Goal: Information Seeking & Learning: Learn about a topic

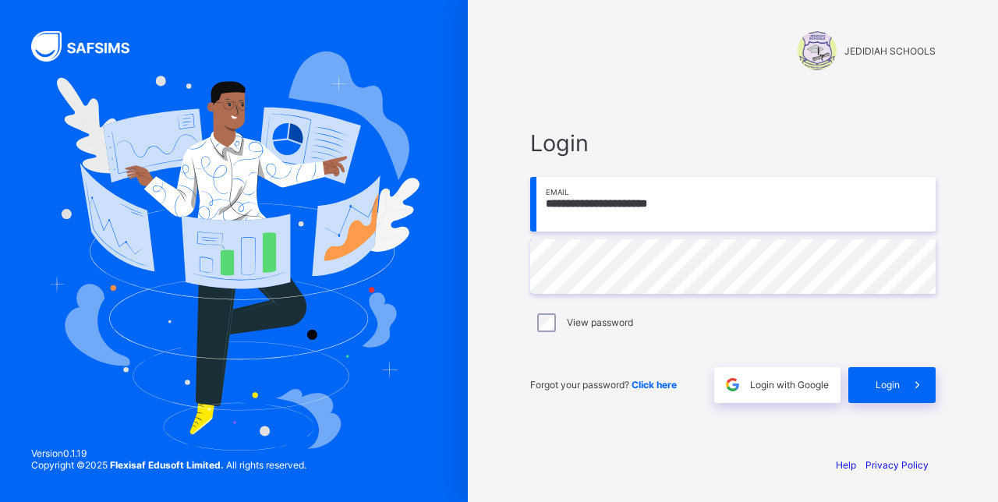
click at [533, 322] on div "View password" at bounding box center [732, 322] width 405 height 33
click at [914, 388] on icon at bounding box center [917, 384] width 16 height 15
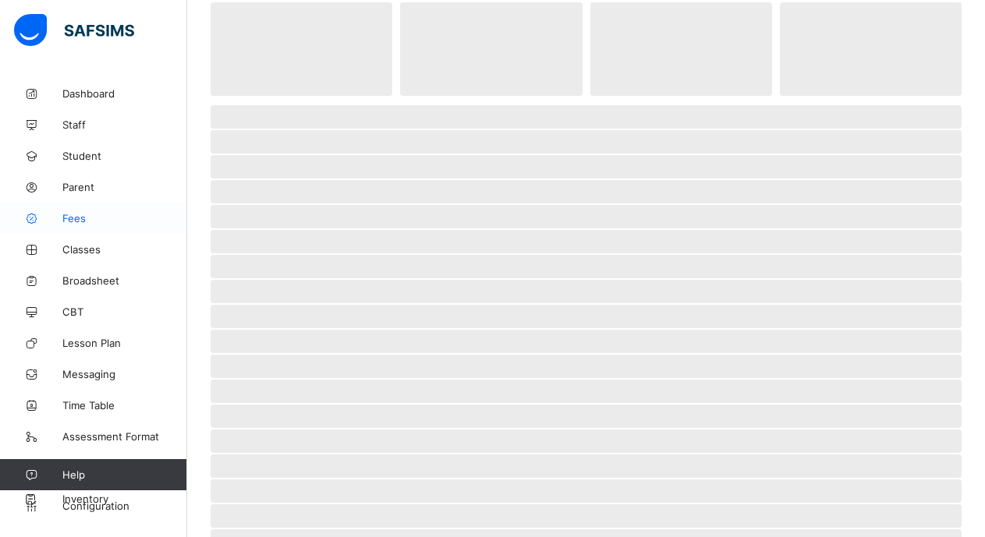
scroll to position [234, 0]
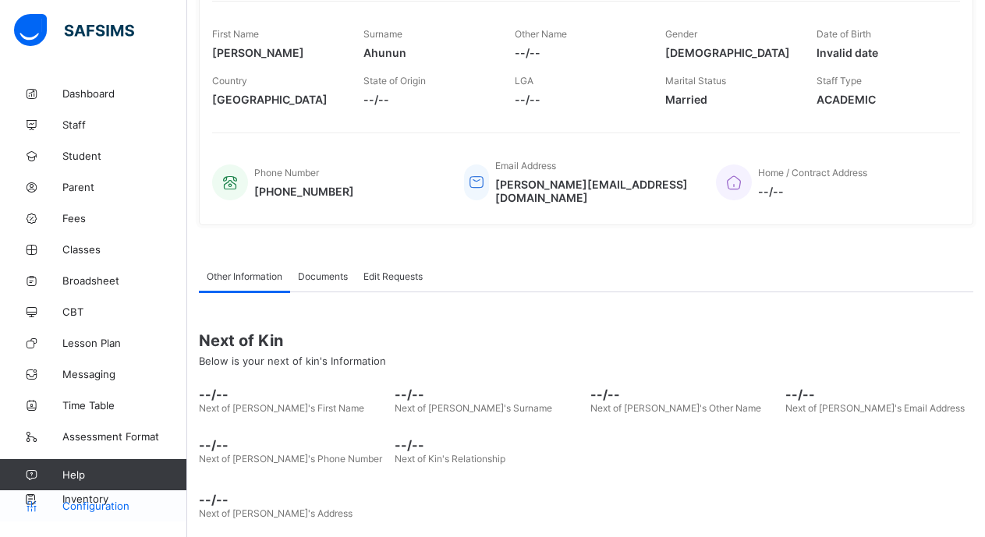
click at [116, 501] on span "Configuration" at bounding box center [124, 506] width 124 height 12
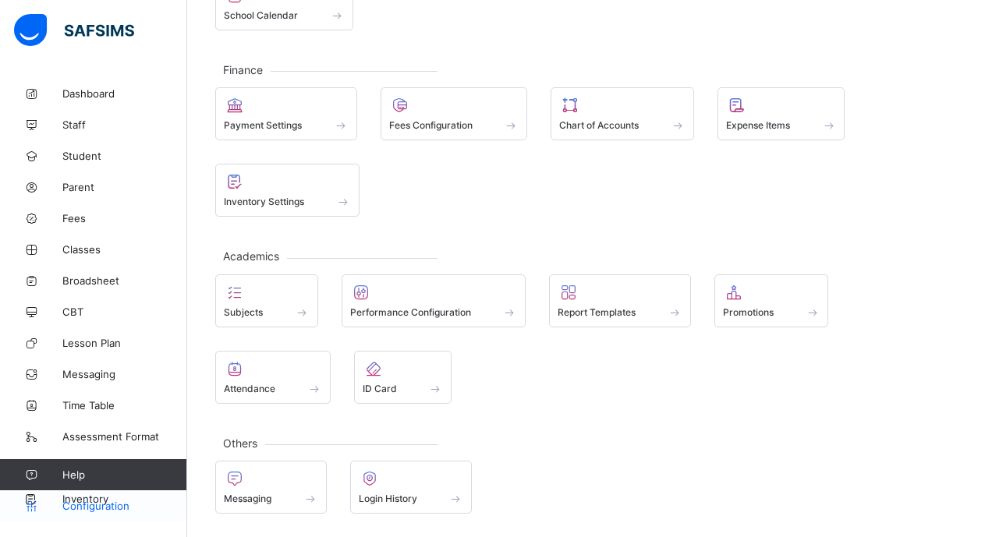
scroll to position [150, 0]
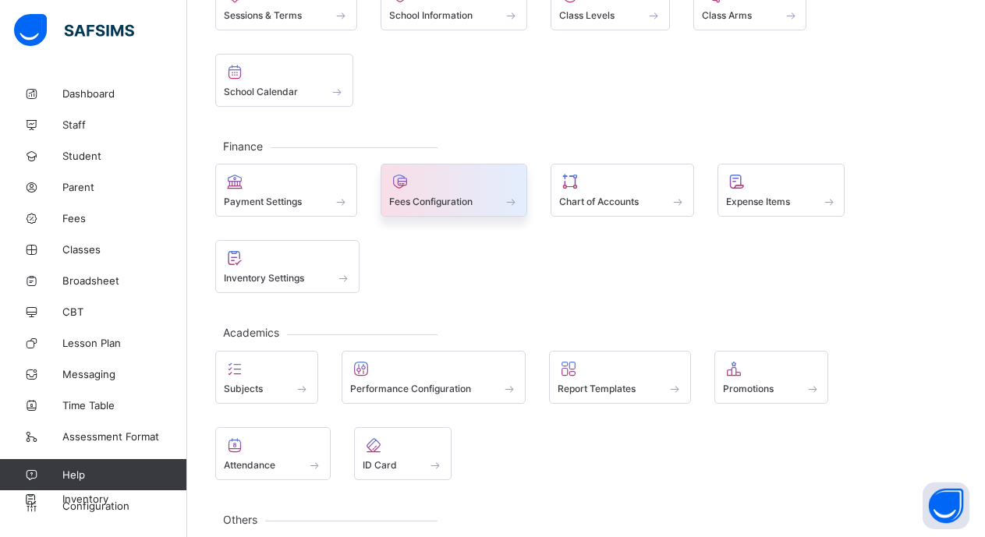
click at [425, 196] on span "Fees Configuration" at bounding box center [430, 202] width 83 height 12
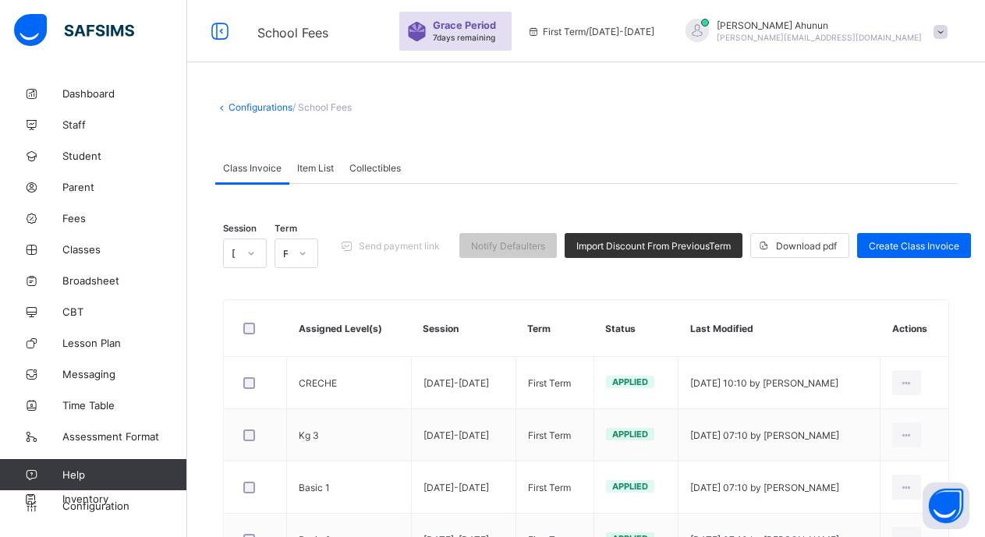
click at [314, 165] on span "Item List" at bounding box center [315, 168] width 37 height 12
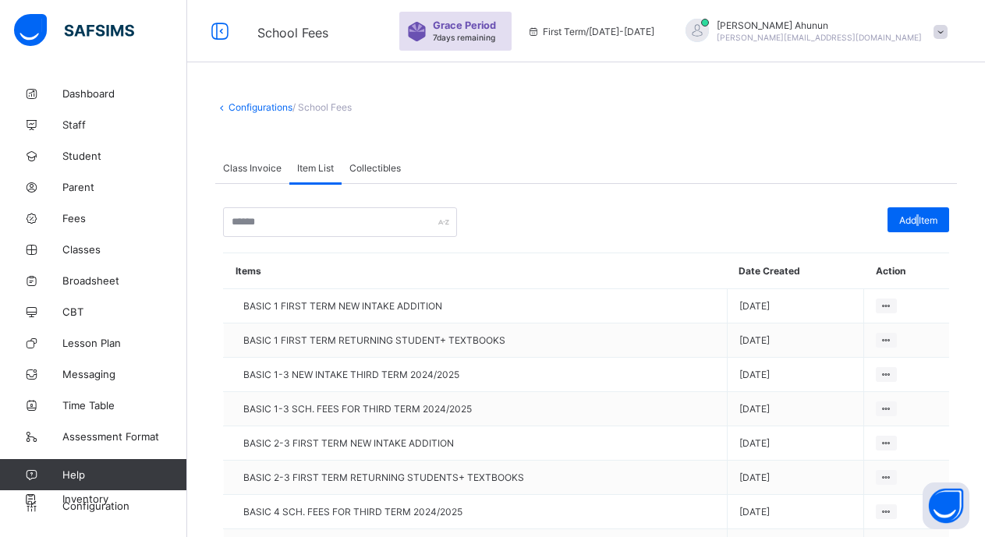
click at [932, 216] on span "Add Item" at bounding box center [918, 220] width 38 height 12
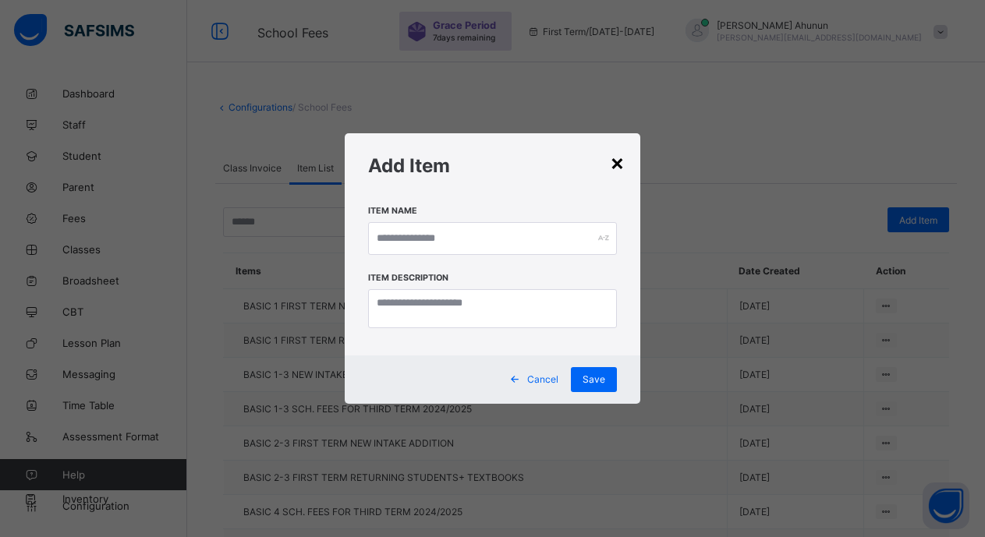
click at [624, 155] on div "×" at bounding box center [617, 162] width 15 height 27
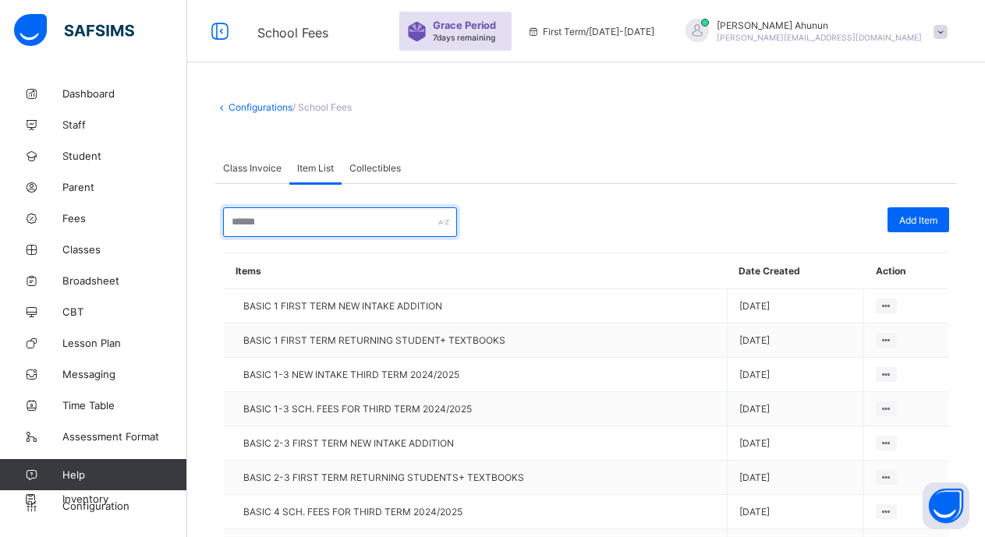
click at [317, 227] on input "text" at bounding box center [340, 222] width 234 height 30
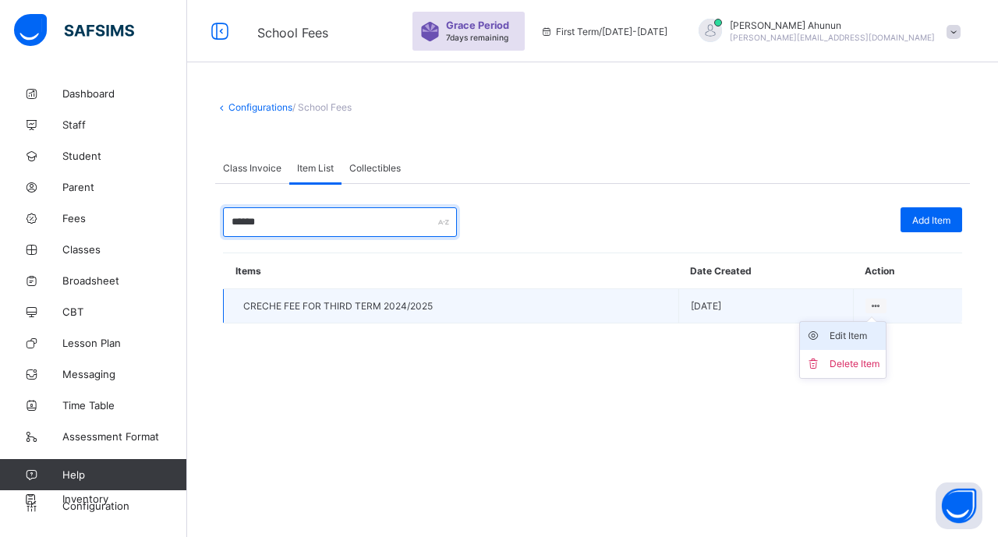
type input "******"
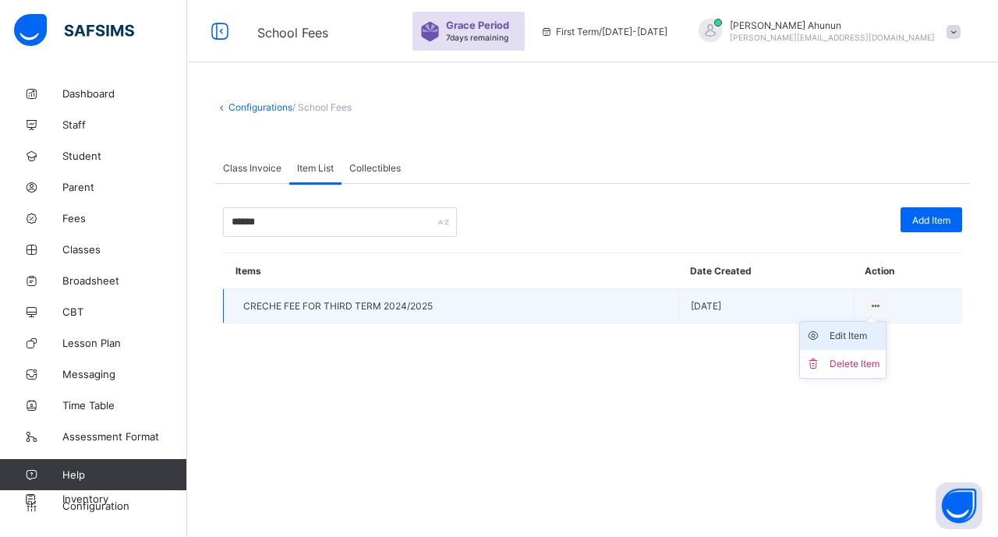
click at [855, 341] on div "Edit Item" at bounding box center [855, 336] width 50 height 16
type input "**********"
type textarea "**********"
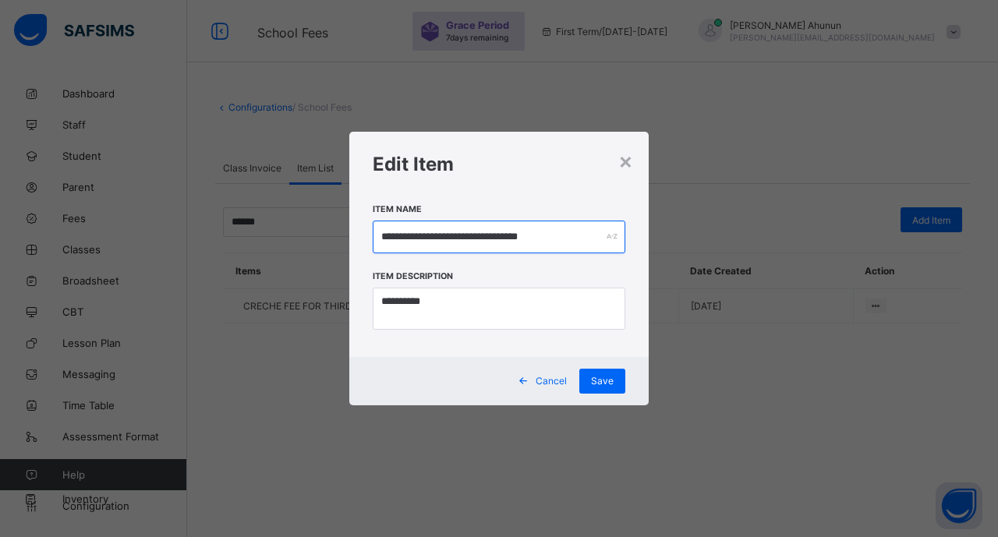
drag, startPoint x: 595, startPoint y: 239, endPoint x: 419, endPoint y: 229, distance: 176.5
click at [324, 218] on div "**********" at bounding box center [499, 268] width 998 height 537
click at [626, 161] on div "×" at bounding box center [625, 160] width 15 height 27
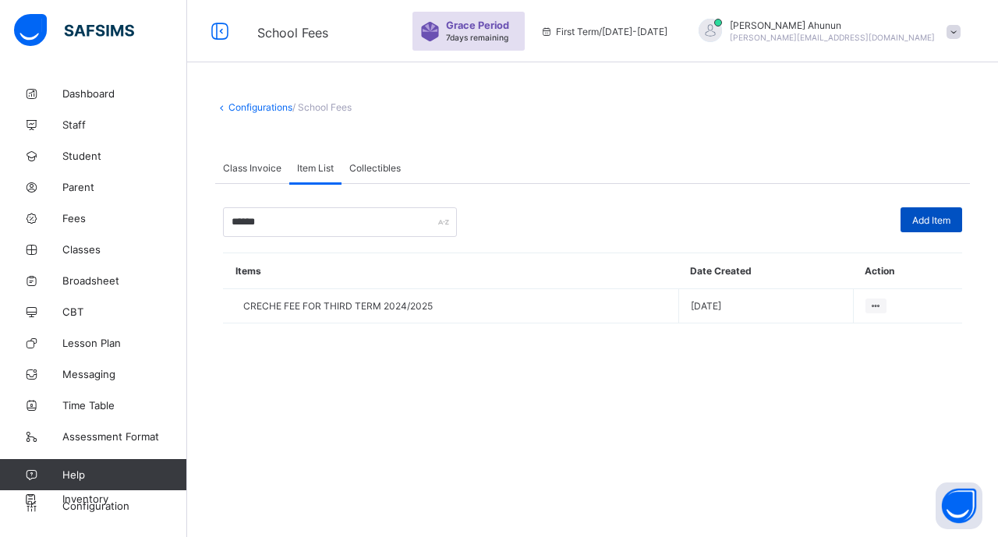
click at [918, 218] on span "Add Item" at bounding box center [931, 220] width 38 height 12
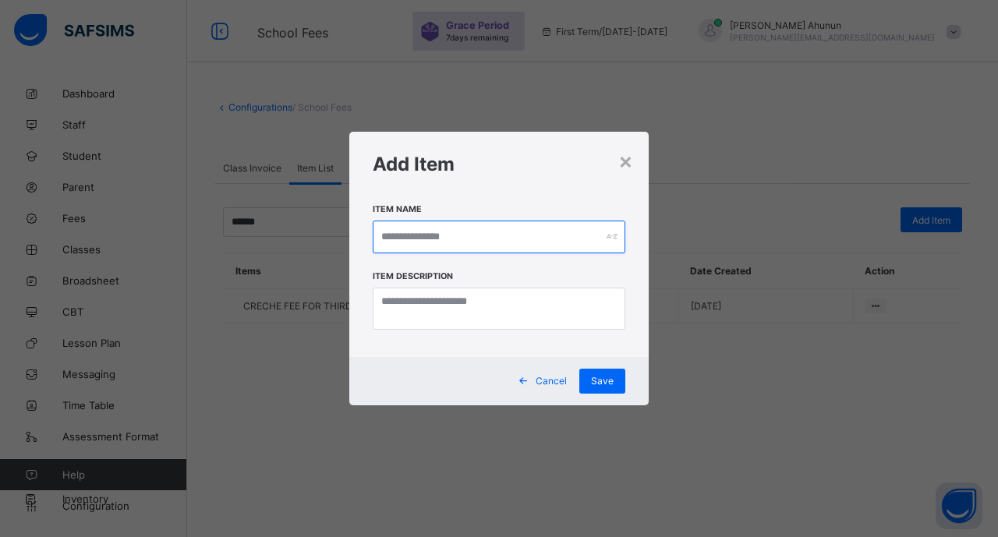
click at [476, 237] on input "text" at bounding box center [499, 237] width 253 height 33
paste input "**********"
click at [504, 236] on input "**********" at bounding box center [499, 237] width 253 height 33
click at [562, 235] on input "**********" at bounding box center [499, 237] width 253 height 33
click at [599, 230] on input "**********" at bounding box center [499, 237] width 253 height 33
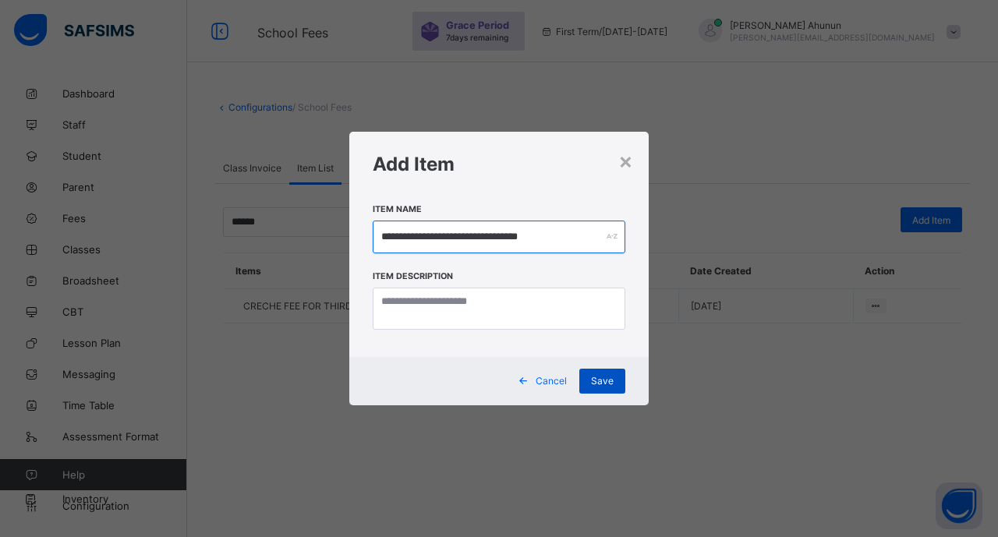
type input "**********"
click at [601, 384] on span "Save" at bounding box center [602, 381] width 23 height 12
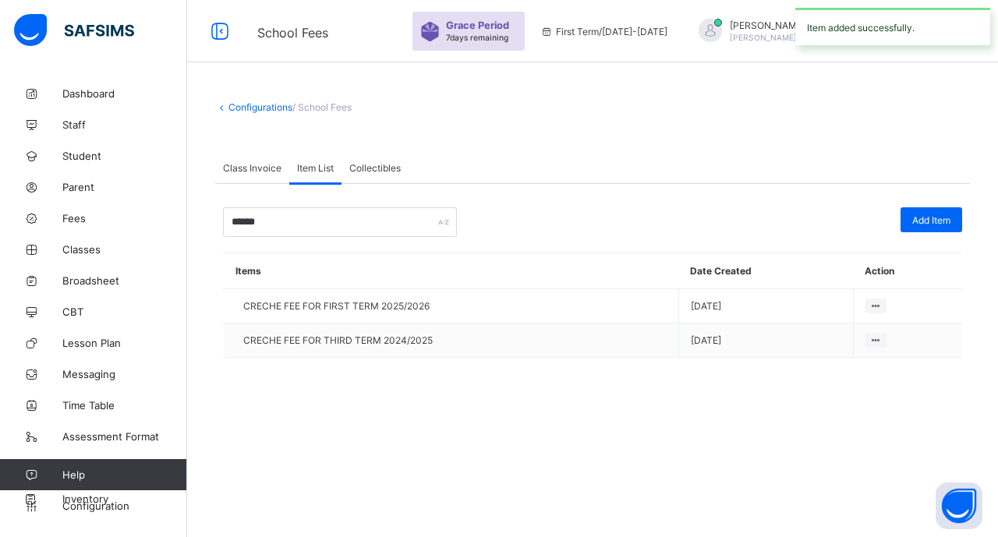
click at [250, 167] on span "Class Invoice" at bounding box center [252, 168] width 58 height 12
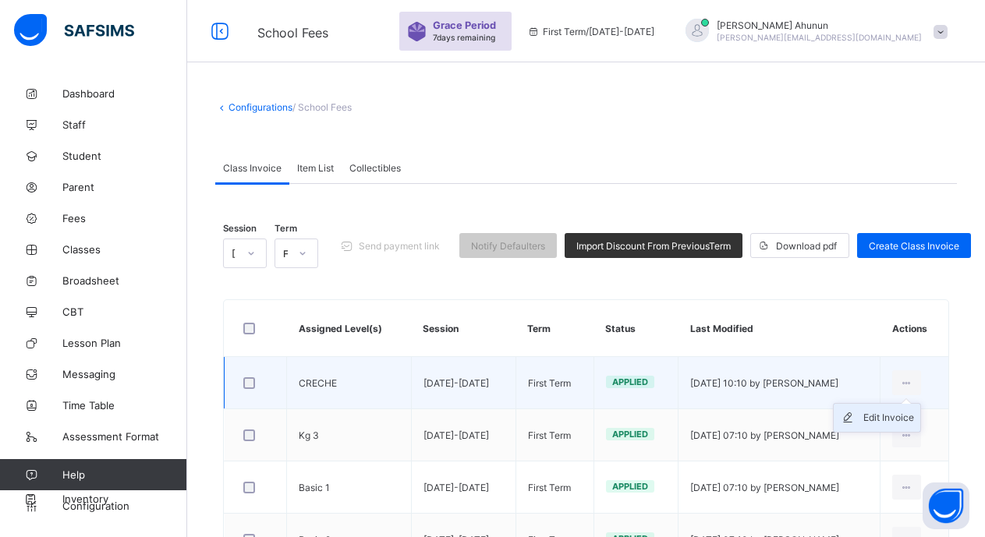
click at [898, 415] on div "Edit Invoice" at bounding box center [888, 418] width 51 height 16
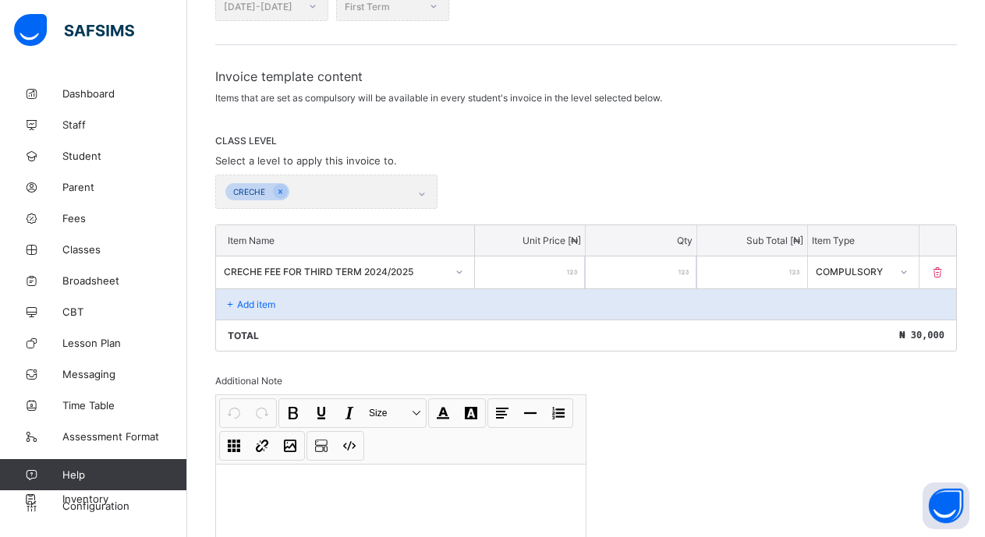
scroll to position [234, 0]
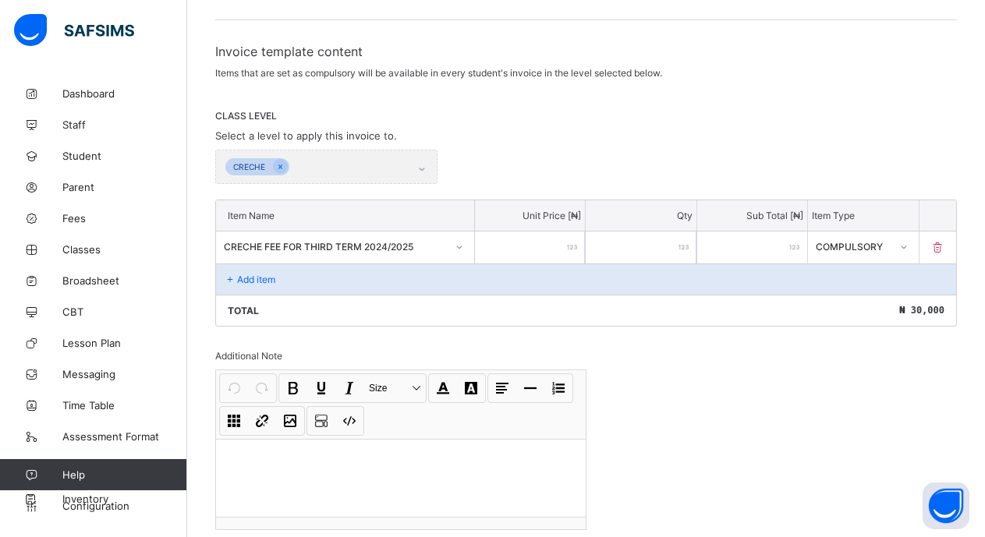
click at [945, 250] on icon at bounding box center [937, 247] width 16 height 13
click at [945, 243] on icon at bounding box center [937, 247] width 16 height 13
click at [945, 246] on icon at bounding box center [937, 247] width 16 height 13
click at [945, 243] on icon at bounding box center [937, 247] width 16 height 13
click at [229, 281] on icon at bounding box center [230, 280] width 13 height 12
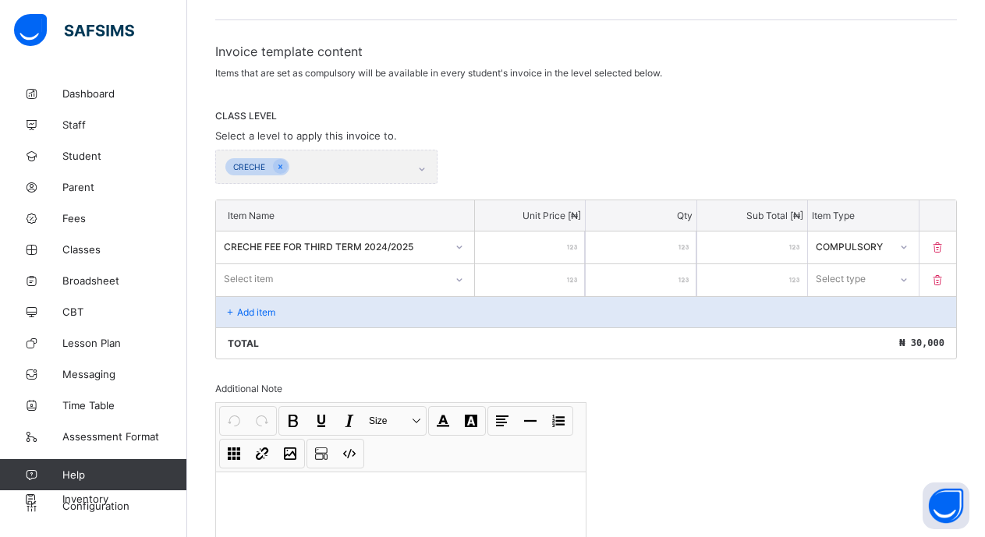
click at [460, 277] on icon at bounding box center [459, 280] width 9 height 16
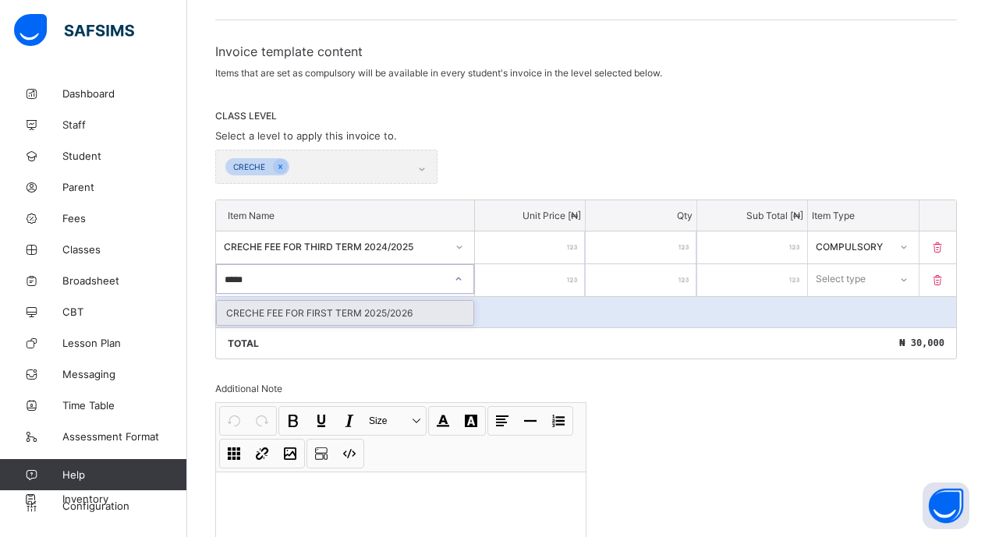
type input "******"
click at [377, 310] on div "CRECHE FEE FOR FIRST TERM 2025/2026" at bounding box center [345, 313] width 257 height 24
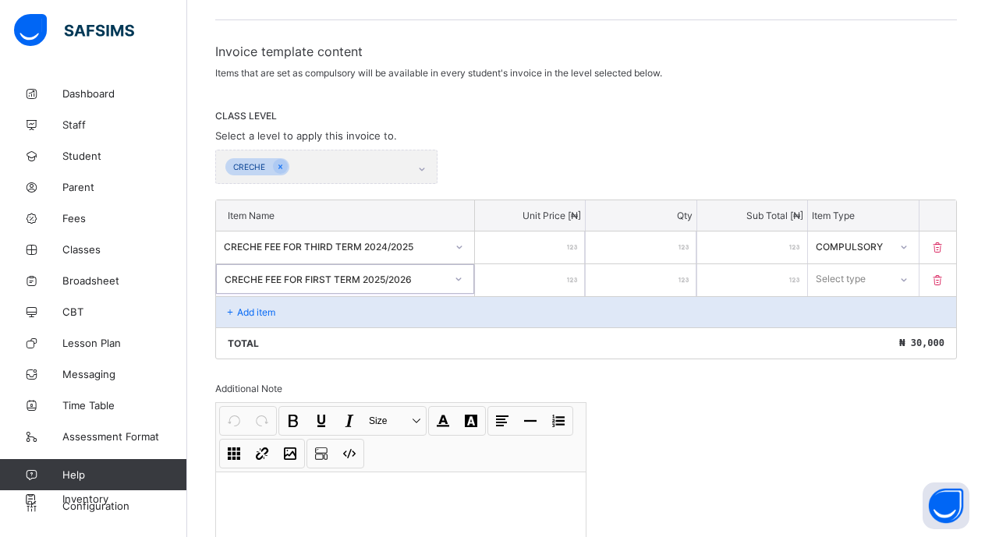
click at [526, 284] on input "number" at bounding box center [530, 280] width 110 height 32
type input "*"
type input "**"
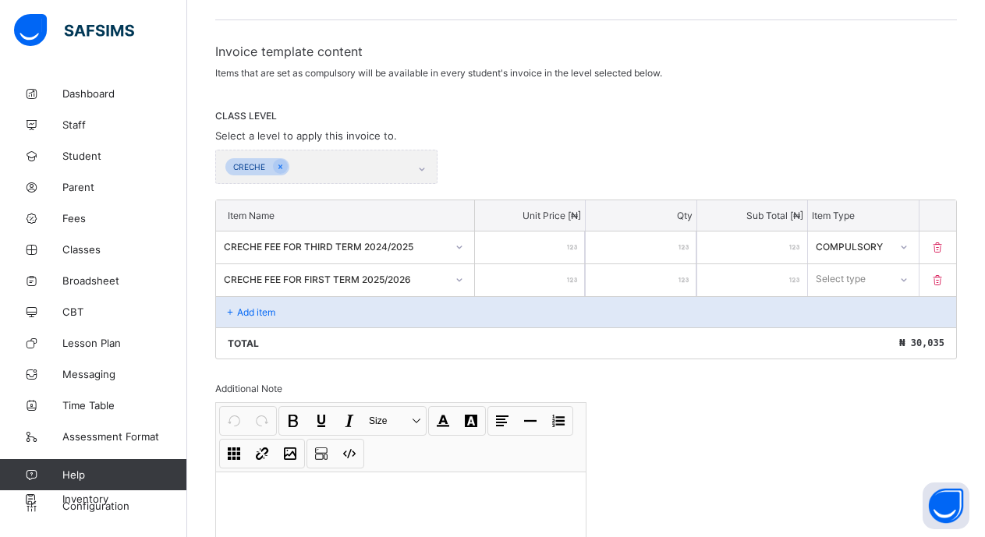
type input "***"
type input "*****"
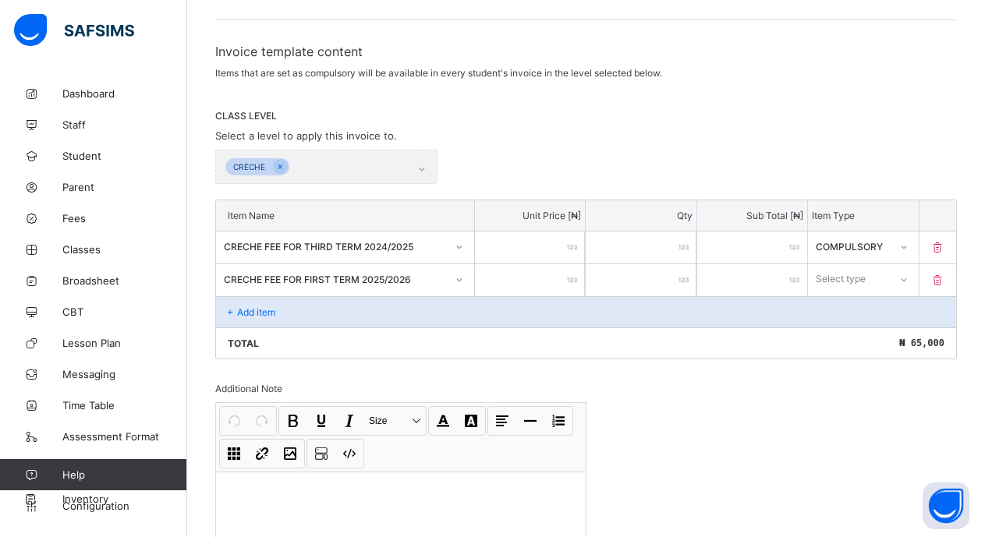
click at [904, 278] on div at bounding box center [903, 279] width 27 height 25
click at [903, 310] on div "Compulsory" at bounding box center [863, 313] width 108 height 24
click at [945, 241] on icon at bounding box center [937, 247] width 16 height 13
type input "*****"
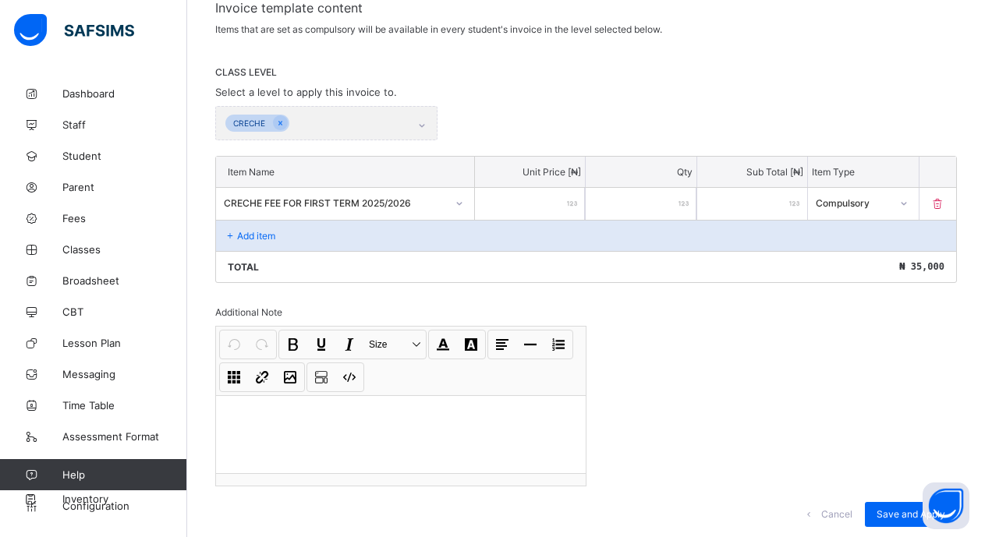
scroll to position [322, 0]
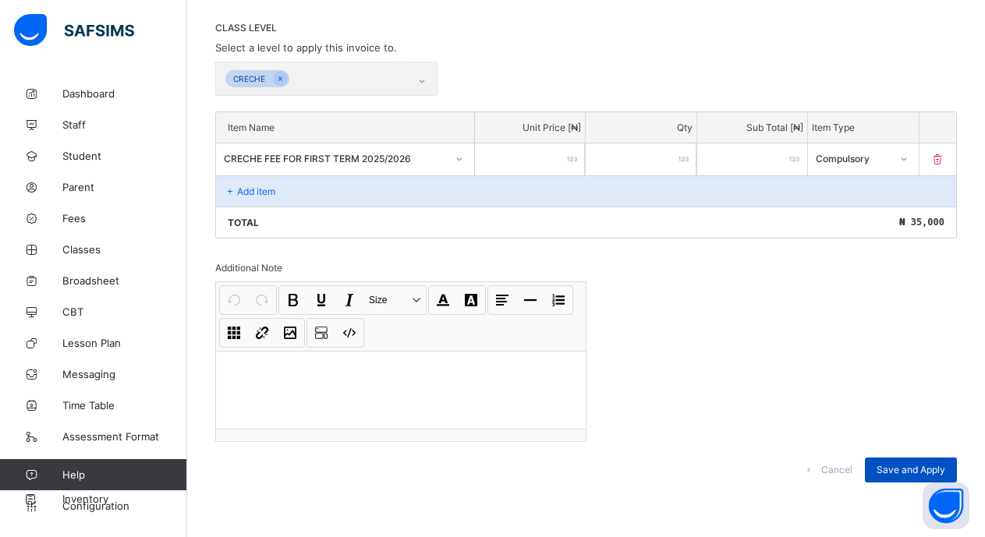
click at [903, 475] on span "Save and Apply" at bounding box center [910, 470] width 69 height 12
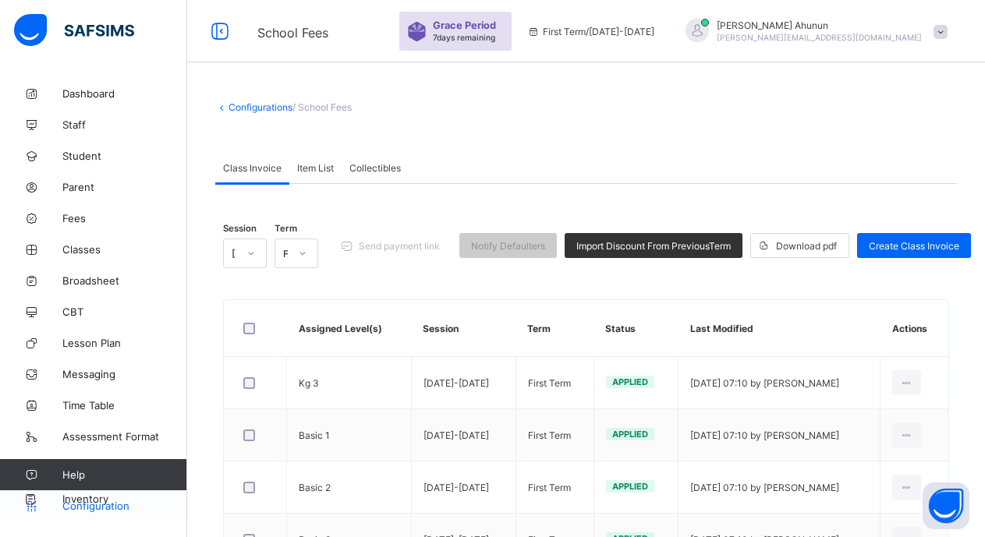
click at [106, 501] on span "Configuration" at bounding box center [124, 506] width 124 height 12
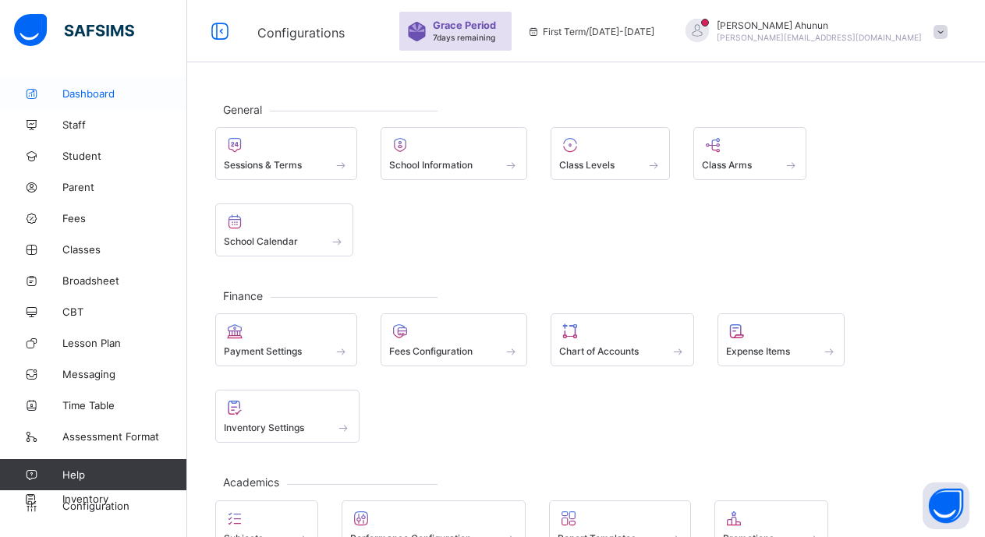
click at [92, 94] on span "Dashboard" at bounding box center [124, 93] width 125 height 12
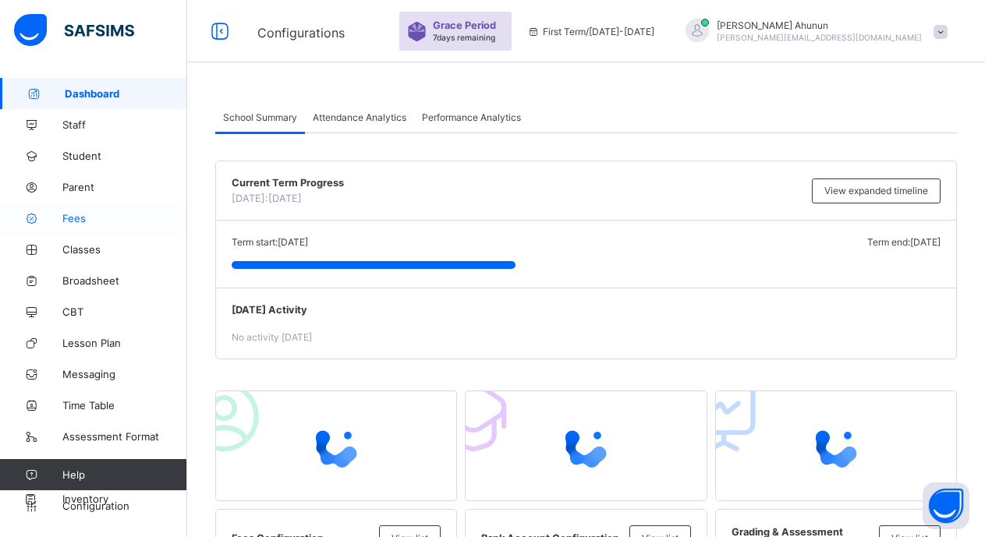
click at [85, 215] on span "Fees" at bounding box center [124, 218] width 125 height 12
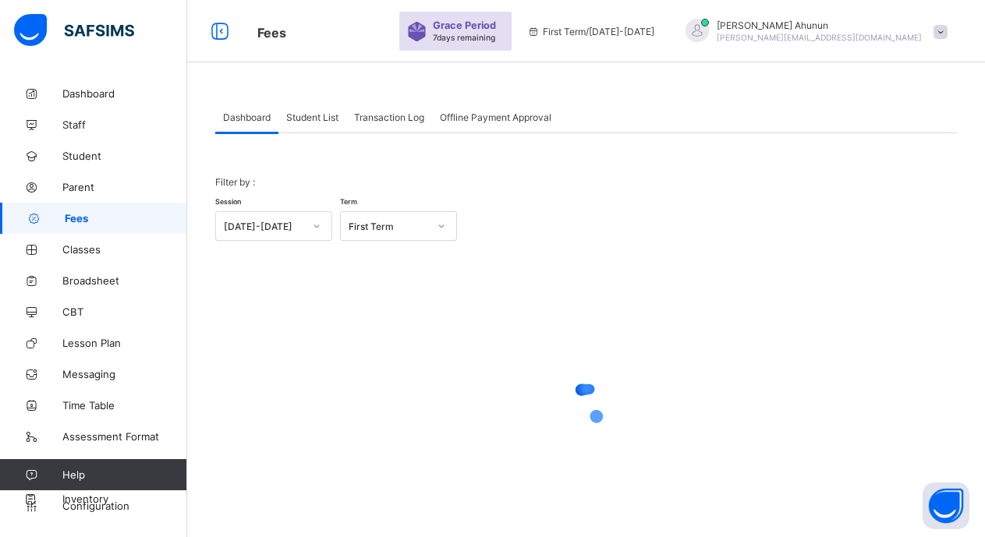
click at [332, 119] on span "Student List" at bounding box center [312, 117] width 52 height 12
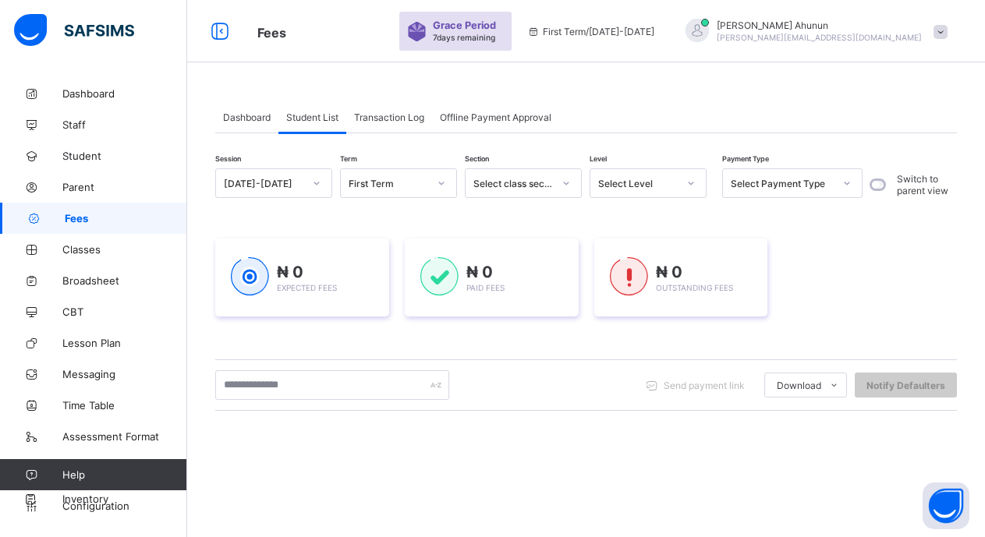
click at [314, 178] on icon at bounding box center [316, 183] width 9 height 16
click at [396, 214] on div "Session 2025-2026 Term First Term Section Select class section Level Select Lev…" at bounding box center [586, 444] width 742 height 553
click at [315, 179] on icon at bounding box center [316, 183] width 9 height 16
click at [391, 142] on div "Session 2025-2026 Term First Term Section Select class section Level Select Lev…" at bounding box center [586, 427] width 742 height 588
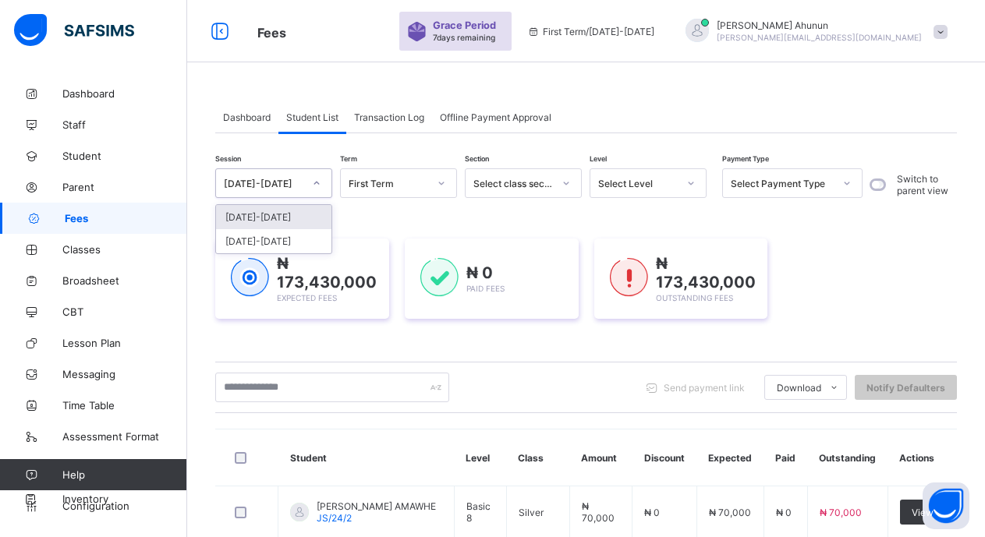
click at [324, 175] on div at bounding box center [316, 183] width 27 height 25
click at [288, 237] on div "2024-2025" at bounding box center [273, 241] width 115 height 24
click at [436, 185] on div at bounding box center [441, 183] width 27 height 25
click at [442, 182] on icon at bounding box center [441, 183] width 9 height 16
click at [437, 182] on icon at bounding box center [441, 183] width 9 height 16
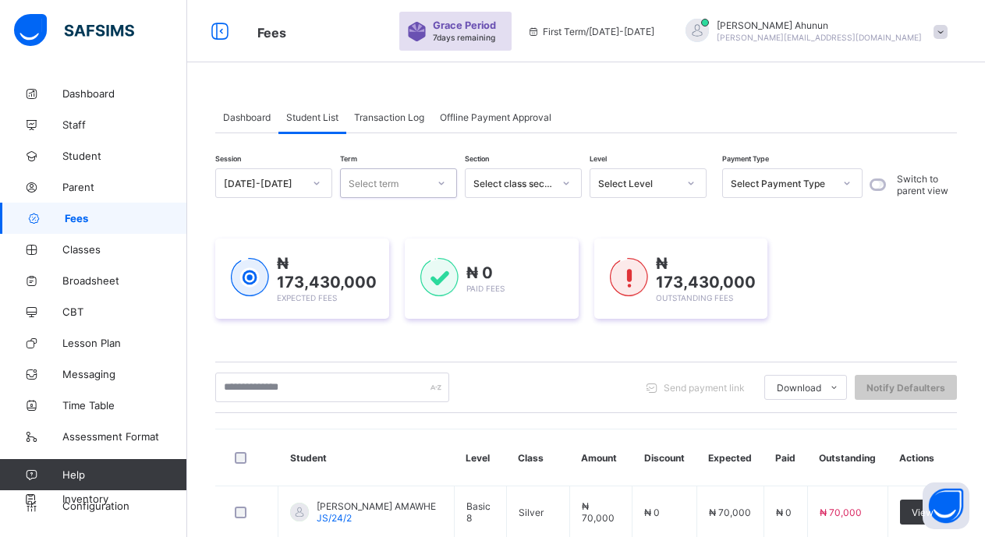
click at [436, 182] on div at bounding box center [441, 183] width 27 height 25
click at [443, 183] on icon at bounding box center [441, 183] width 5 height 3
click at [313, 179] on icon at bounding box center [316, 183] width 9 height 16
click at [283, 243] on div "2024-2025" at bounding box center [273, 241] width 115 height 24
click at [442, 186] on icon at bounding box center [441, 183] width 9 height 16
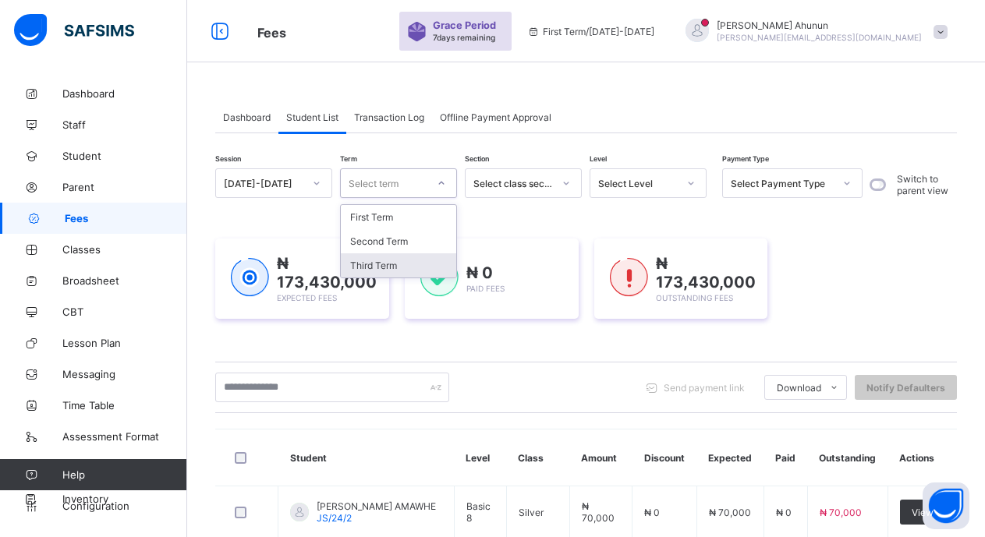
click at [419, 260] on div "Third Term" at bounding box center [398, 265] width 115 height 24
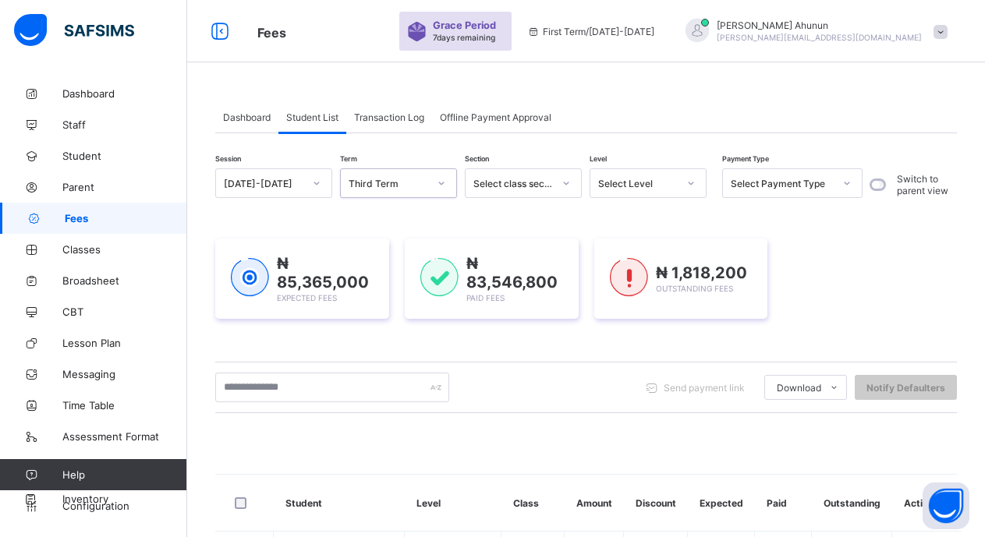
click at [848, 182] on icon at bounding box center [846, 183] width 9 height 16
click at [900, 218] on div "₦ 85,365,000 Expected Fees ₦ 83,546,800 Paid Fees ₦ 1,818,200 Outstanding Fees" at bounding box center [586, 278] width 742 height 127
click at [916, 246] on div "₦ 85,365,000 Expected Fees ₦ 83,546,800 Paid Fees ₦ 1,818,200 Outstanding Fees" at bounding box center [586, 279] width 742 height 80
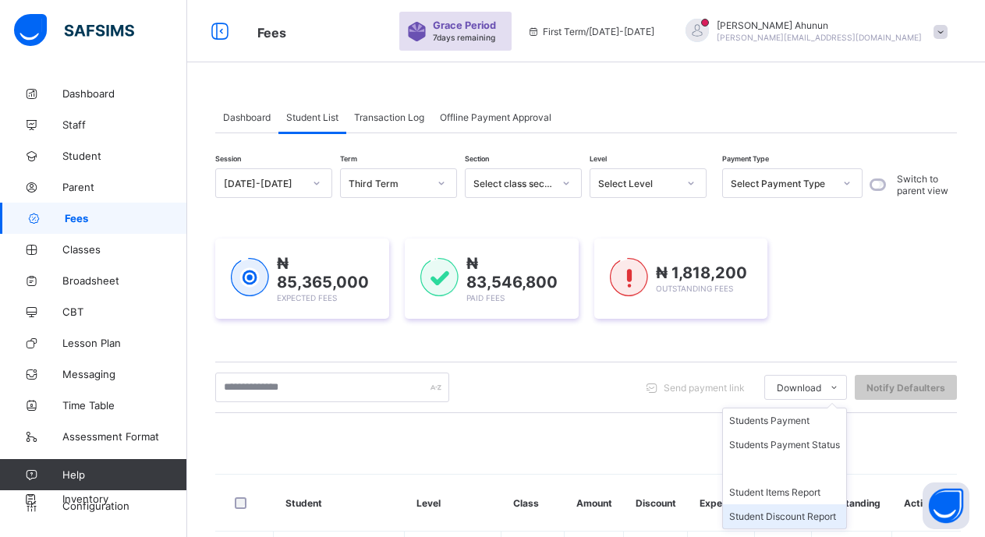
click at [802, 501] on li "Student Discount Report" at bounding box center [784, 516] width 123 height 24
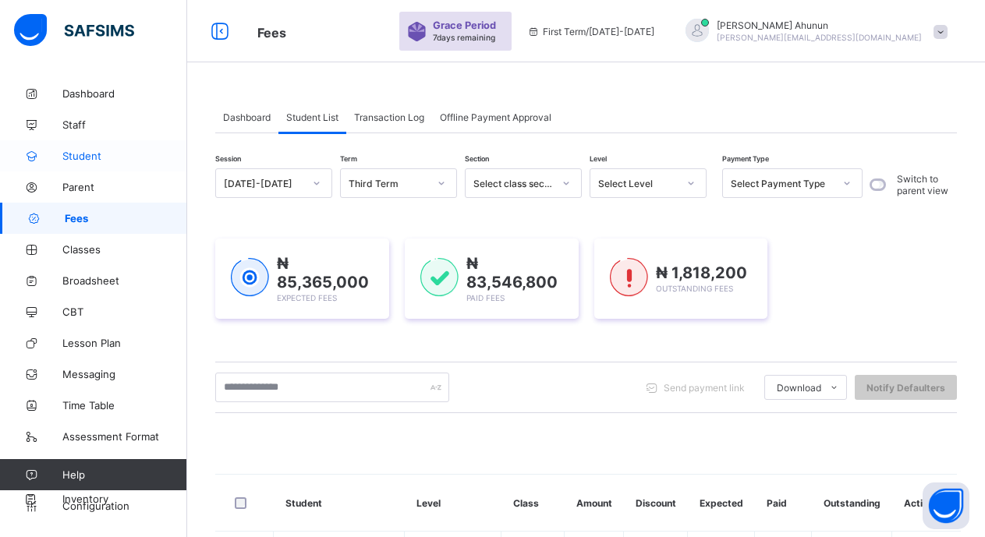
click at [86, 155] on span "Student" at bounding box center [124, 156] width 125 height 12
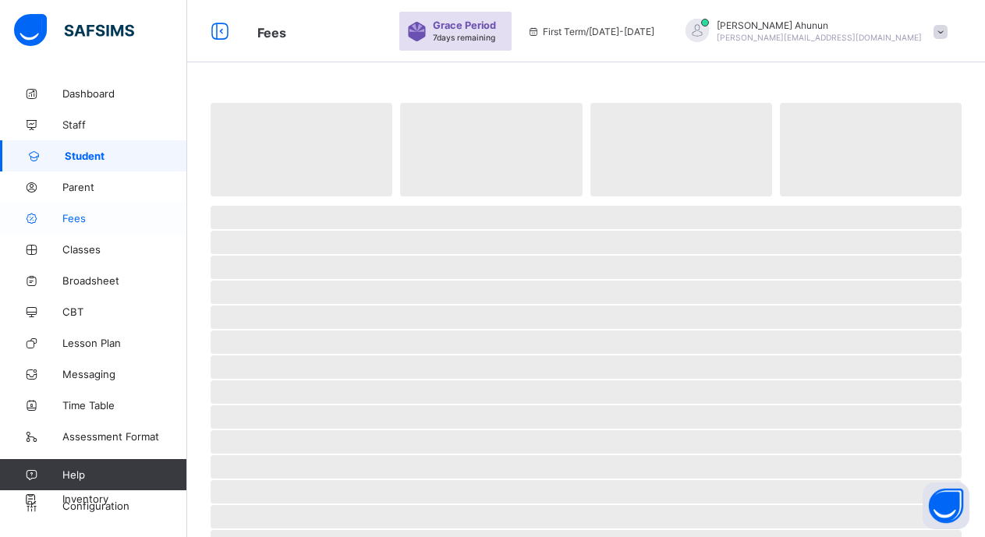
click at [87, 217] on span "Fees" at bounding box center [124, 218] width 125 height 12
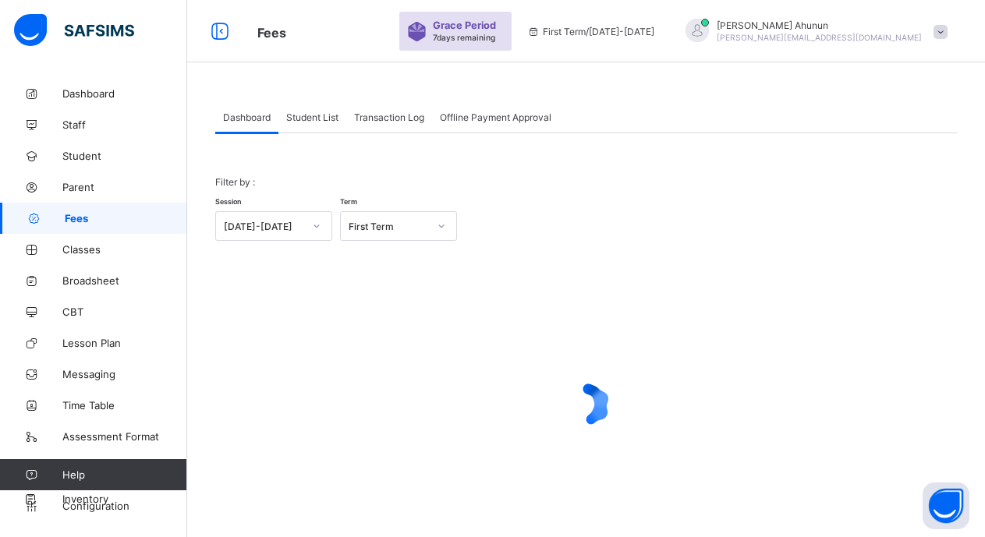
click at [307, 117] on span "Student List" at bounding box center [312, 117] width 52 height 12
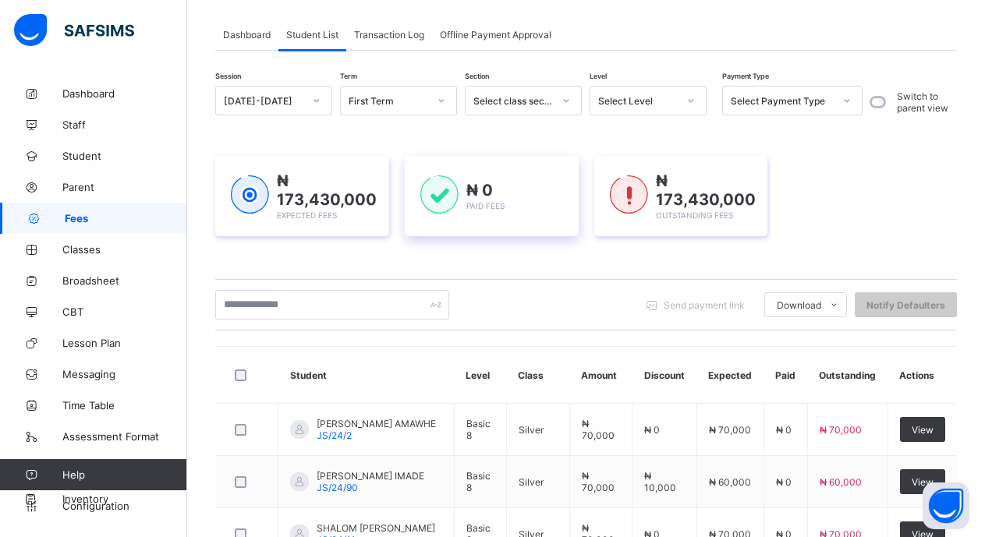
scroll to position [156, 0]
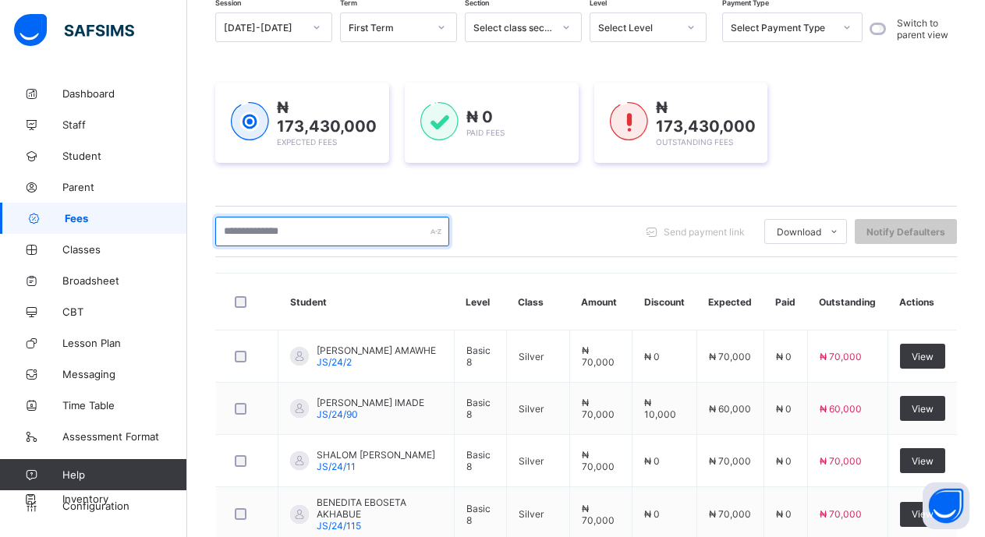
click at [370, 226] on input "text" at bounding box center [332, 232] width 234 height 30
click at [383, 239] on input "text" at bounding box center [332, 232] width 234 height 30
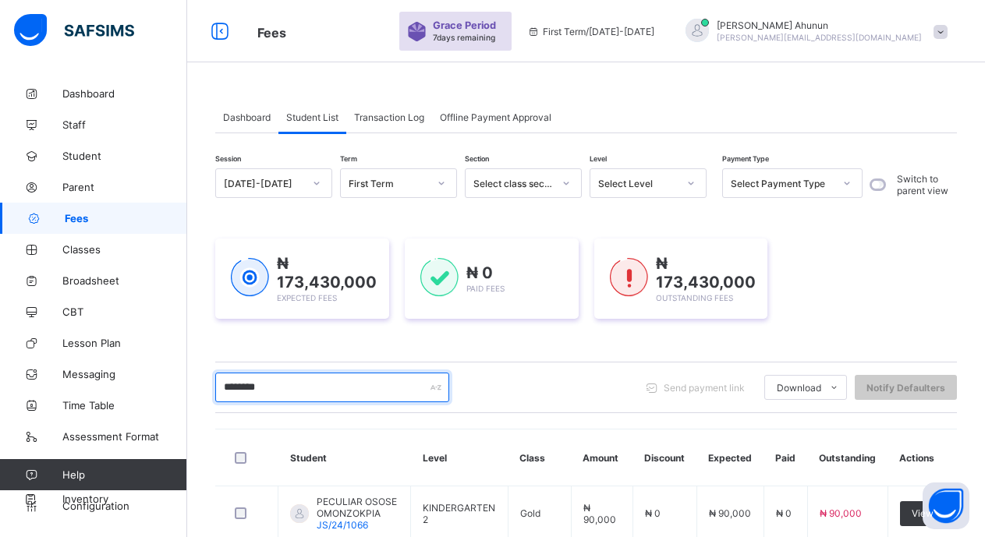
scroll to position [78, 0]
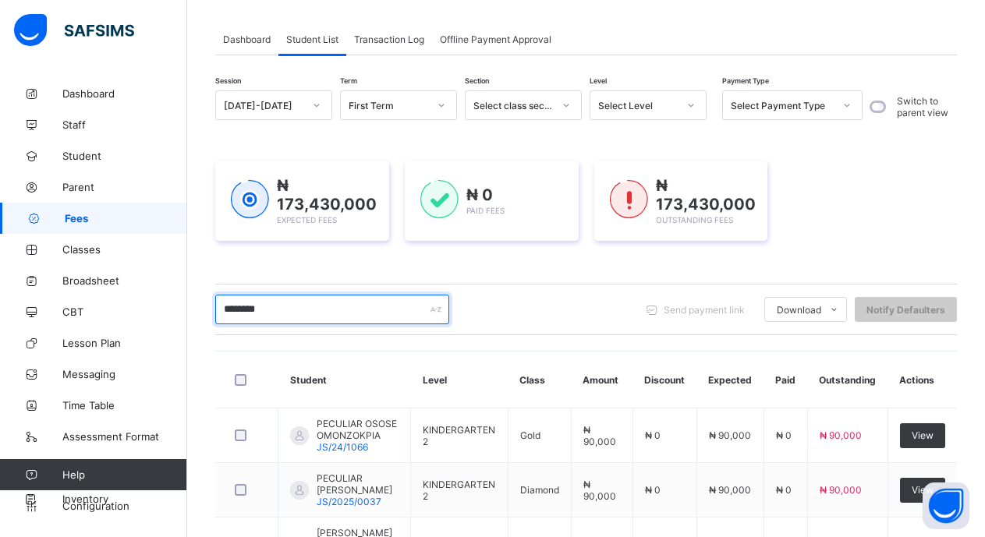
click at [321, 310] on input "********" at bounding box center [332, 310] width 234 height 30
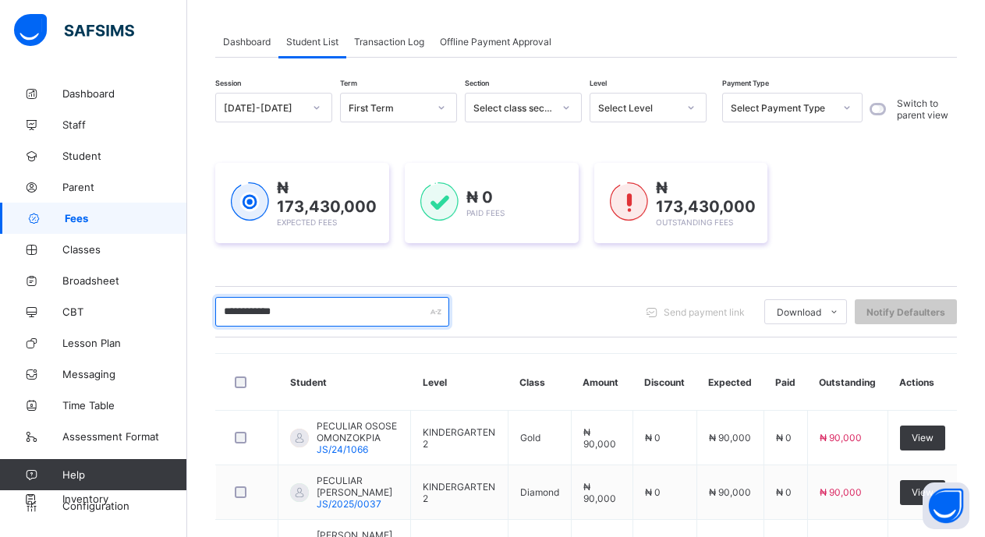
scroll to position [154, 0]
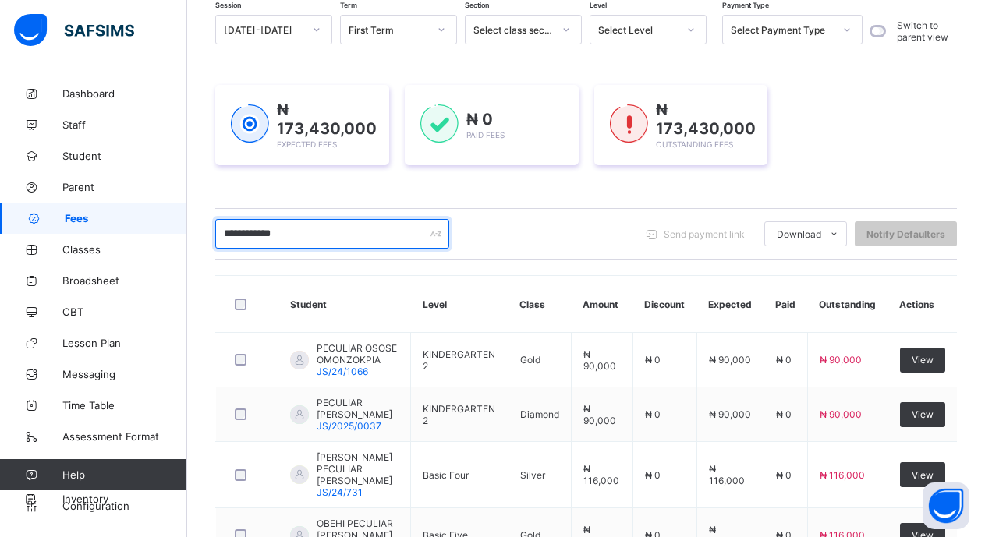
click at [355, 238] on input "**********" at bounding box center [332, 234] width 234 height 30
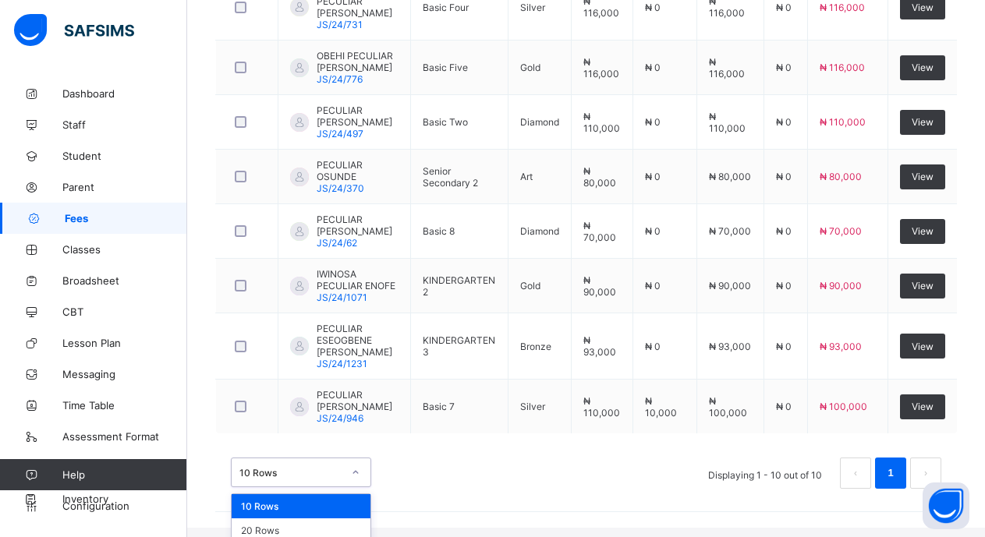
scroll to position [661, 0]
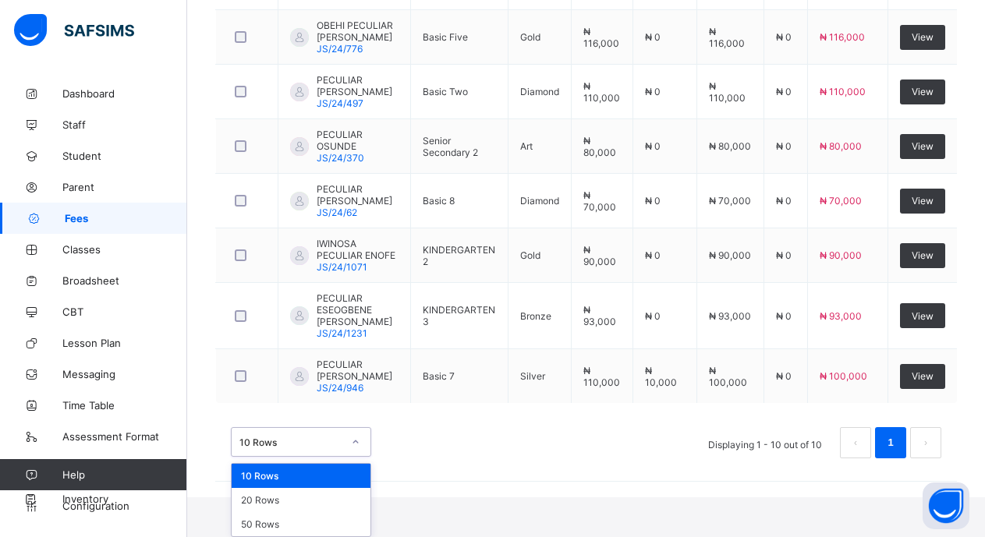
click at [364, 457] on div "option 10 Rows focused, 1 of 3. 3 results available. Use Up and Down to choose …" at bounding box center [301, 442] width 140 height 30
click at [296, 501] on div "20 Rows" at bounding box center [301, 500] width 139 height 24
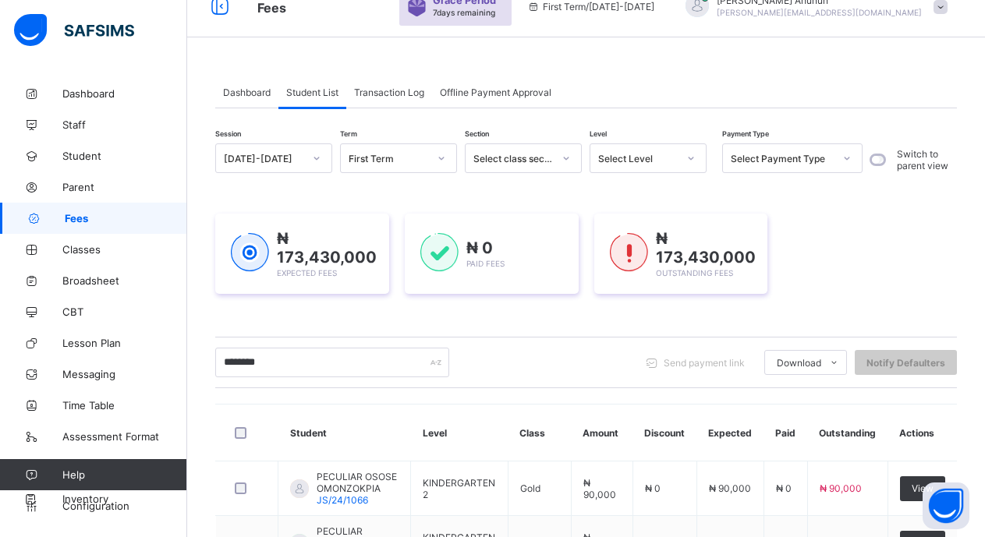
scroll to position [0, 0]
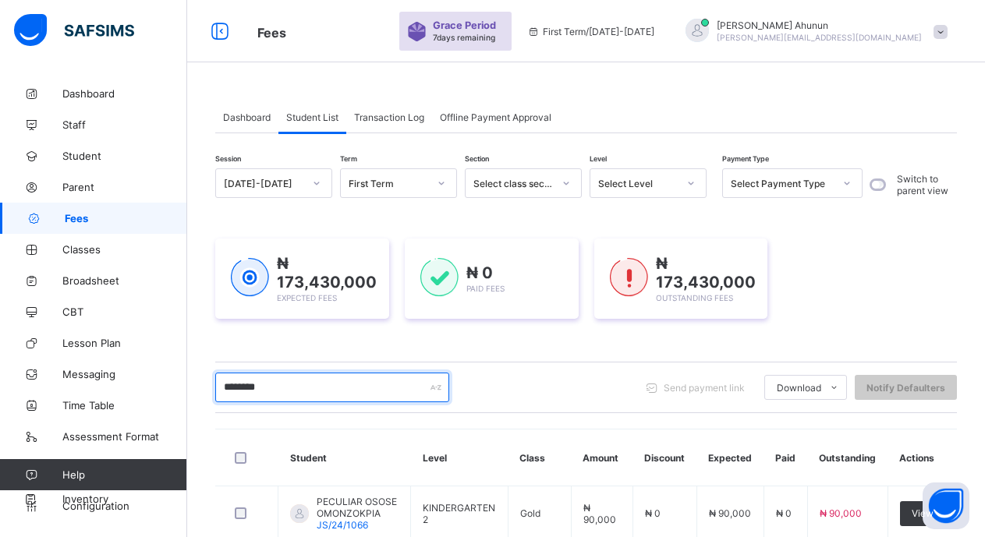
click at [294, 388] on input "********" at bounding box center [332, 388] width 234 height 30
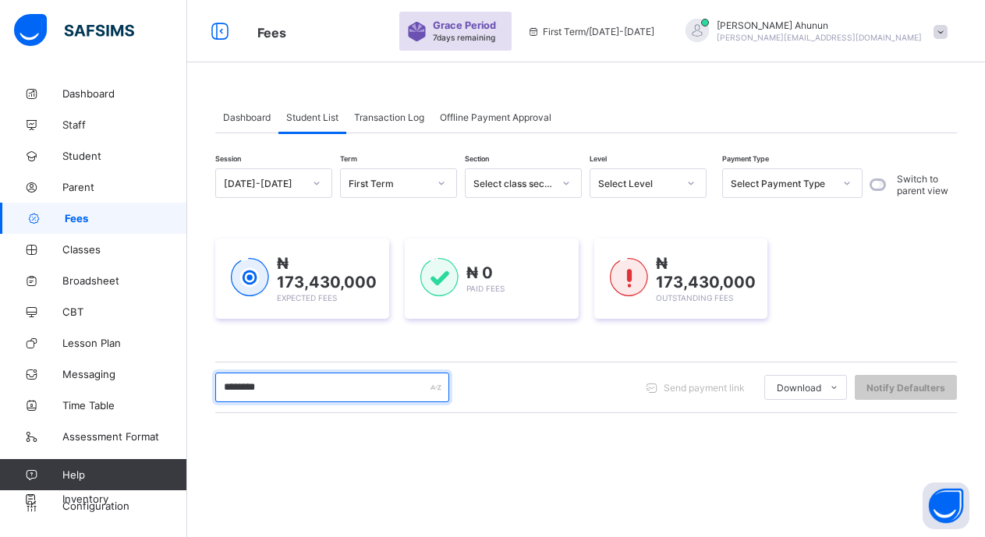
click at [335, 385] on input "********" at bounding box center [332, 388] width 234 height 30
type input "********"
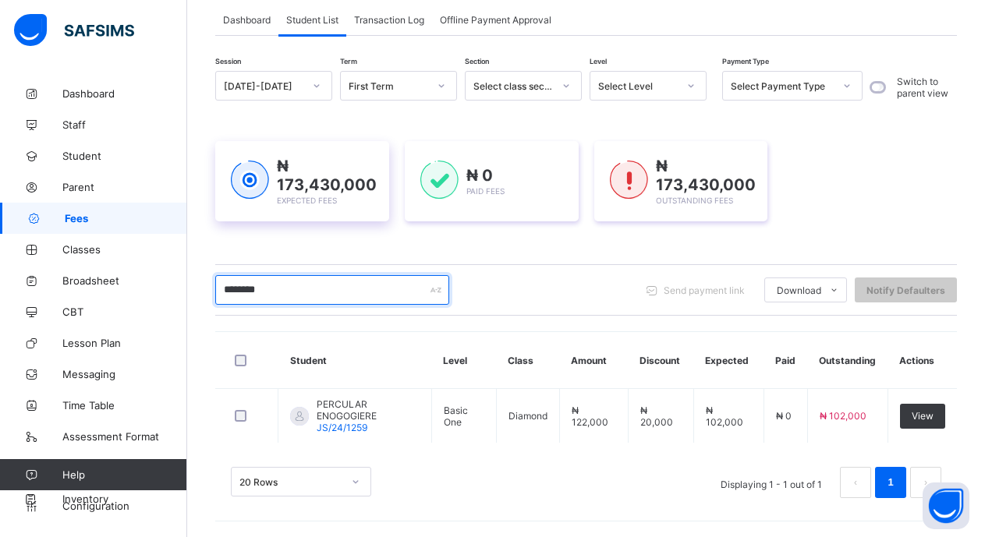
scroll to position [97, 0]
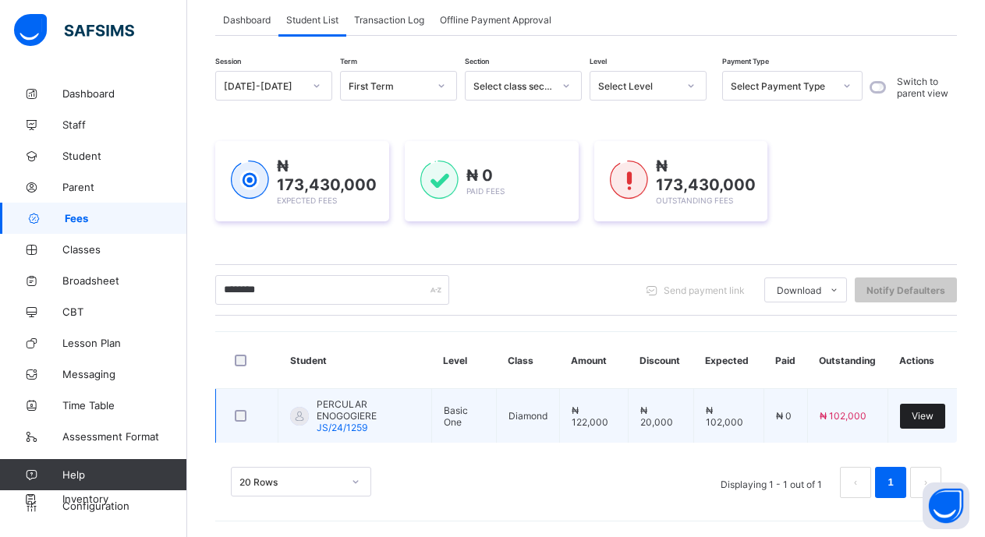
click at [933, 413] on span "View" at bounding box center [922, 416] width 22 height 12
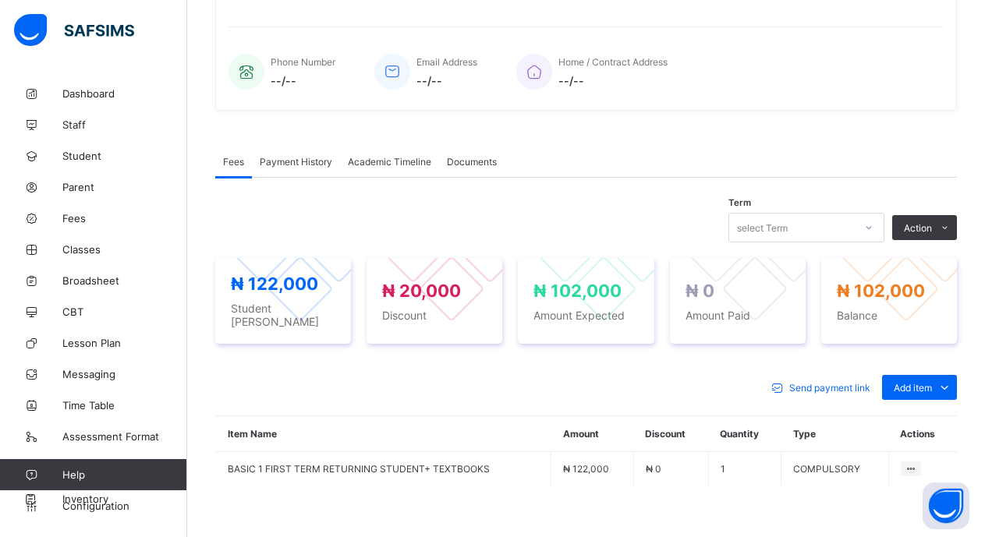
scroll to position [372, 0]
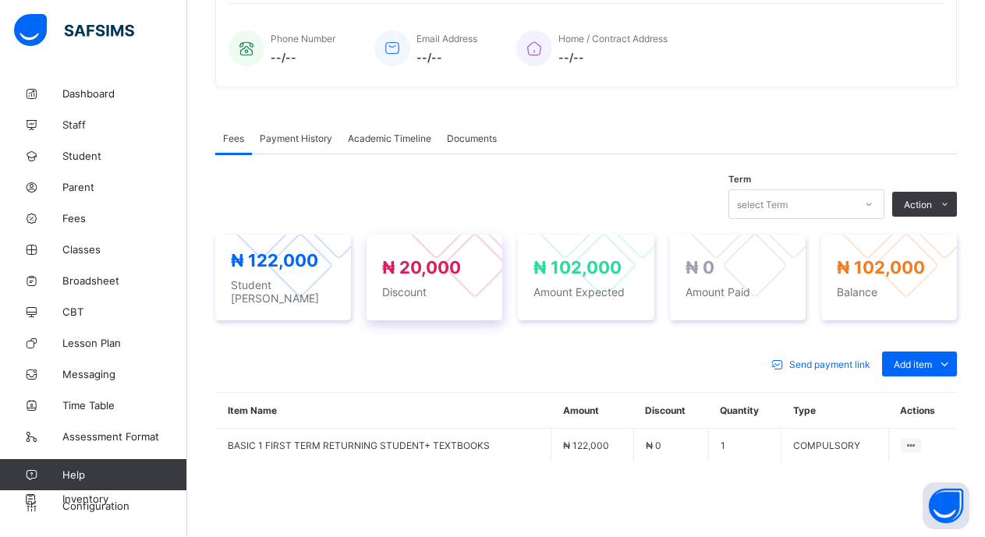
click at [431, 285] on span "Discount" at bounding box center [434, 291] width 104 height 13
click at [433, 276] on div "₦ 20,000 Discount" at bounding box center [434, 277] width 104 height 41
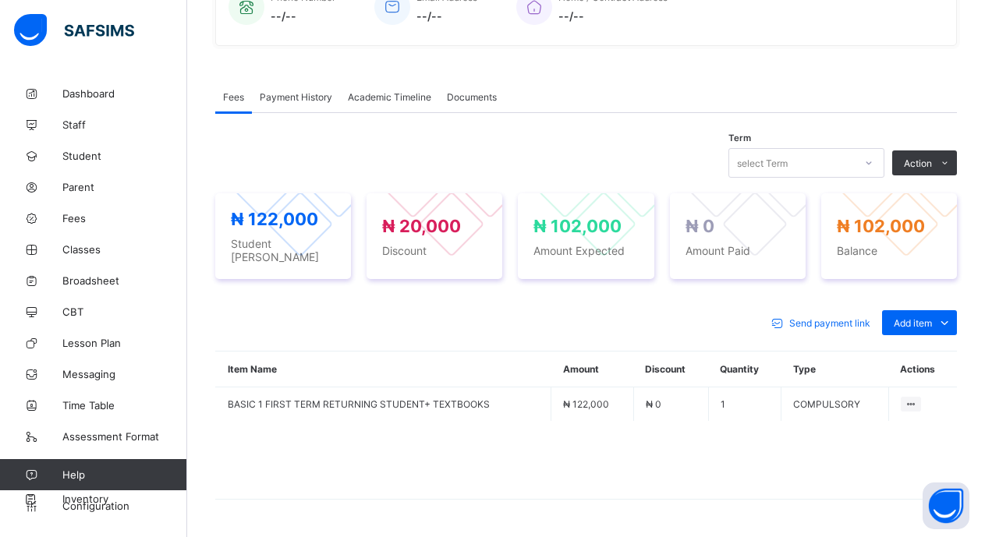
scroll to position [454, 0]
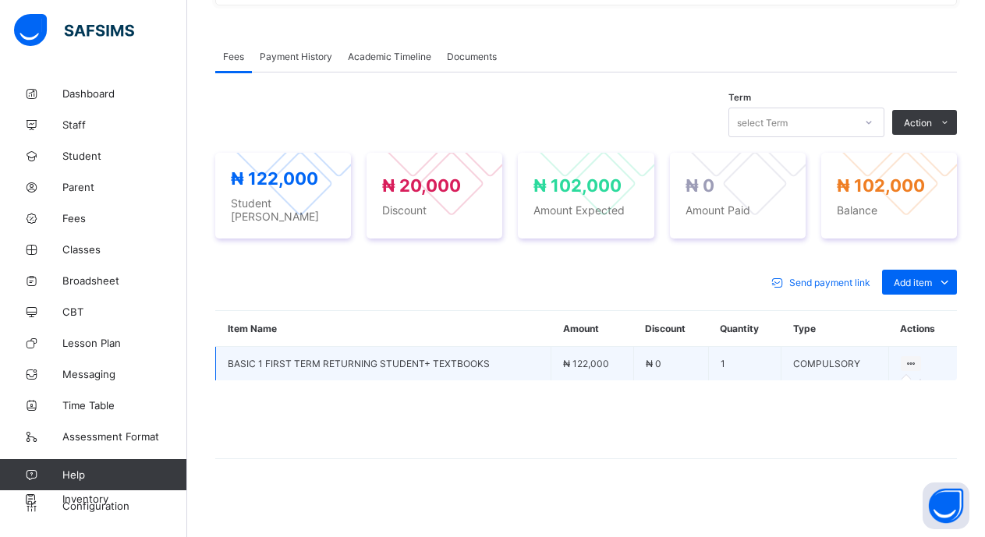
click at [918, 358] on icon at bounding box center [910, 364] width 13 height 12
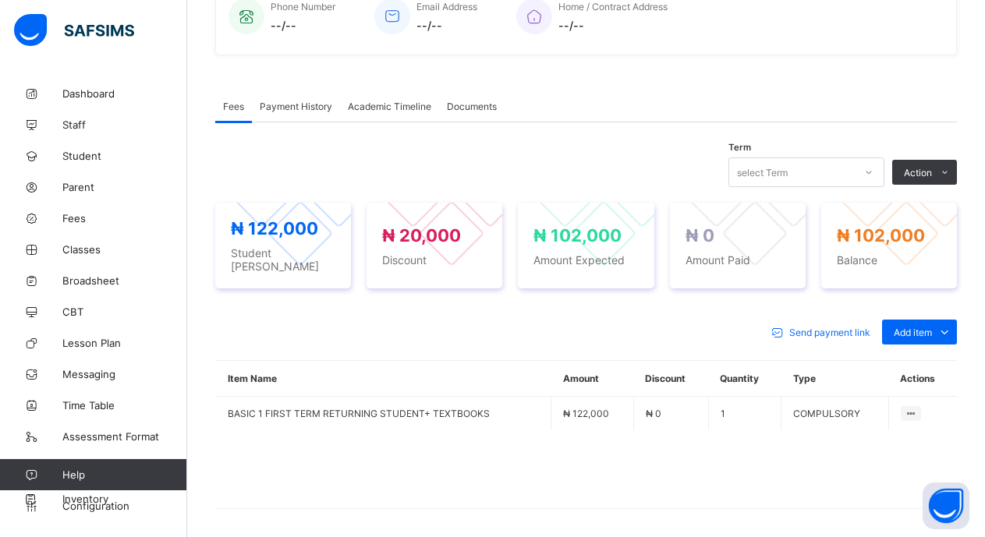
scroll to position [376, 0]
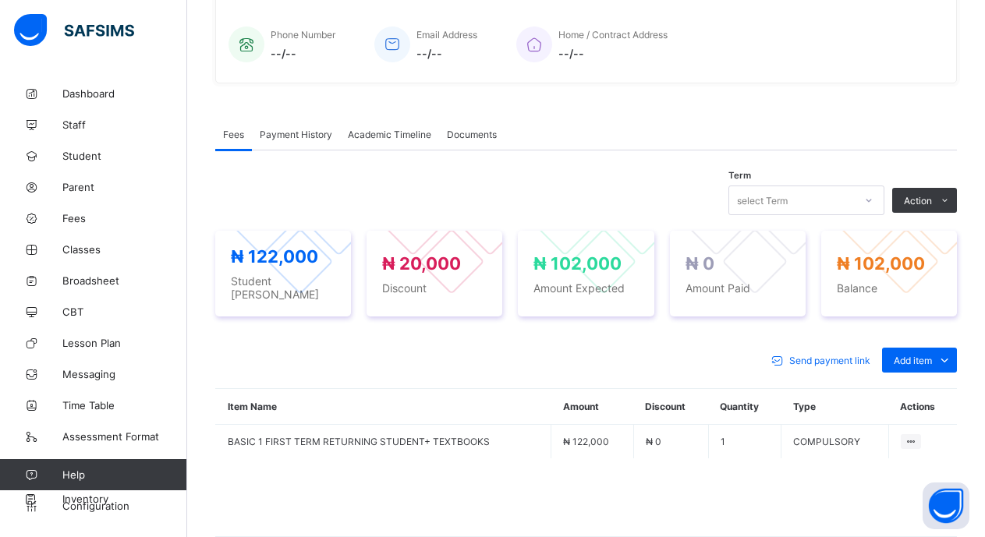
click at [0, 0] on button "Manage Discount" at bounding box center [0, 0] width 0 height 0
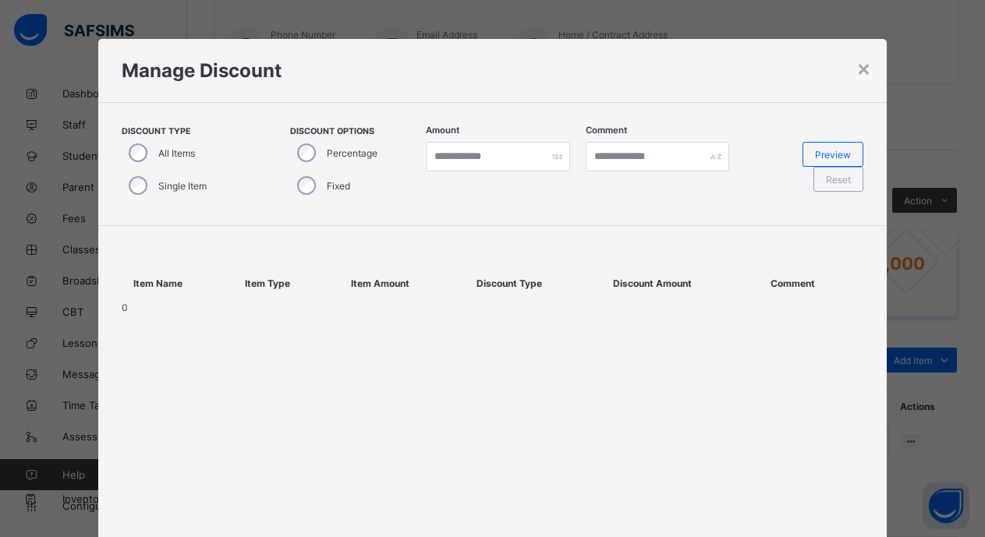
click at [148, 182] on div "Single Item" at bounding box center [166, 185] width 89 height 33
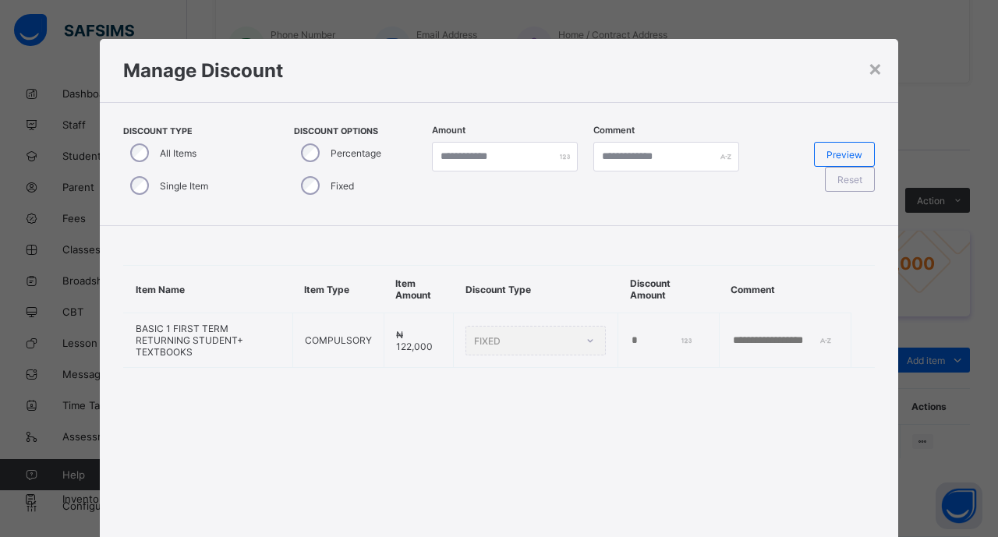
click at [861, 65] on h1 "Manage Discount" at bounding box center [499, 70] width 752 height 23
click at [868, 68] on div "×" at bounding box center [875, 68] width 15 height 27
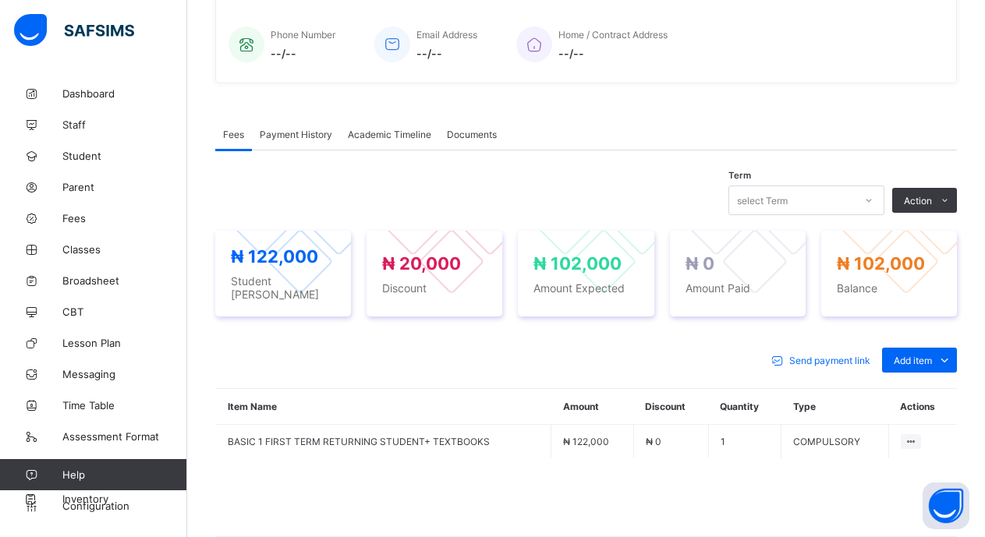
click at [508, 353] on div "Send payment link Add item Optional items Special bill" at bounding box center [586, 360] width 742 height 25
click at [465, 271] on div at bounding box center [475, 261] width 66 height 66
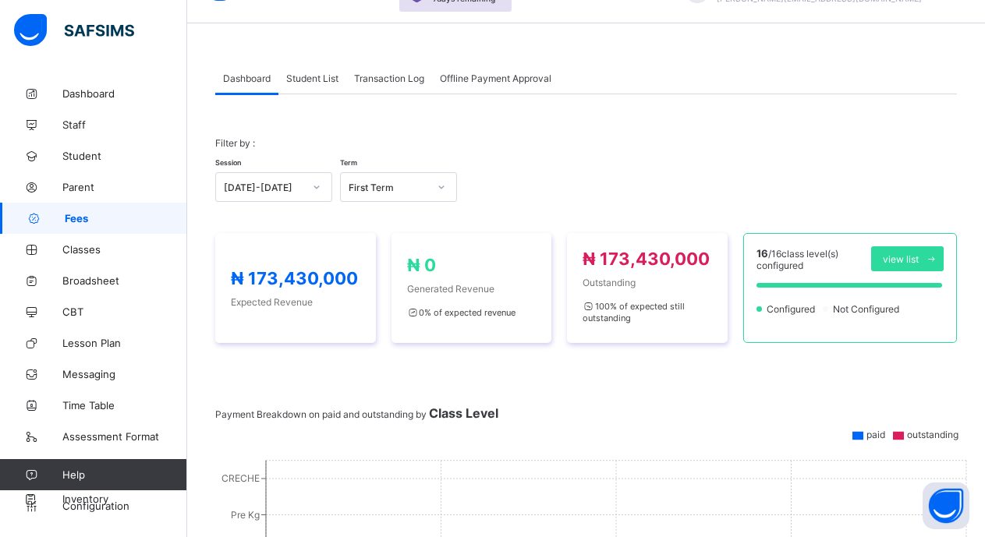
scroll to position [376, 0]
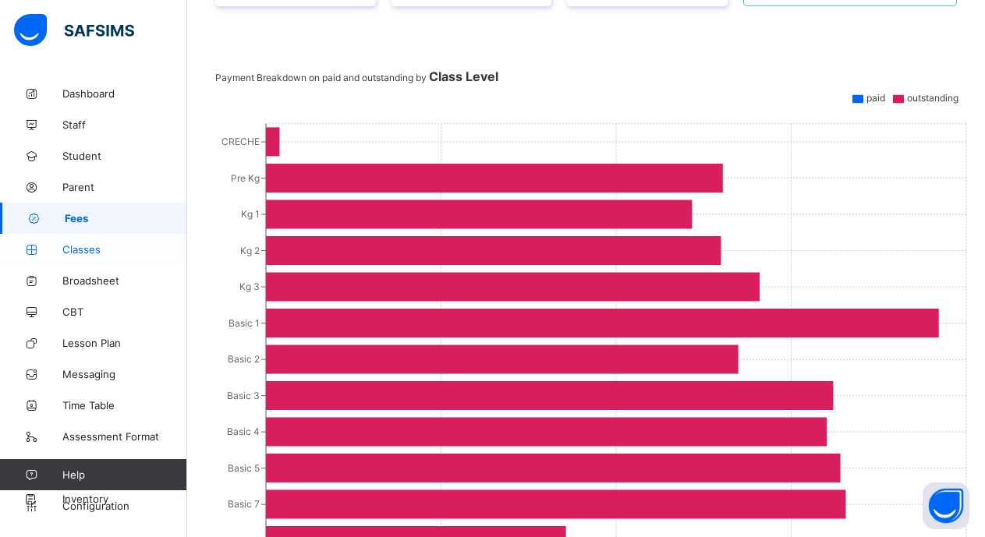
click at [91, 243] on span "Classes" at bounding box center [124, 249] width 125 height 12
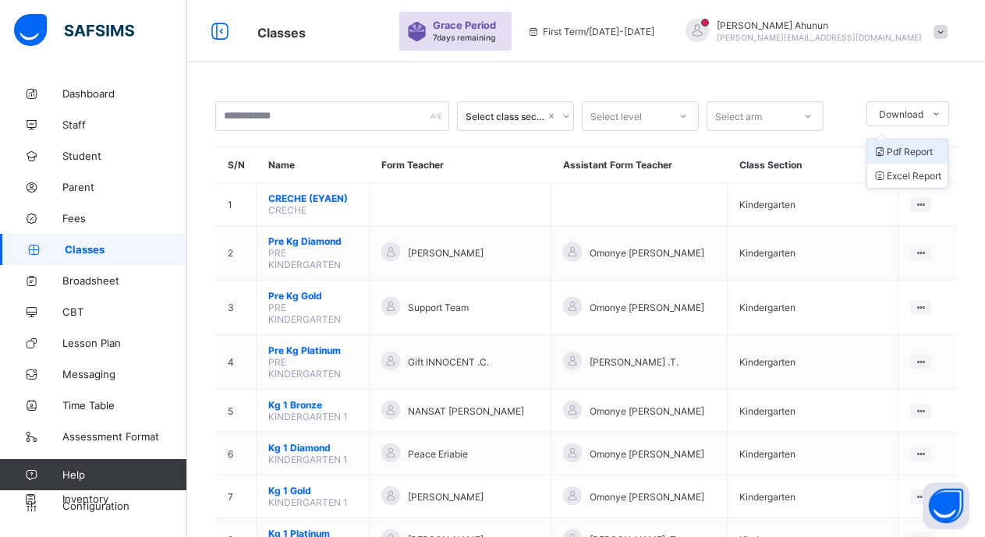
click at [920, 148] on li "Pdf Report" at bounding box center [907, 152] width 80 height 24
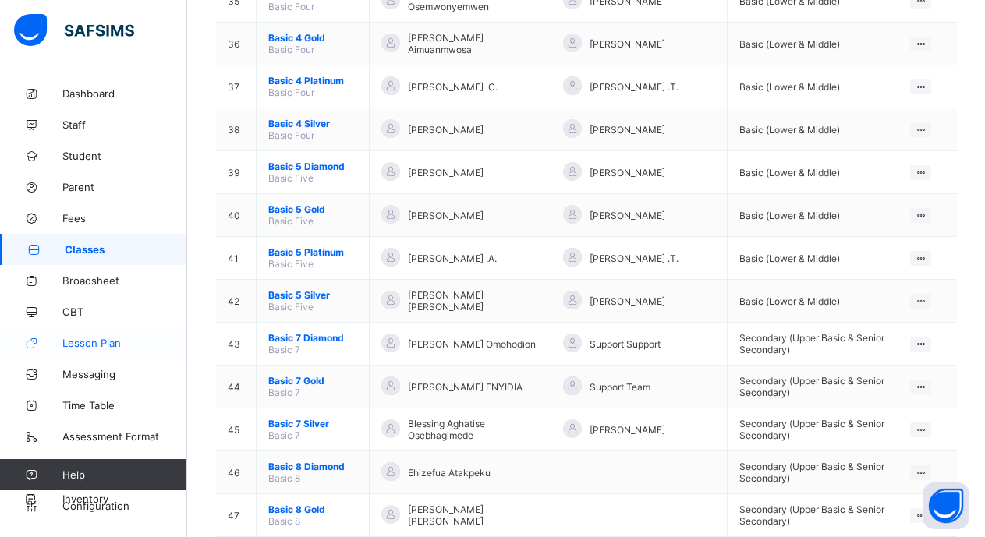
scroll to position [1715, 0]
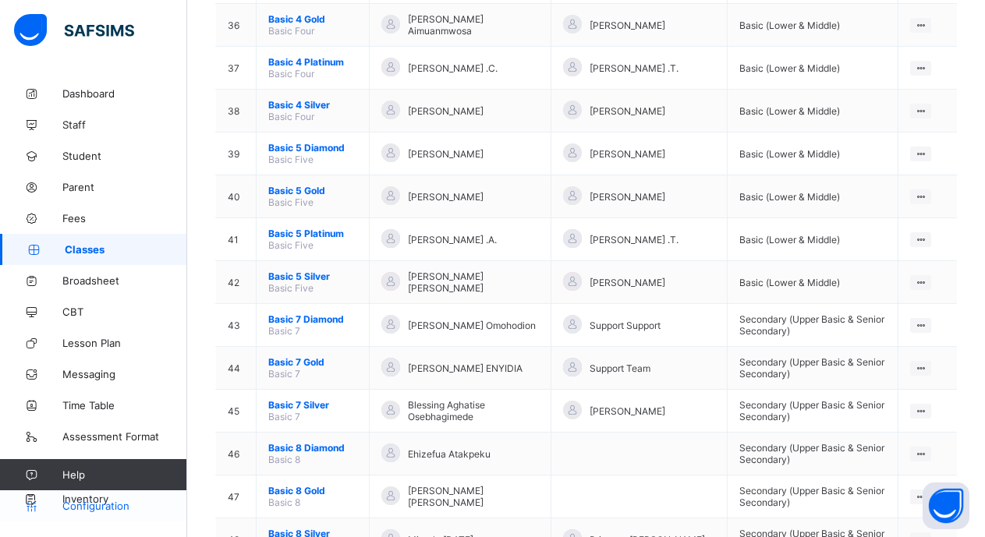
click at [86, 498] on link "Configuration" at bounding box center [93, 505] width 186 height 31
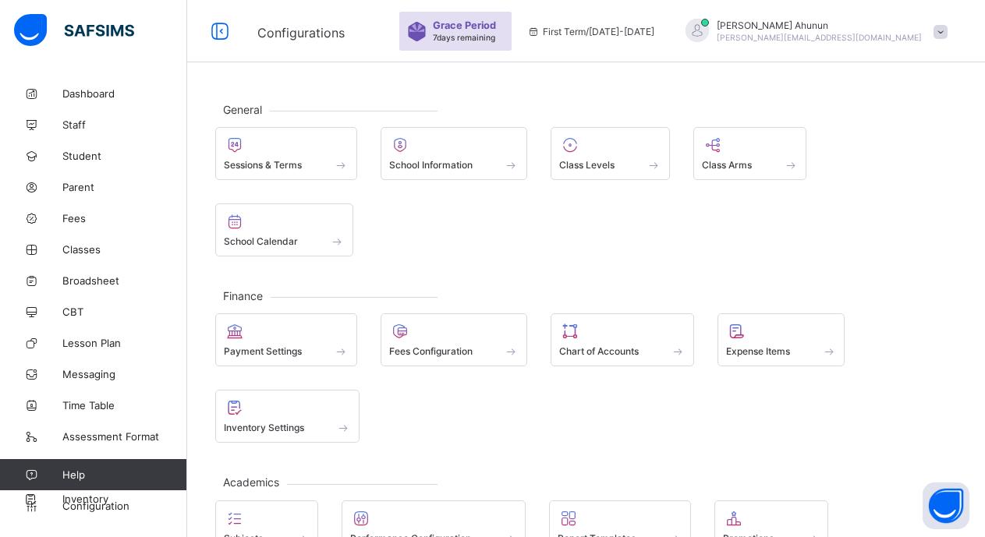
click at [84, 487] on link "Help" at bounding box center [93, 474] width 186 height 31
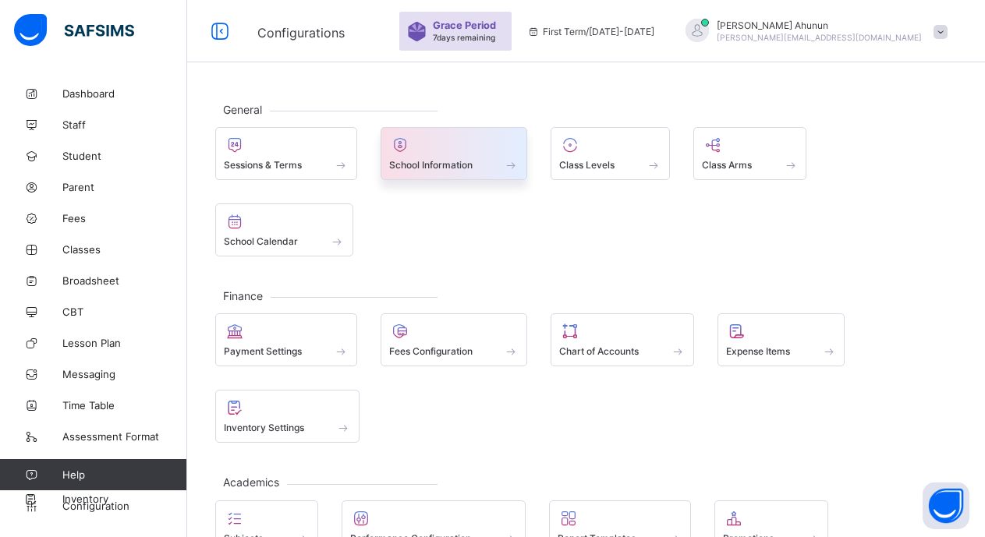
click at [465, 151] on div at bounding box center [454, 145] width 130 height 19
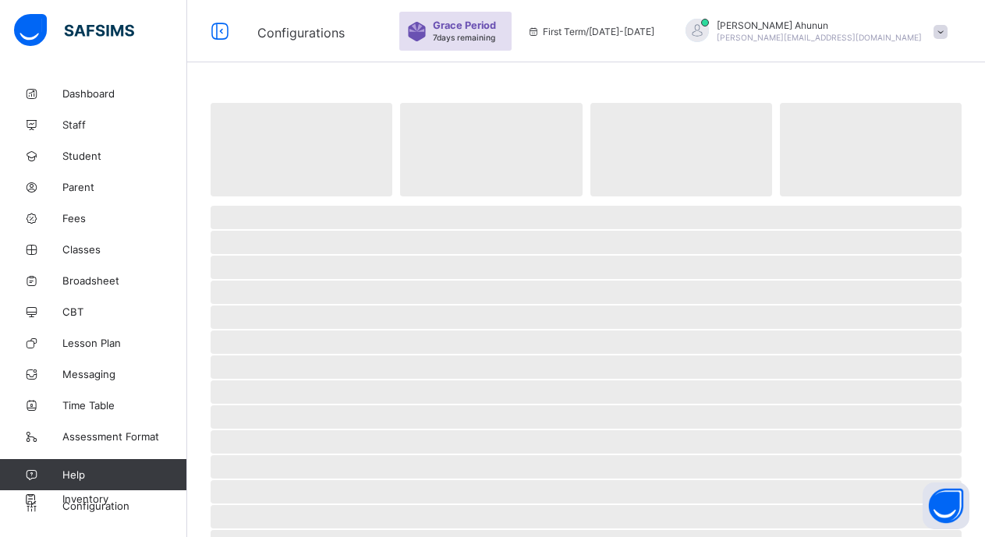
select select "**"
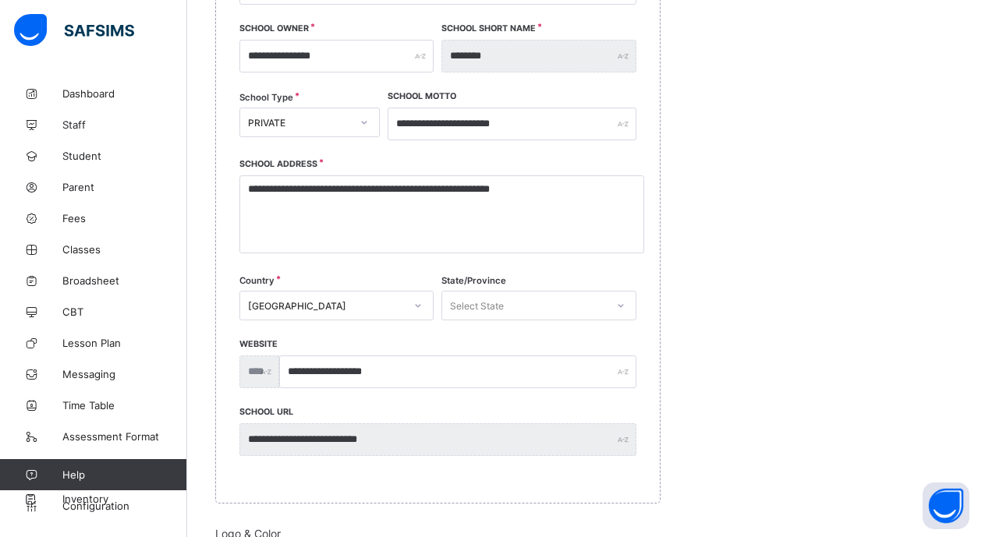
scroll to position [223, 0]
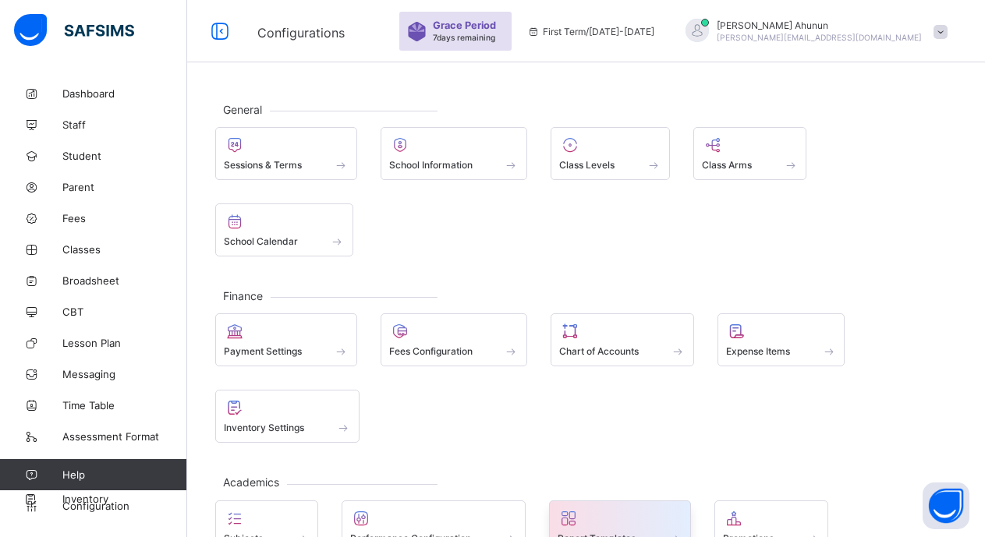
click at [626, 501] on span "Report Templates" at bounding box center [596, 539] width 78 height 12
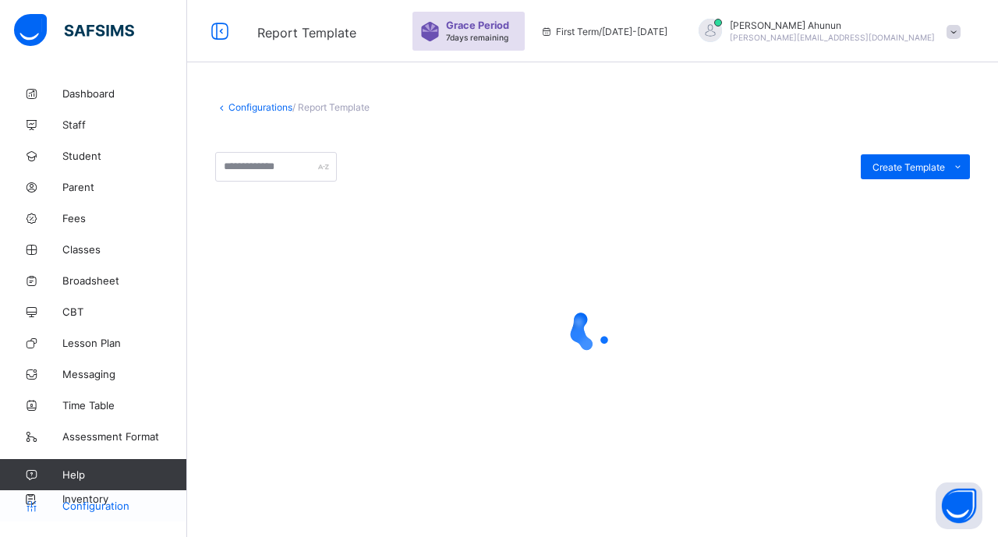
click at [120, 501] on span "Configuration" at bounding box center [124, 506] width 124 height 12
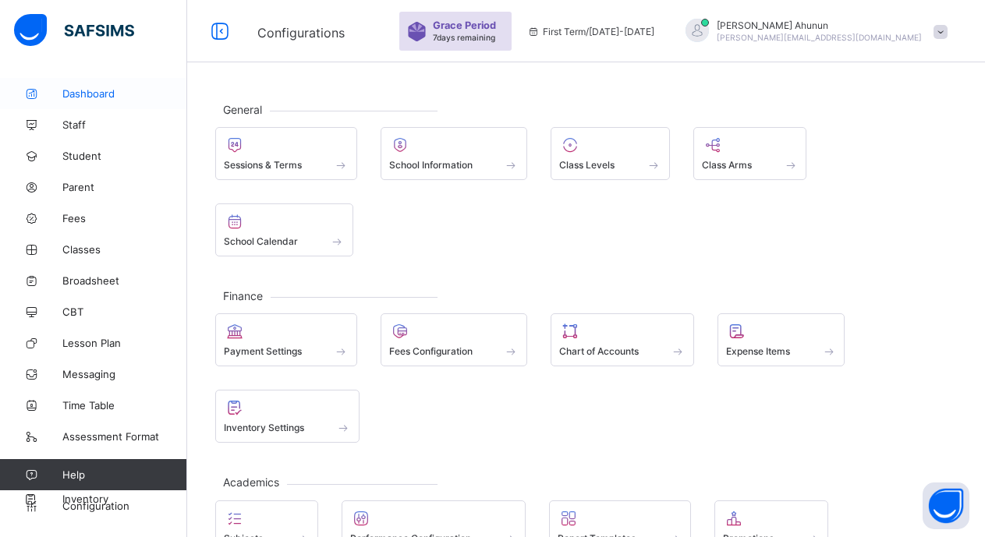
click at [80, 93] on span "Dashboard" at bounding box center [124, 93] width 125 height 12
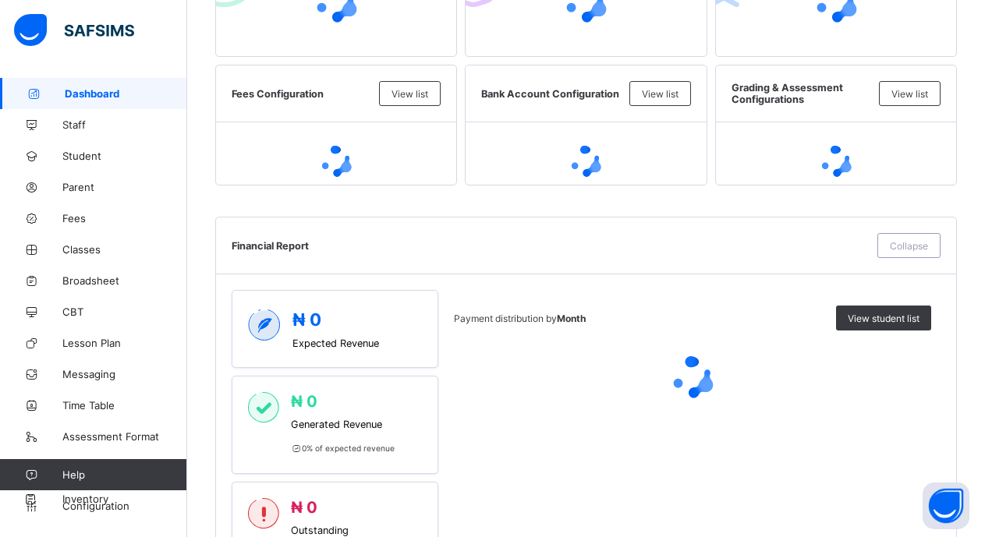
scroll to position [468, 0]
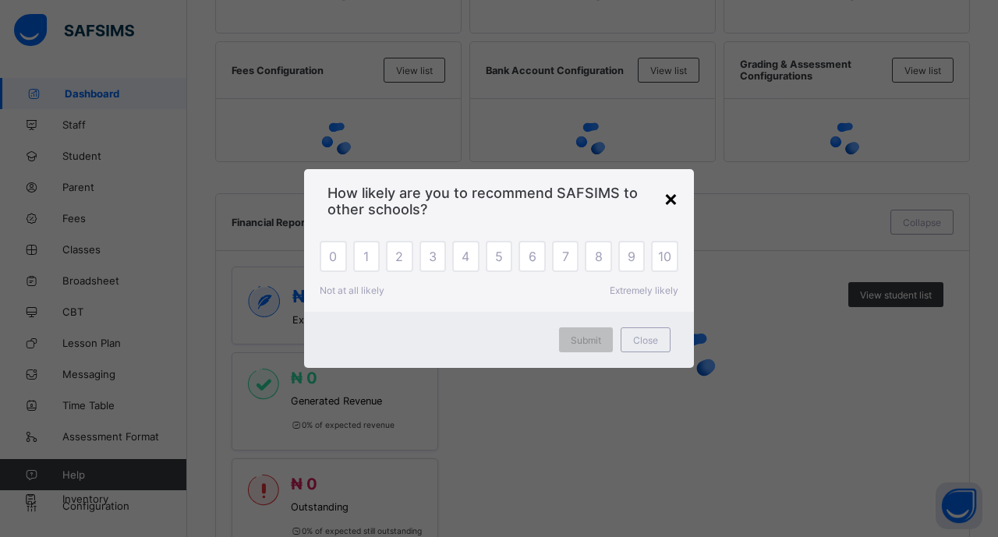
click at [674, 196] on div "×" at bounding box center [671, 198] width 15 height 27
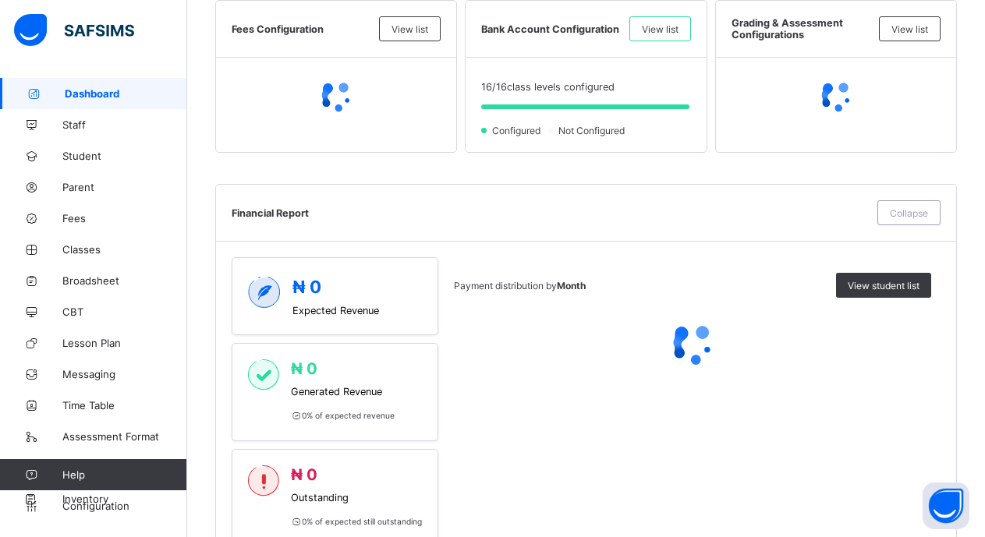
scroll to position [412, 0]
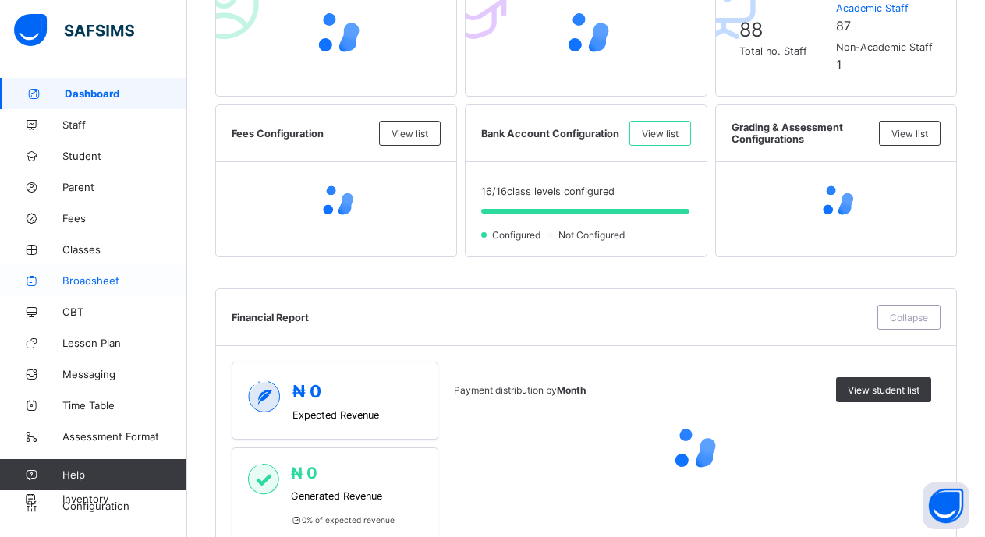
click at [93, 281] on span "Broadsheet" at bounding box center [124, 280] width 125 height 12
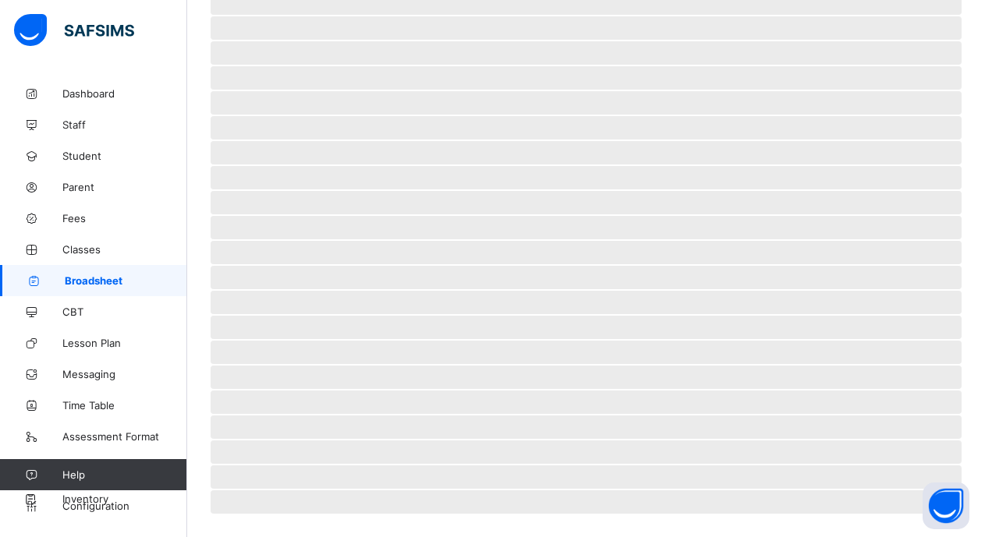
scroll to position [314, 0]
click at [76, 153] on span "Student" at bounding box center [124, 156] width 125 height 12
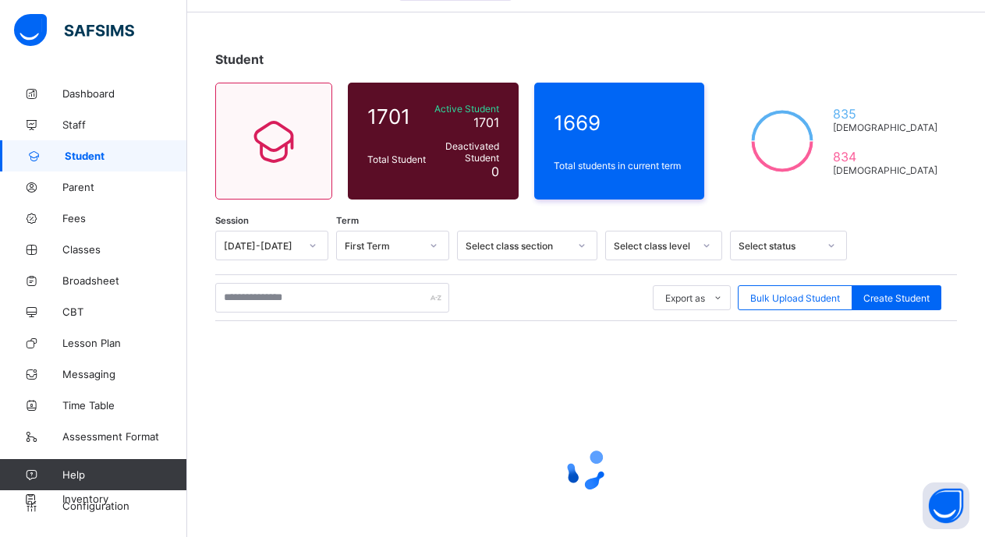
scroll to position [78, 0]
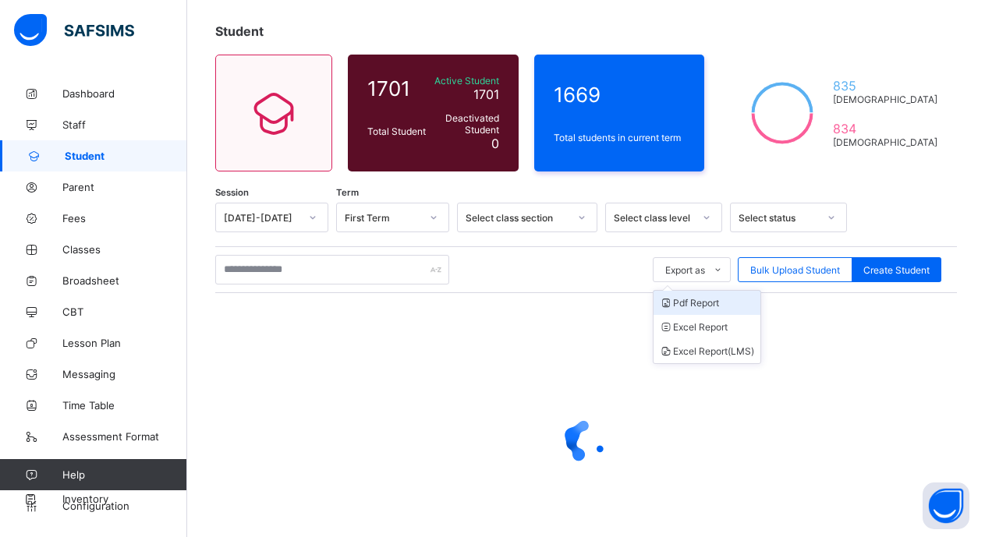
click at [708, 303] on li "Pdf Report" at bounding box center [706, 303] width 107 height 24
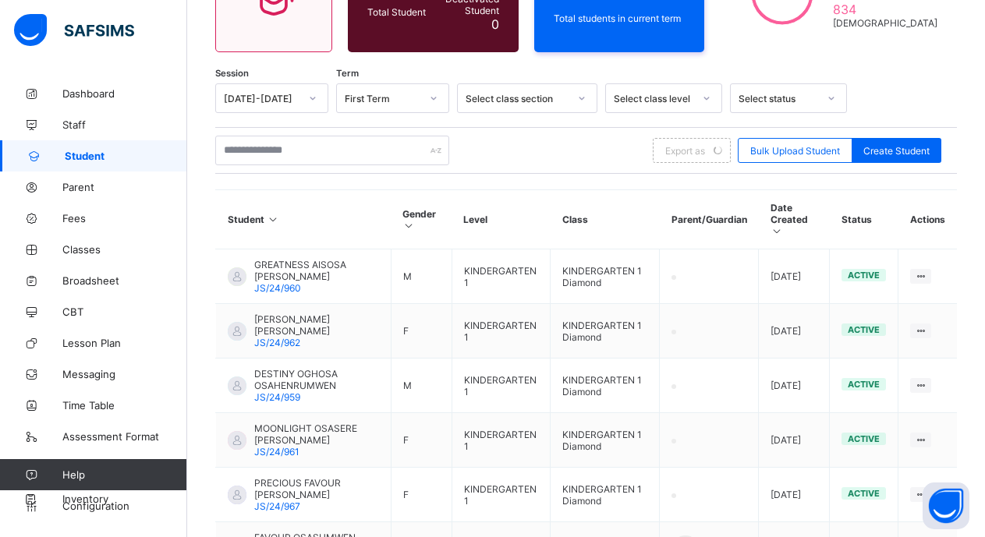
scroll to position [234, 0]
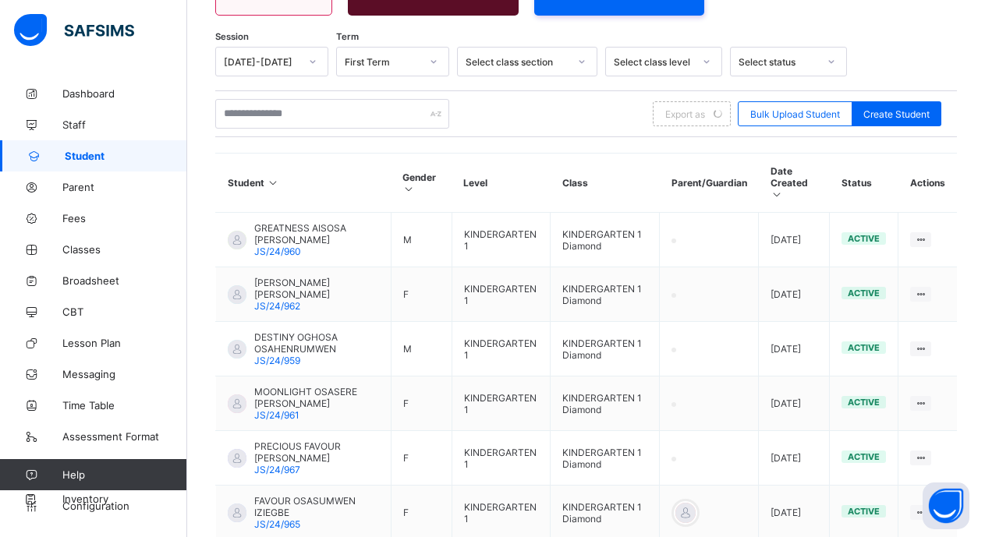
click at [567, 76] on div at bounding box center [582, 62] width 30 height 28
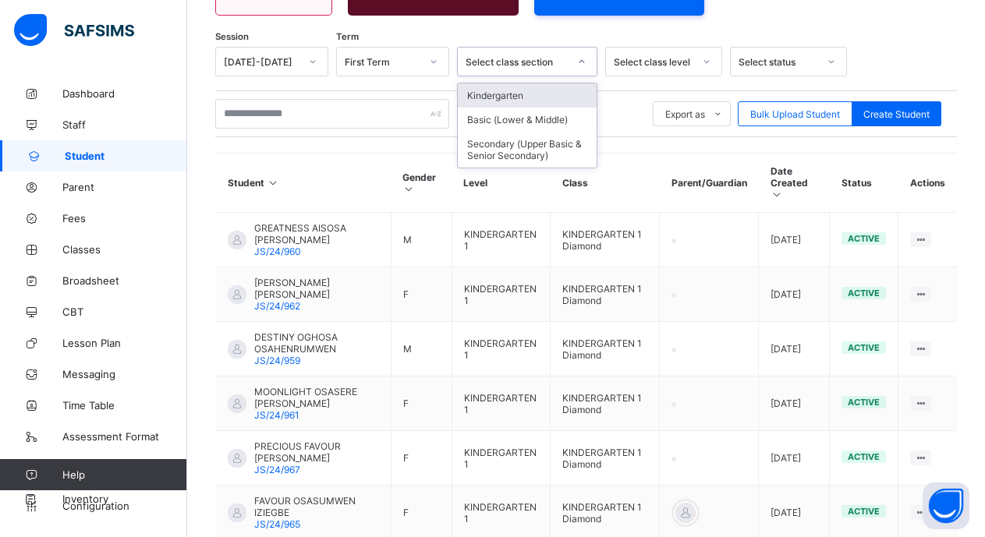
scroll to position [0, 0]
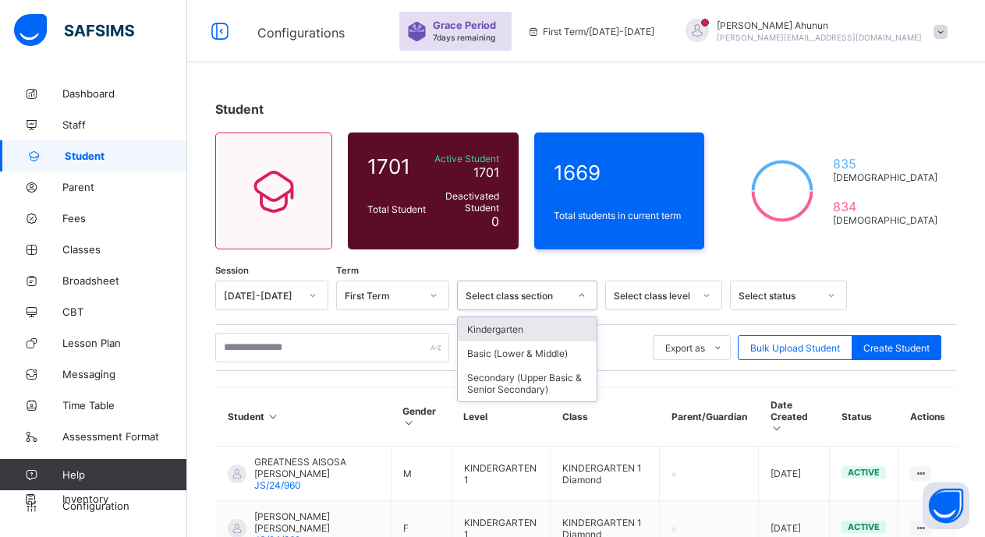
click at [534, 328] on div "Kindergarten" at bounding box center [527, 329] width 139 height 24
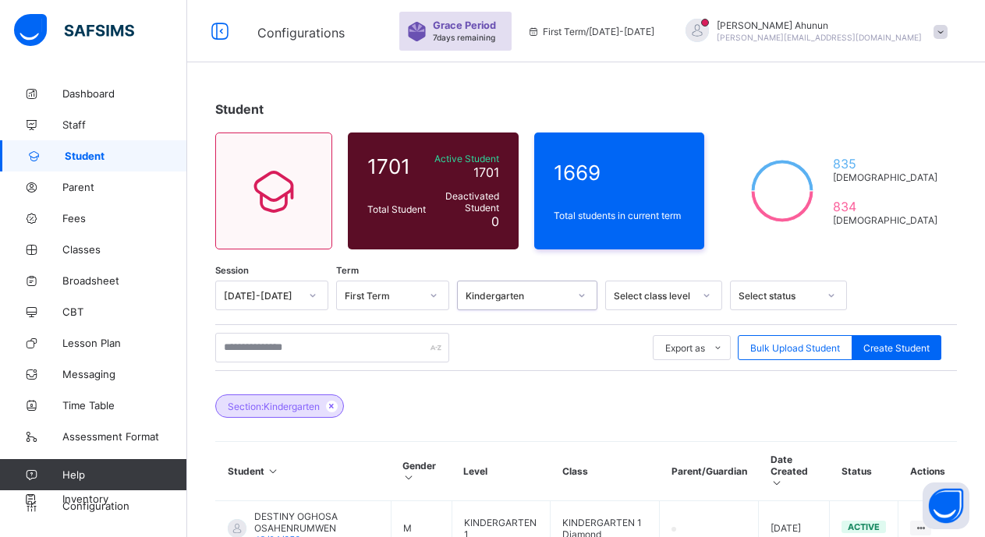
click at [687, 290] on div "Select class level" at bounding box center [654, 296] width 80 height 12
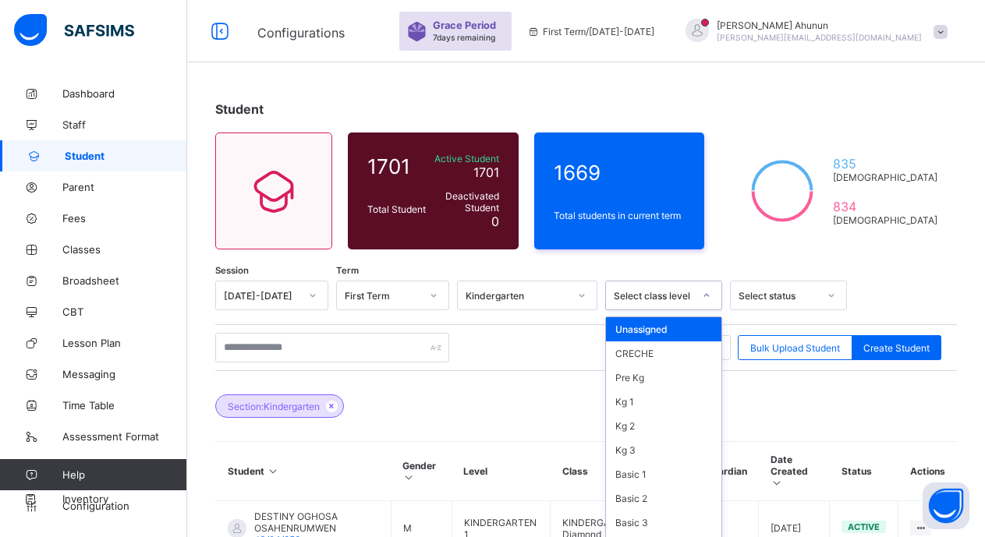
scroll to position [234, 0]
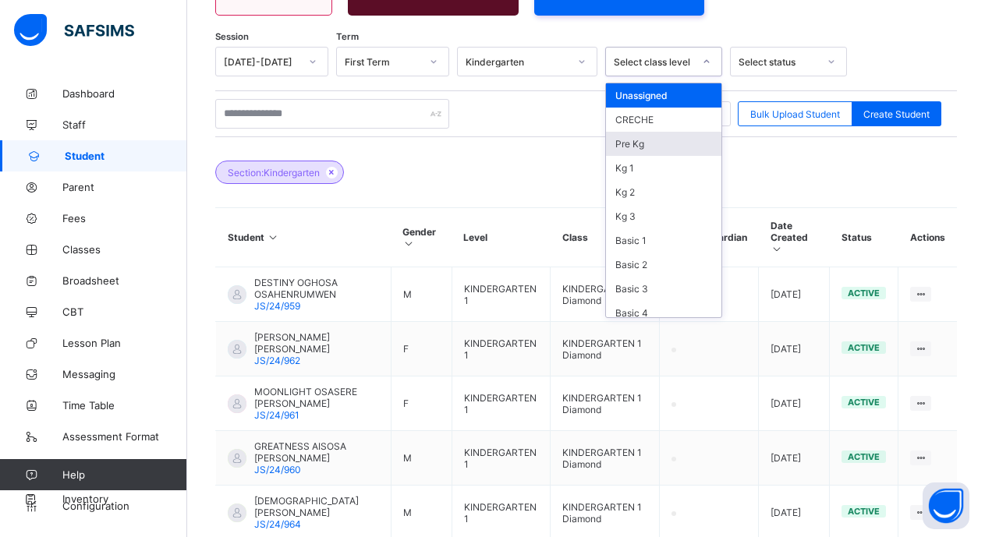
click at [677, 138] on div "Pre Kg" at bounding box center [663, 144] width 115 height 24
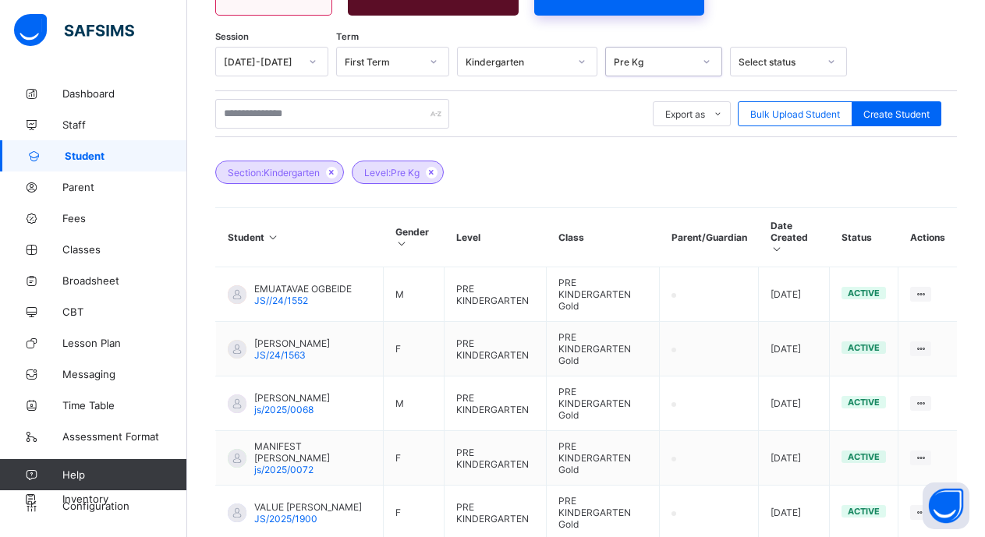
scroll to position [11, 0]
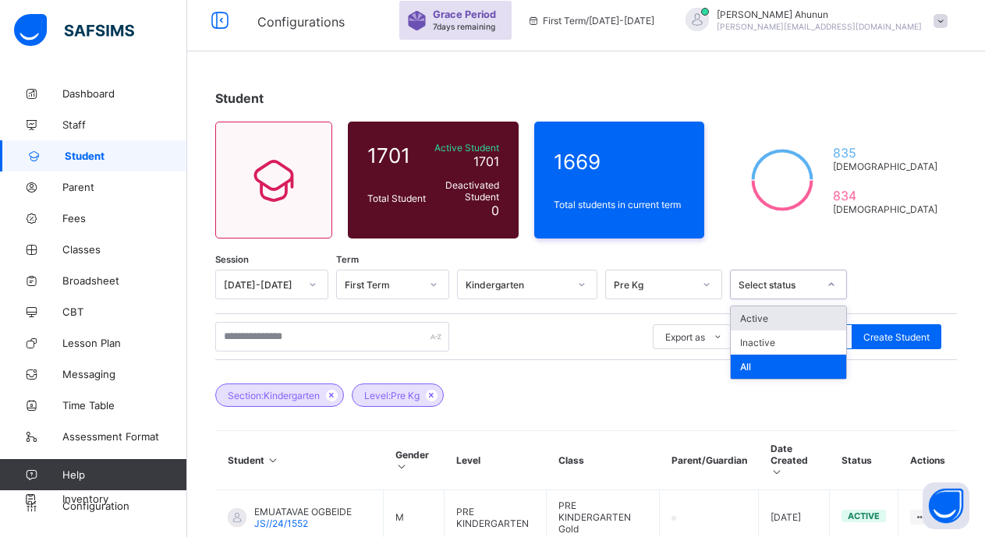
click at [823, 278] on div at bounding box center [831, 284] width 27 height 25
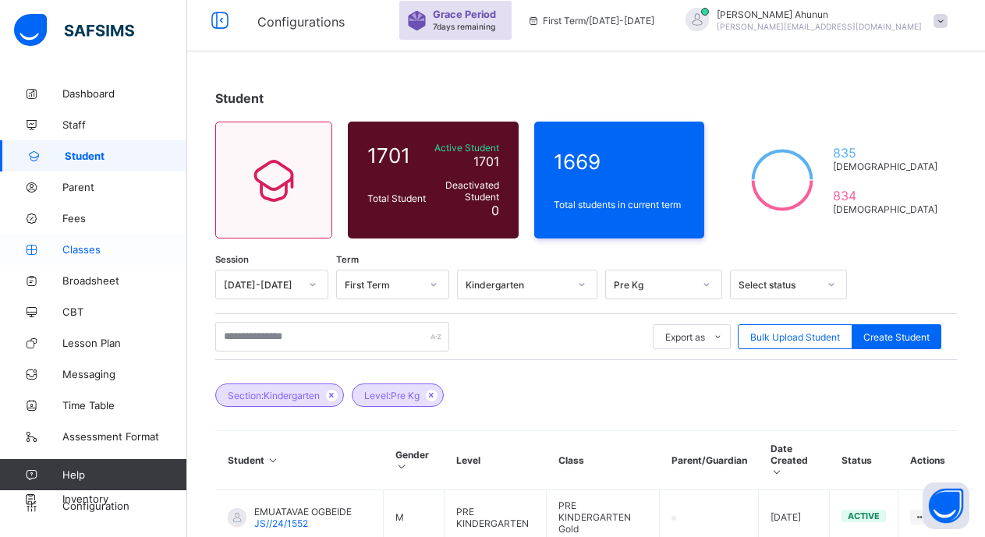
click at [91, 247] on span "Classes" at bounding box center [124, 249] width 125 height 12
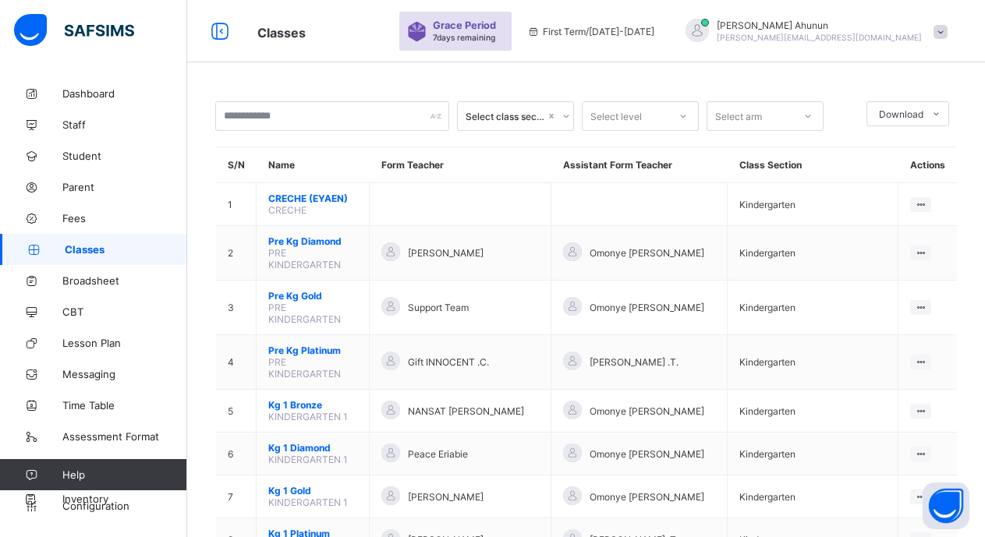
click at [667, 111] on div "Select level" at bounding box center [625, 116] width 86 height 22
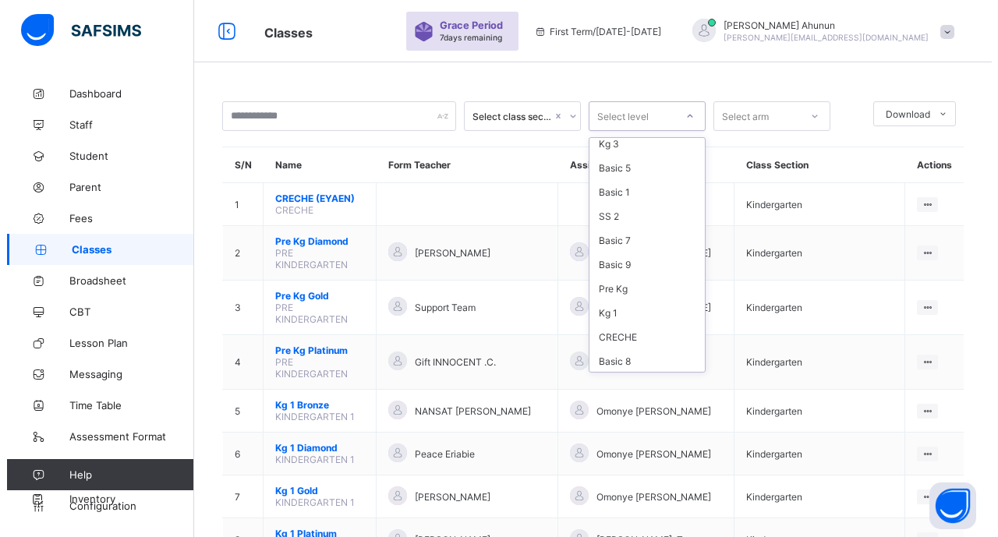
scroll to position [153, 0]
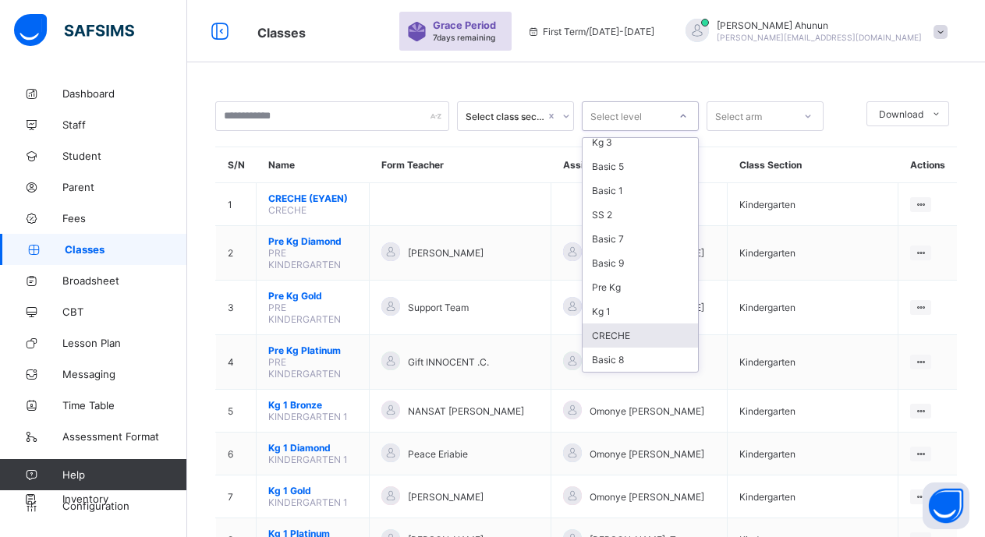
click at [625, 328] on div "CRECHE" at bounding box center [639, 336] width 115 height 24
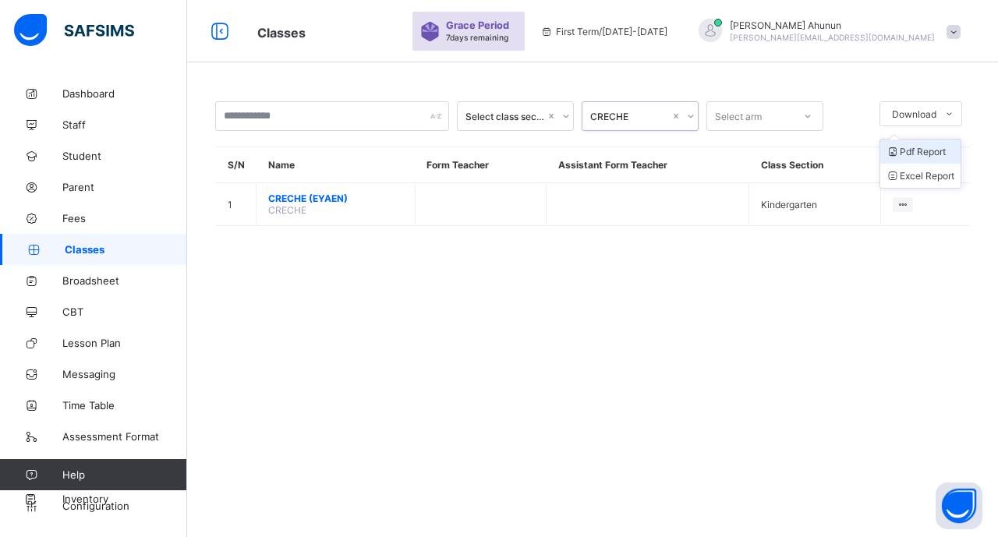
click at [929, 154] on li "Pdf Report" at bounding box center [920, 152] width 80 height 24
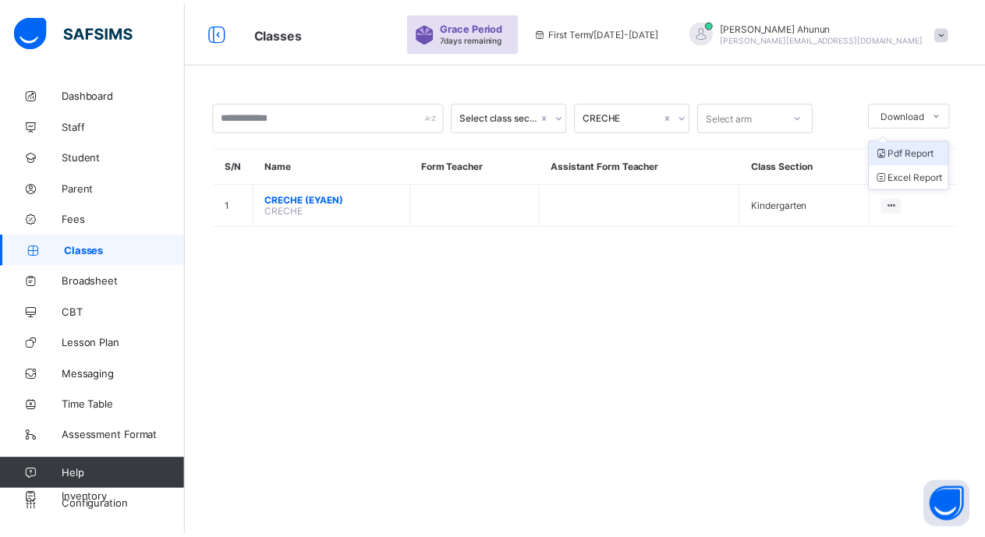
scroll to position [0, 0]
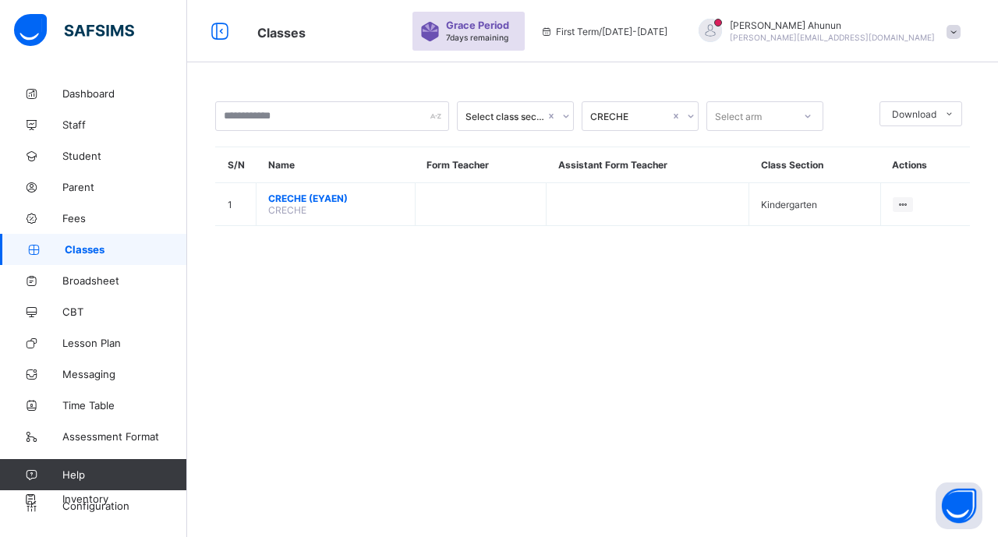
click at [789, 116] on div "Select arm" at bounding box center [750, 116] width 86 height 22
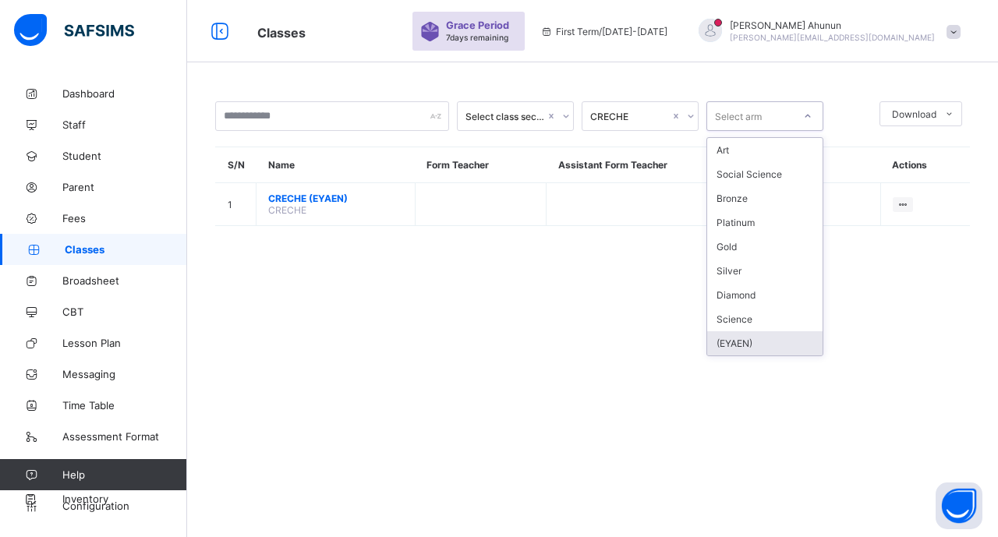
click at [745, 340] on div "(EYAEN)" at bounding box center [764, 343] width 115 height 24
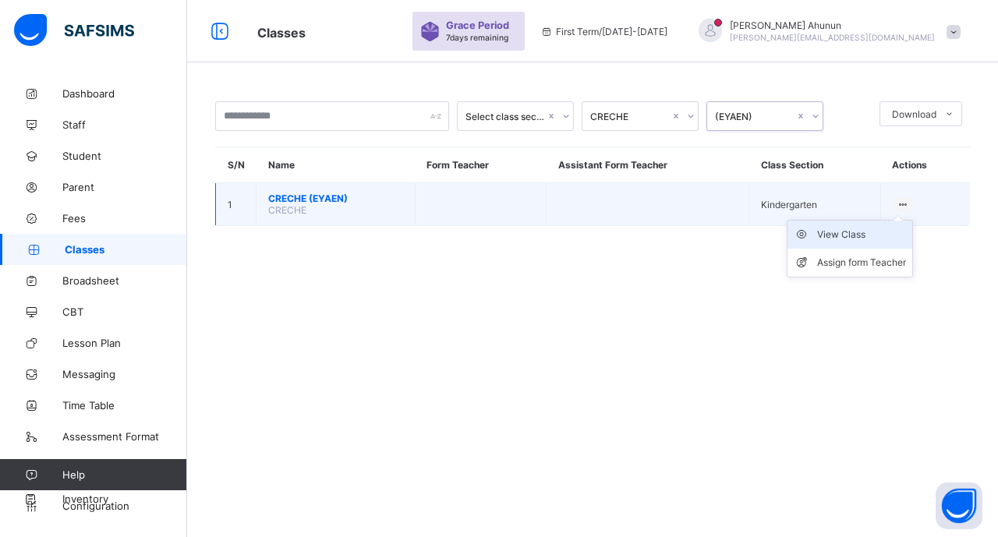
click at [858, 230] on div "View Class" at bounding box center [861, 235] width 89 height 16
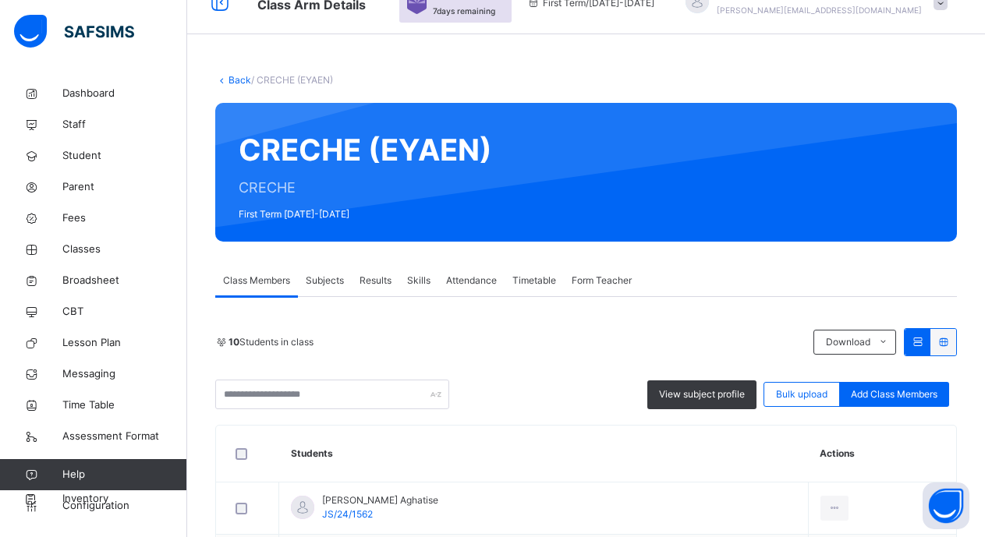
scroll to position [156, 0]
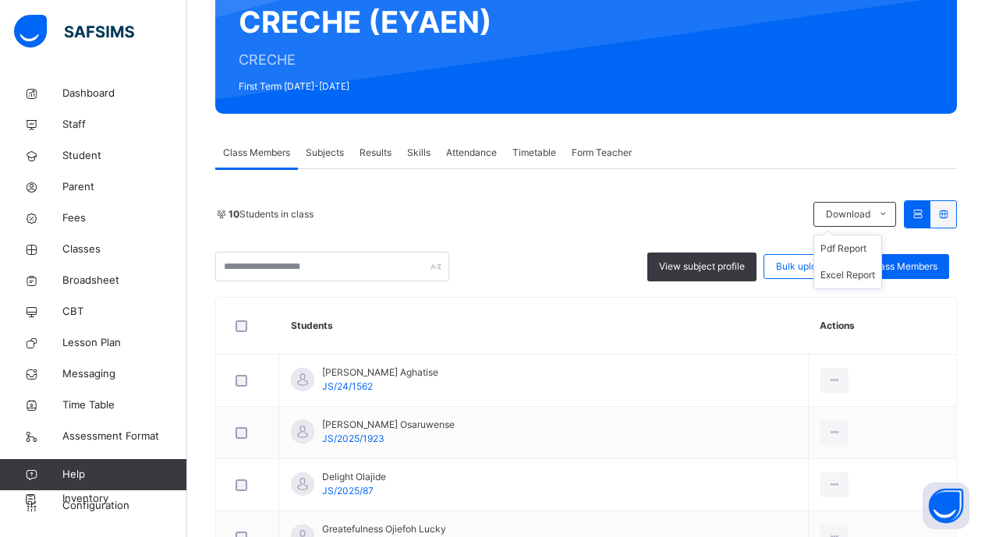
click at [866, 241] on ul "Pdf Report Excel Report" at bounding box center [847, 262] width 69 height 55
click at [862, 249] on li "Pdf Report" at bounding box center [847, 248] width 67 height 27
drag, startPoint x: 865, startPoint y: 245, endPoint x: 646, endPoint y: 188, distance: 226.4
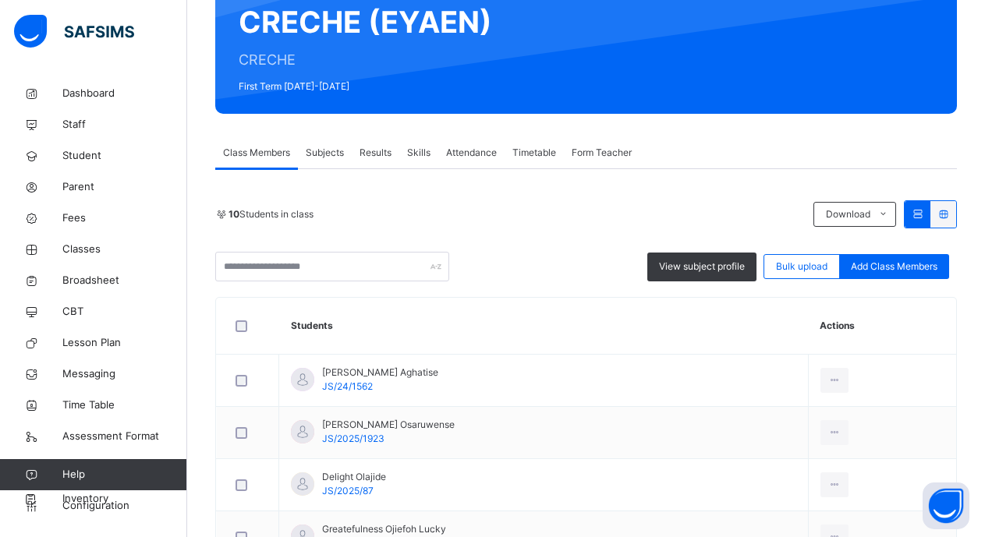
click at [0, 0] on li "Pdf Report" at bounding box center [0, 0] width 0 height 0
click at [848, 247] on li "Pdf Report" at bounding box center [847, 248] width 67 height 27
click at [845, 244] on li "Pdf Report" at bounding box center [847, 248] width 67 height 27
click at [869, 247] on li "Pdf Report" at bounding box center [847, 248] width 67 height 27
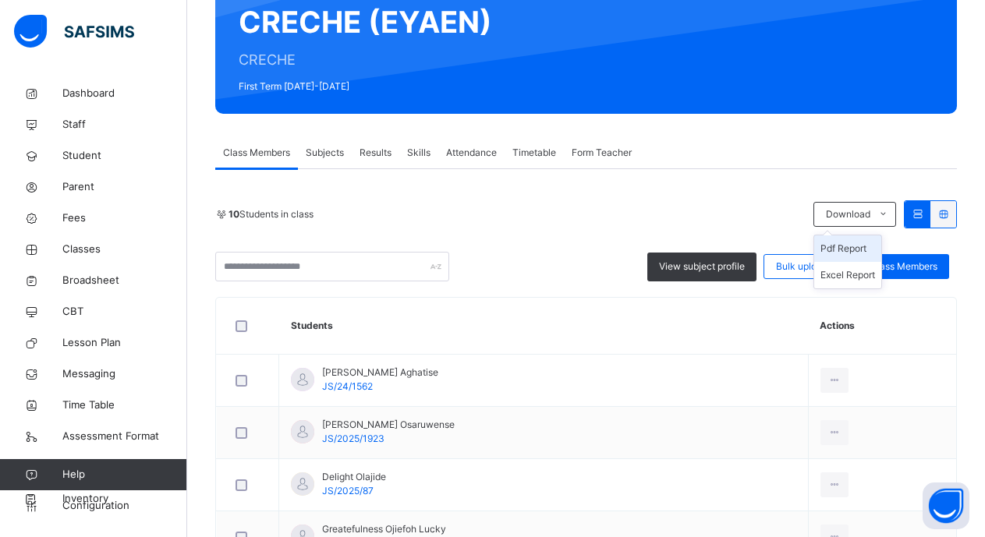
click at [862, 253] on li "Pdf Report" at bounding box center [847, 248] width 67 height 27
click at [858, 246] on li "Pdf Report" at bounding box center [847, 248] width 67 height 27
click at [87, 242] on span "Classes" at bounding box center [124, 250] width 125 height 16
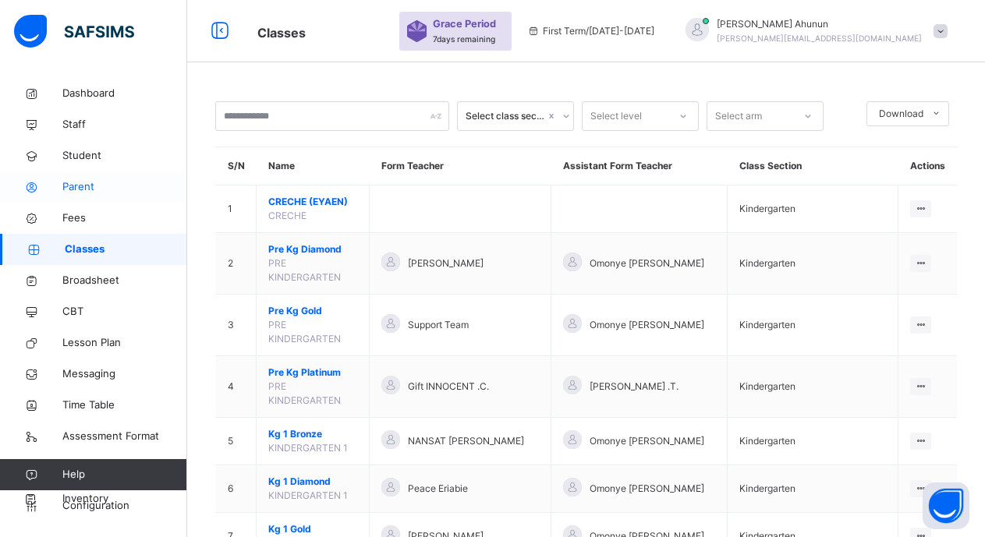
drag, startPoint x: 298, startPoint y: 246, endPoint x: 186, endPoint y: 182, distance: 129.6
click at [186, 182] on span "Parent" at bounding box center [124, 187] width 125 height 16
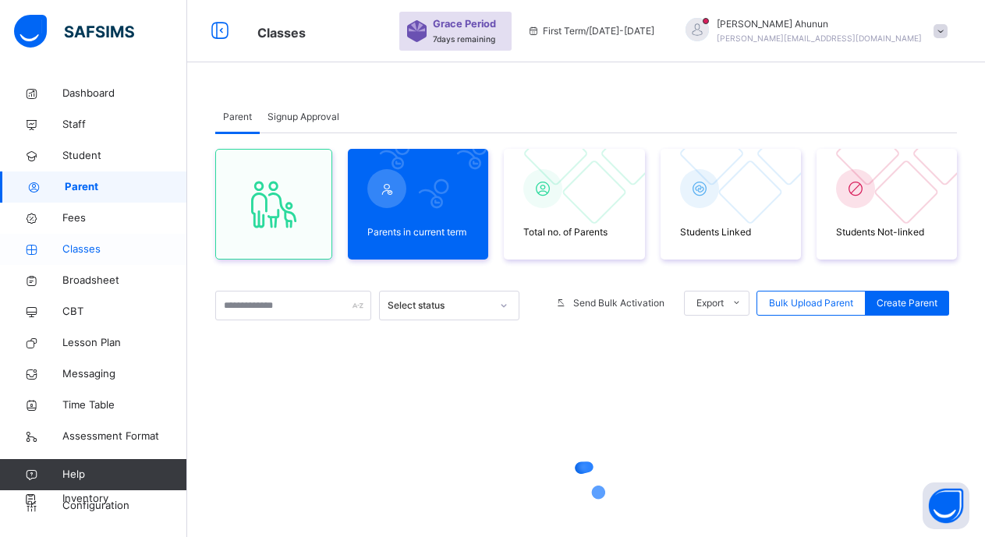
click at [87, 248] on span "Classes" at bounding box center [124, 250] width 125 height 16
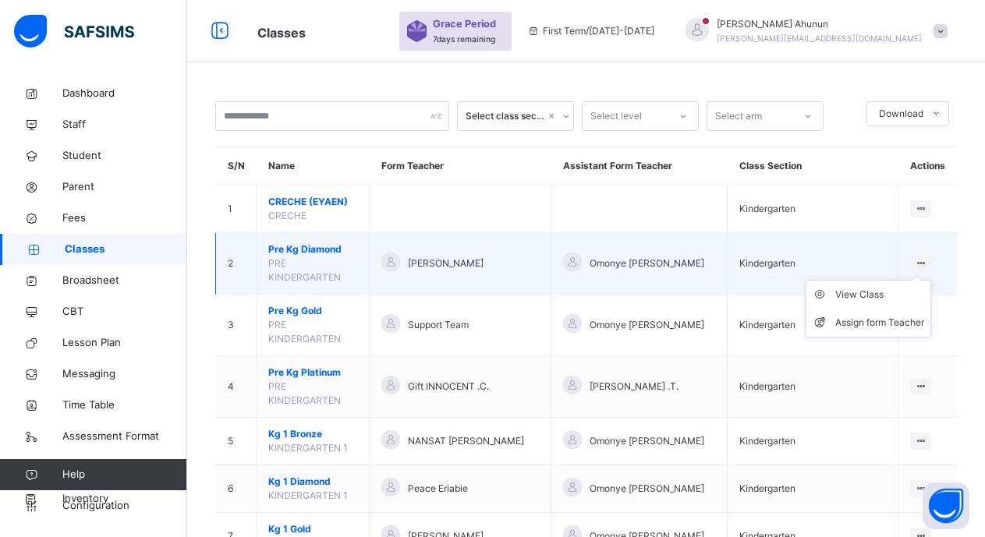
drag, startPoint x: 299, startPoint y: 248, endPoint x: 927, endPoint y: 264, distance: 627.9
click at [927, 264] on div at bounding box center [920, 263] width 21 height 17
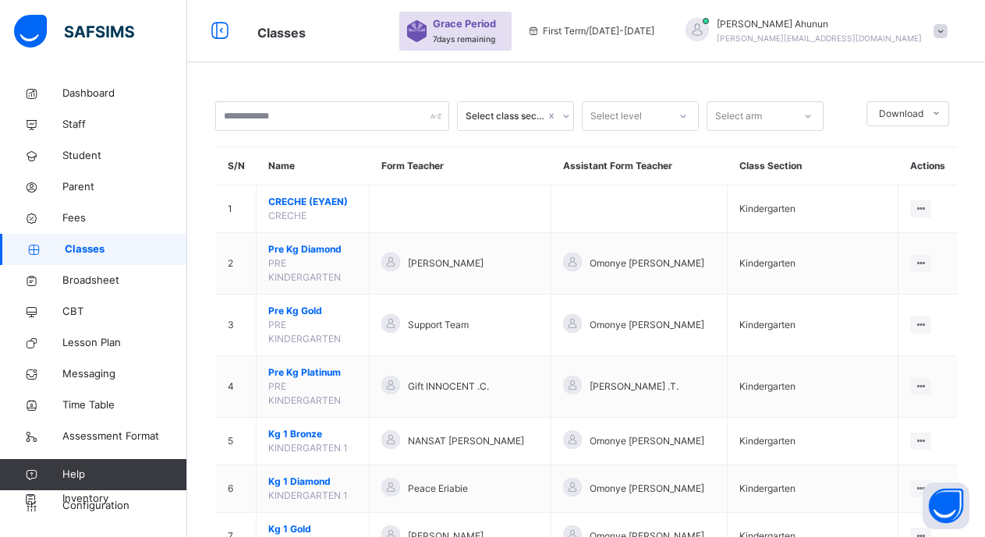
drag, startPoint x: 896, startPoint y: 293, endPoint x: 86, endPoint y: 246, distance: 811.5
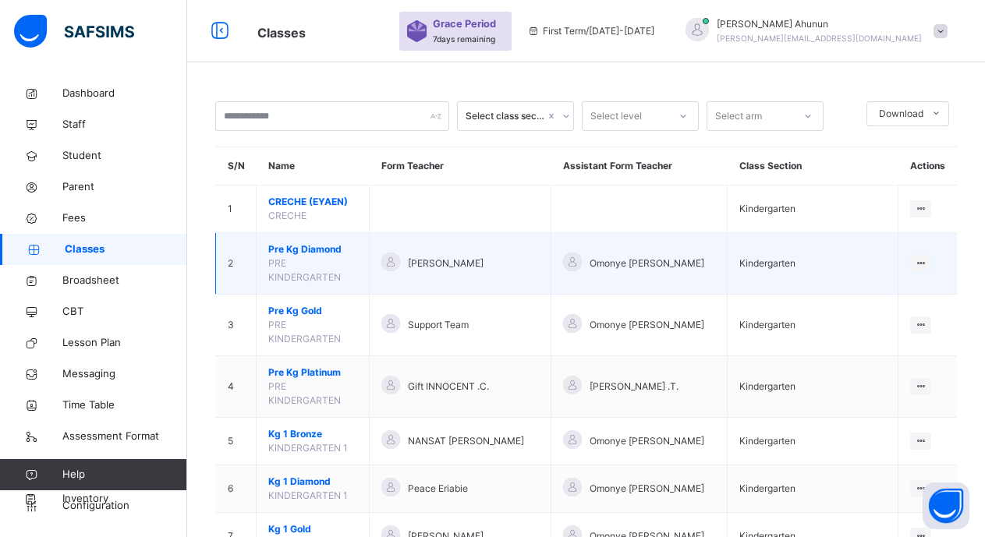
click at [319, 246] on span "Pre Kg Diamond" at bounding box center [312, 249] width 89 height 14
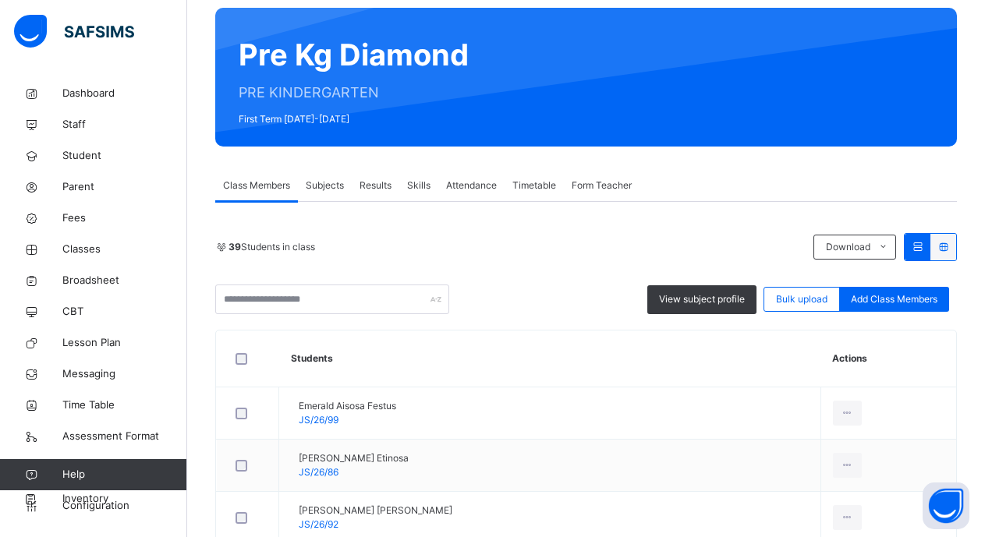
scroll to position [156, 0]
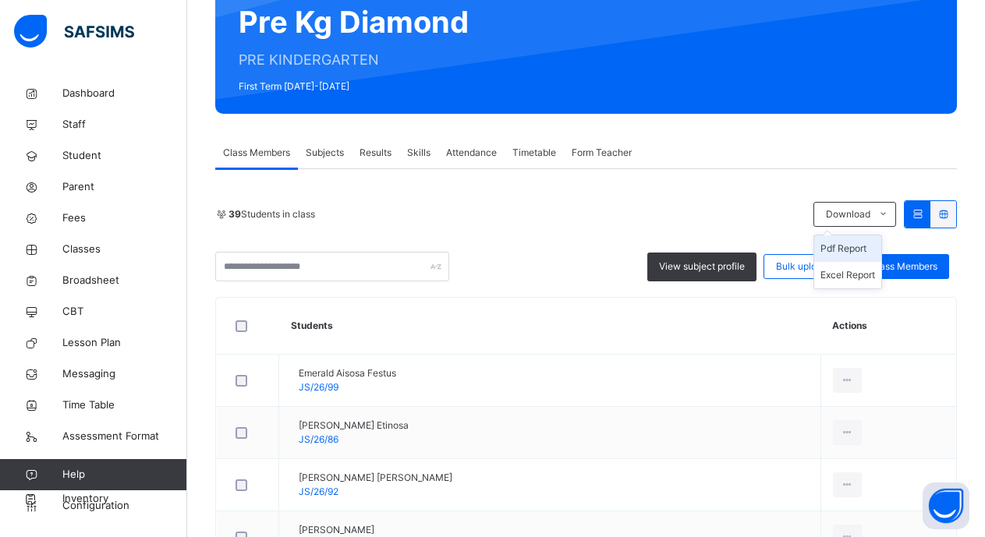
click at [859, 246] on li "Pdf Report" at bounding box center [847, 248] width 67 height 27
drag, startPoint x: 69, startPoint y: 249, endPoint x: 176, endPoint y: 0, distance: 270.7
click at [69, 249] on span "Classes" at bounding box center [124, 250] width 125 height 16
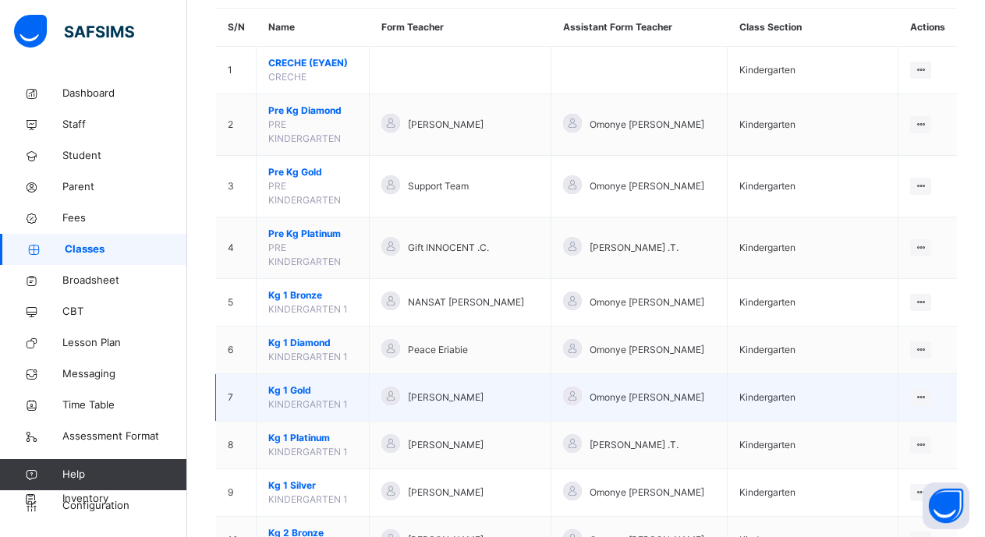
scroll to position [156, 0]
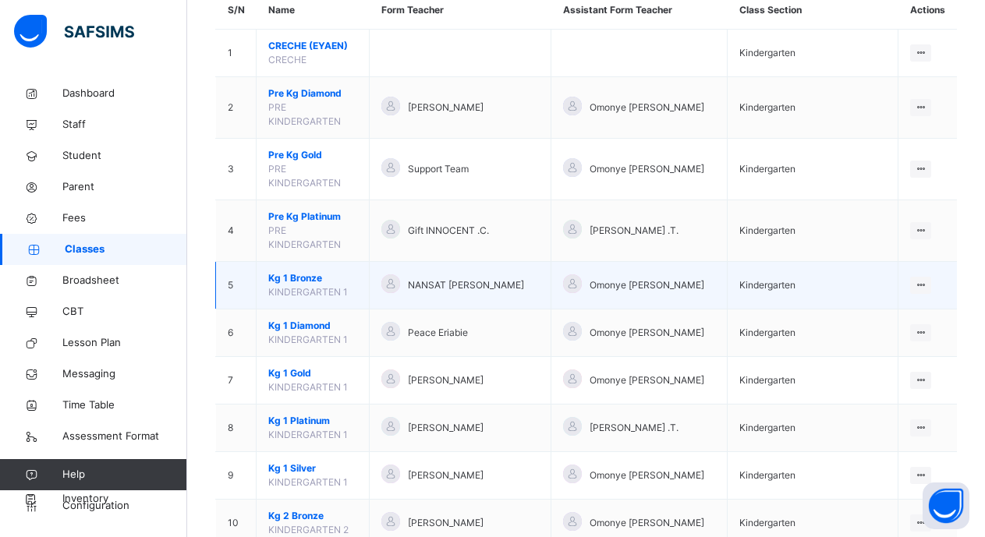
click at [306, 276] on span "Kg 1 Bronze" at bounding box center [312, 278] width 89 height 14
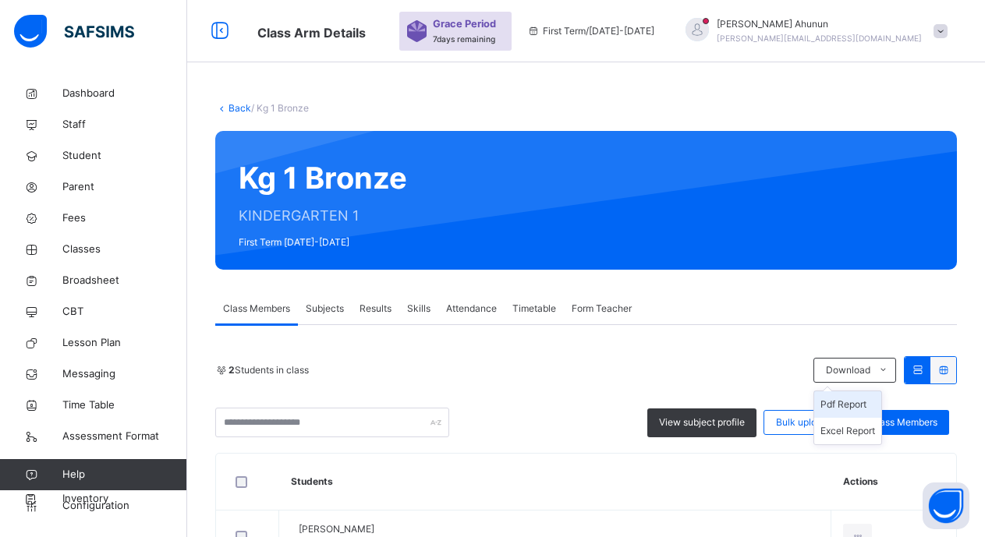
click at [835, 401] on li "Pdf Report" at bounding box center [847, 404] width 67 height 27
drag, startPoint x: 88, startPoint y: 243, endPoint x: 46, endPoint y: 12, distance: 235.4
click at [88, 243] on span "Classes" at bounding box center [124, 250] width 125 height 16
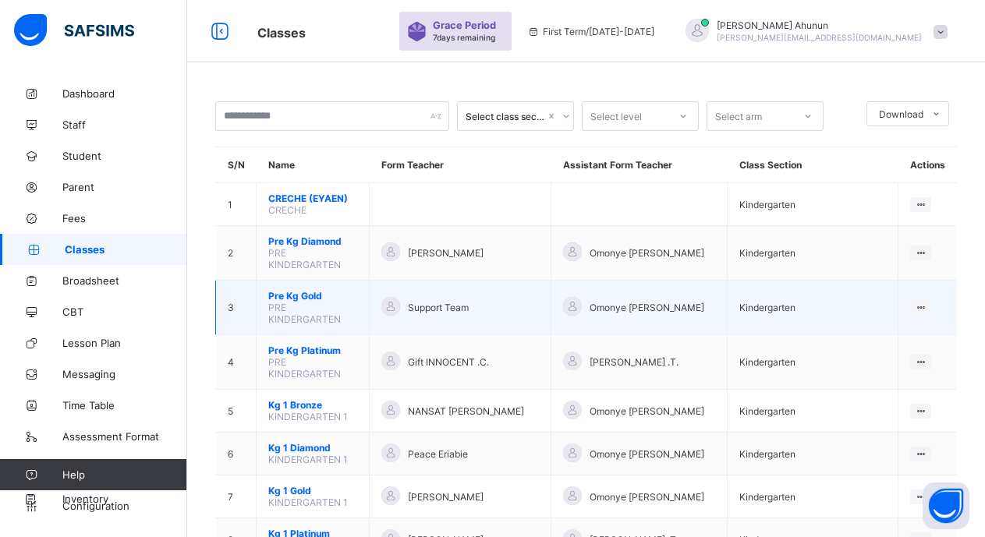
click at [303, 295] on span "Pre Kg Gold" at bounding box center [312, 296] width 89 height 12
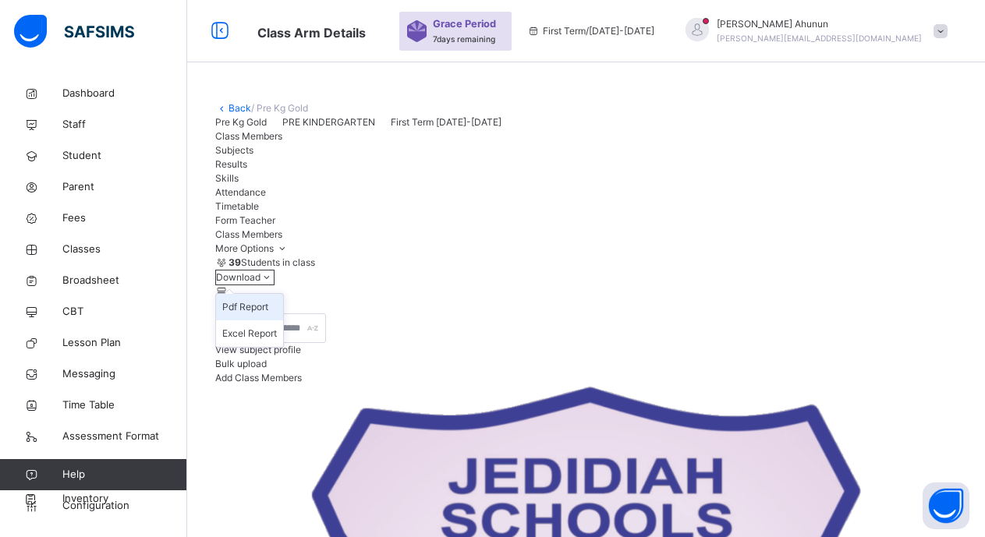
click at [283, 320] on li "Pdf Report" at bounding box center [249, 307] width 67 height 27
drag, startPoint x: 77, startPoint y: 243, endPoint x: 73, endPoint y: 4, distance: 239.4
click at [78, 243] on span "Classes" at bounding box center [124, 250] width 125 height 16
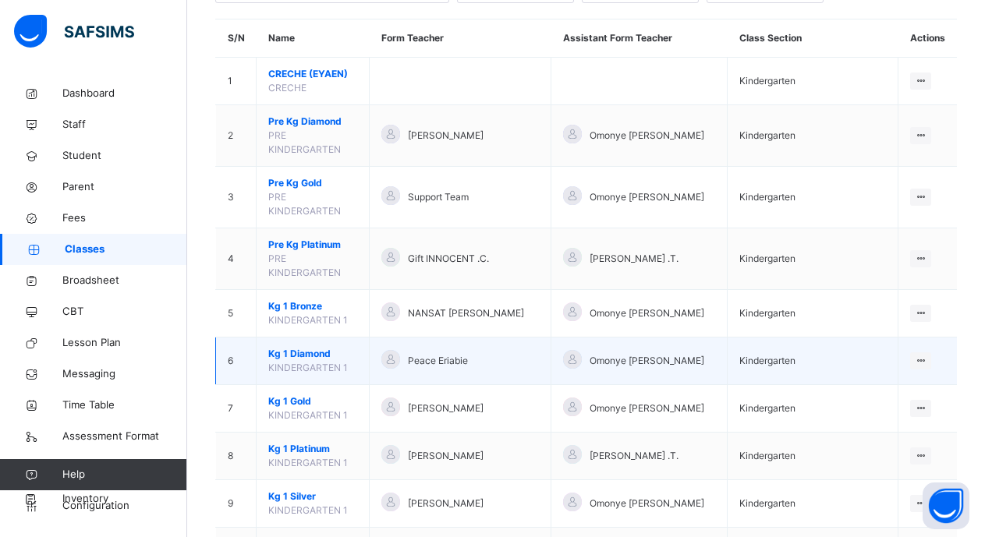
scroll to position [156, 0]
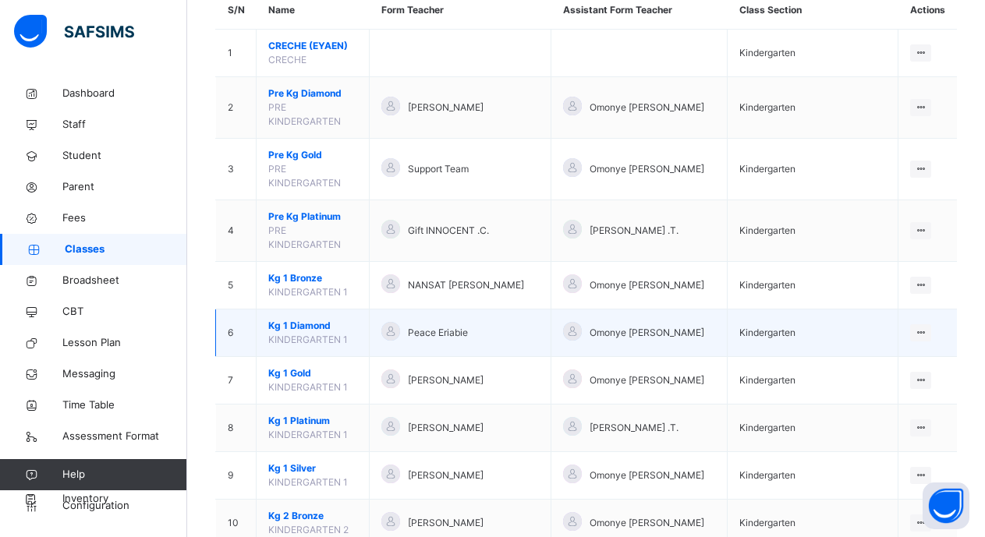
click at [302, 325] on span "Kg 1 Diamond" at bounding box center [312, 326] width 89 height 14
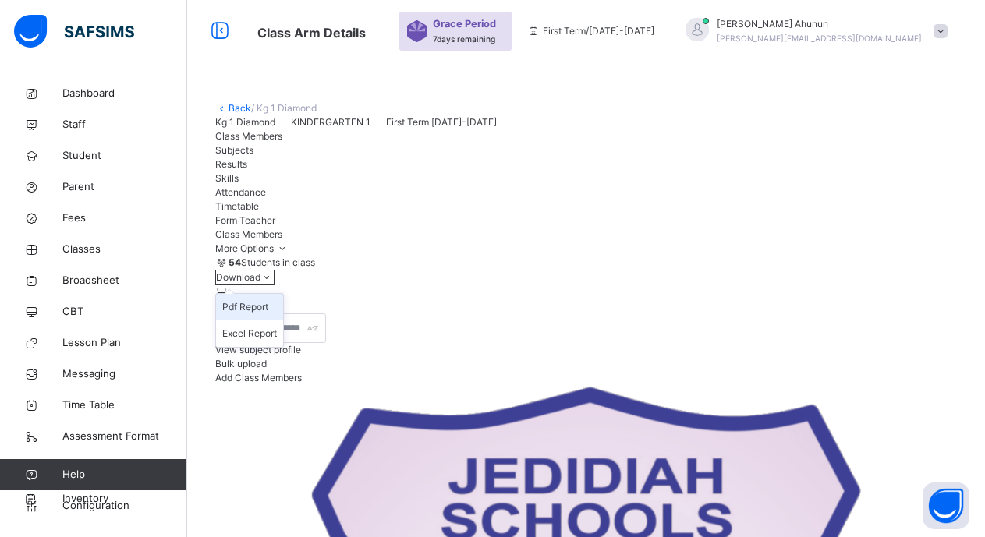
click at [283, 320] on li "Pdf Report" at bounding box center [249, 307] width 67 height 27
click at [85, 243] on span "Classes" at bounding box center [124, 250] width 125 height 16
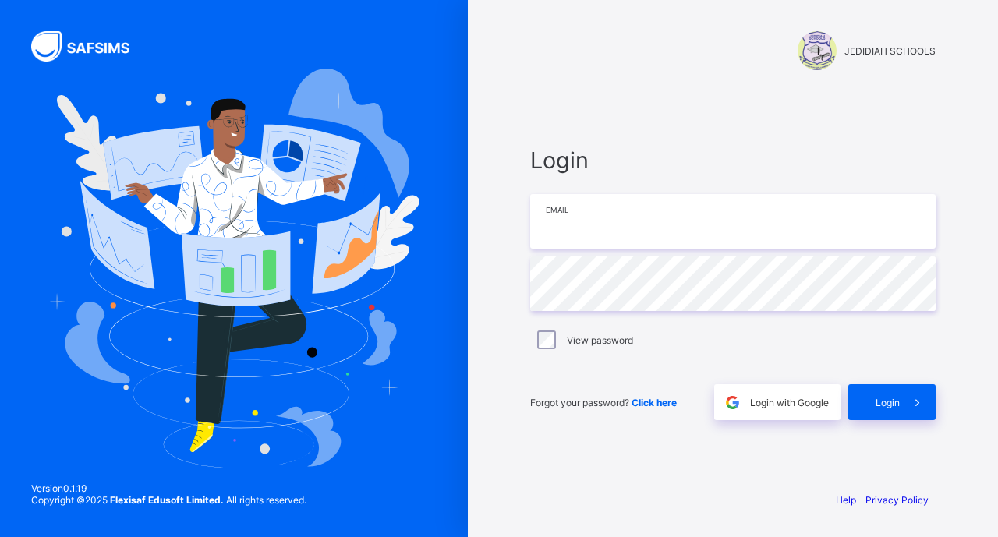
click at [637, 213] on input "email" at bounding box center [732, 221] width 405 height 55
type input "**********"
click at [894, 406] on span "Login" at bounding box center [888, 403] width 24 height 12
click at [605, 229] on input "email" at bounding box center [732, 221] width 405 height 55
type input "**********"
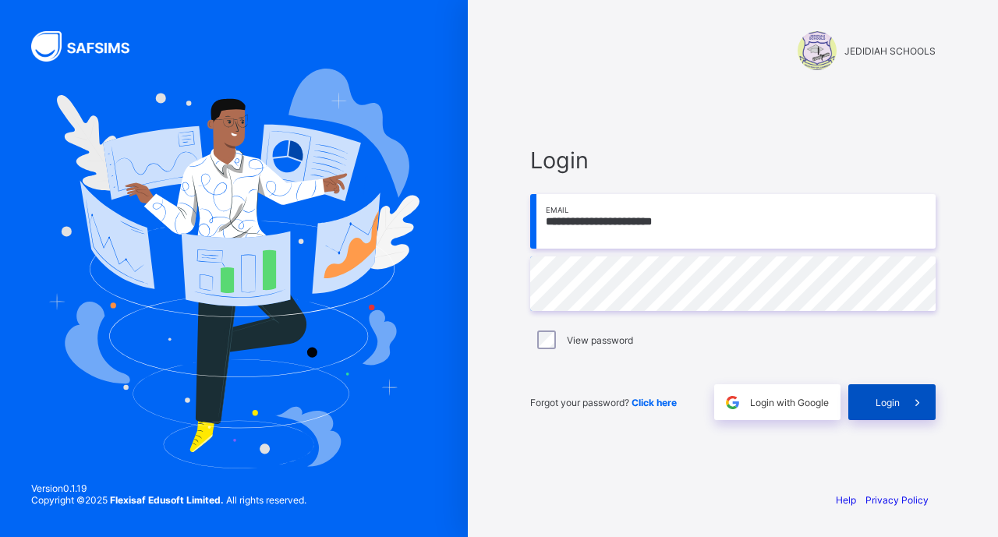
click at [893, 393] on div "Login" at bounding box center [891, 402] width 87 height 36
click at [603, 231] on input "email" at bounding box center [732, 221] width 405 height 55
type input "**********"
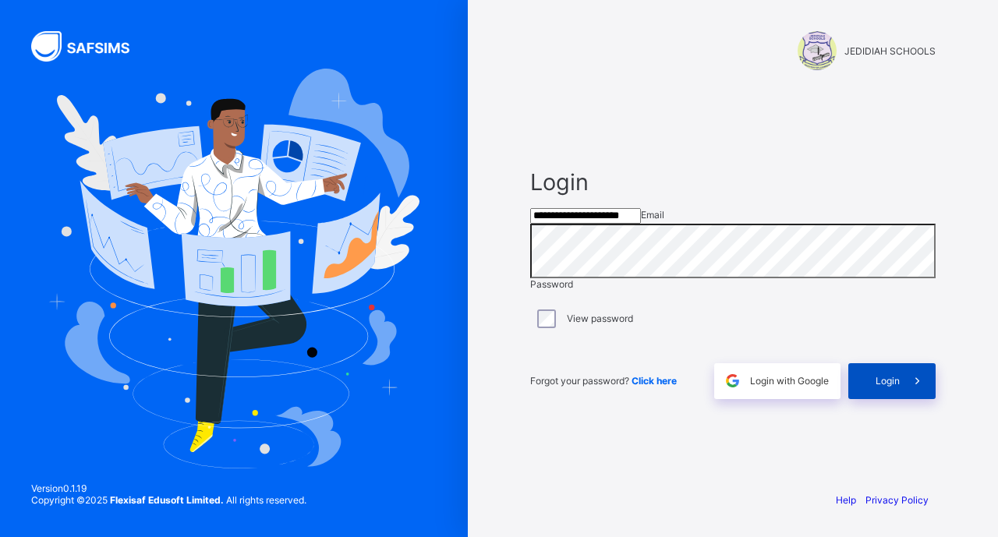
click at [877, 387] on span "Login" at bounding box center [888, 381] width 24 height 12
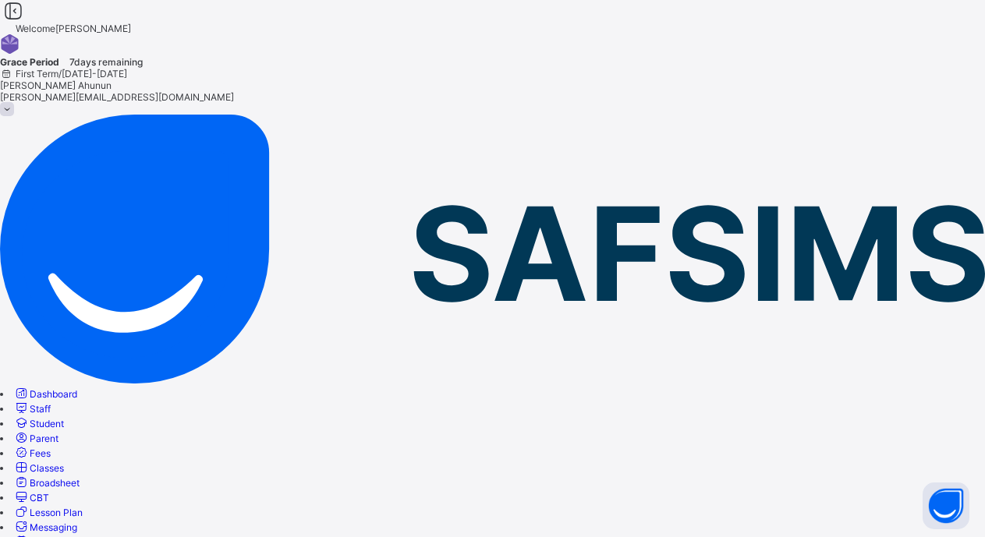
click at [64, 462] on span "Classes" at bounding box center [47, 468] width 34 height 12
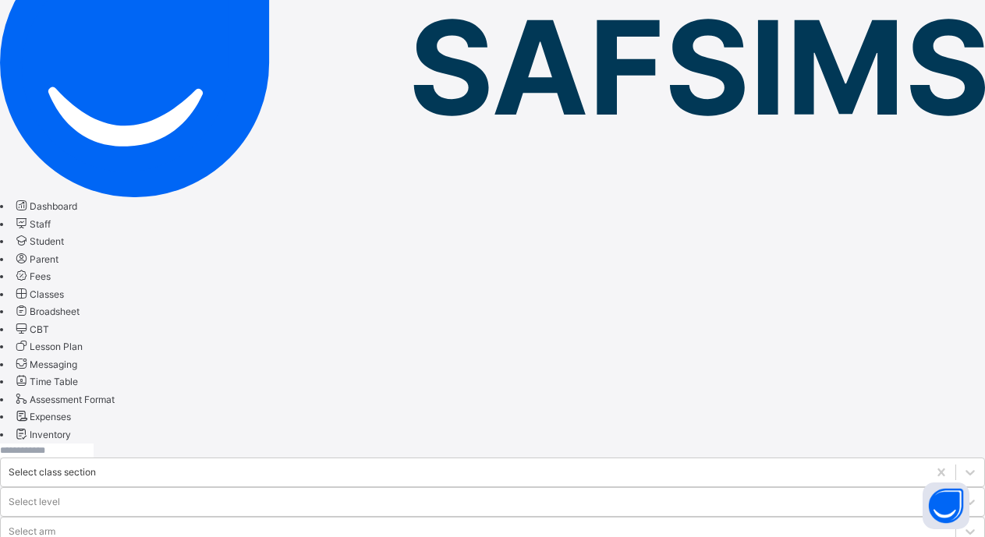
scroll to position [234, 0]
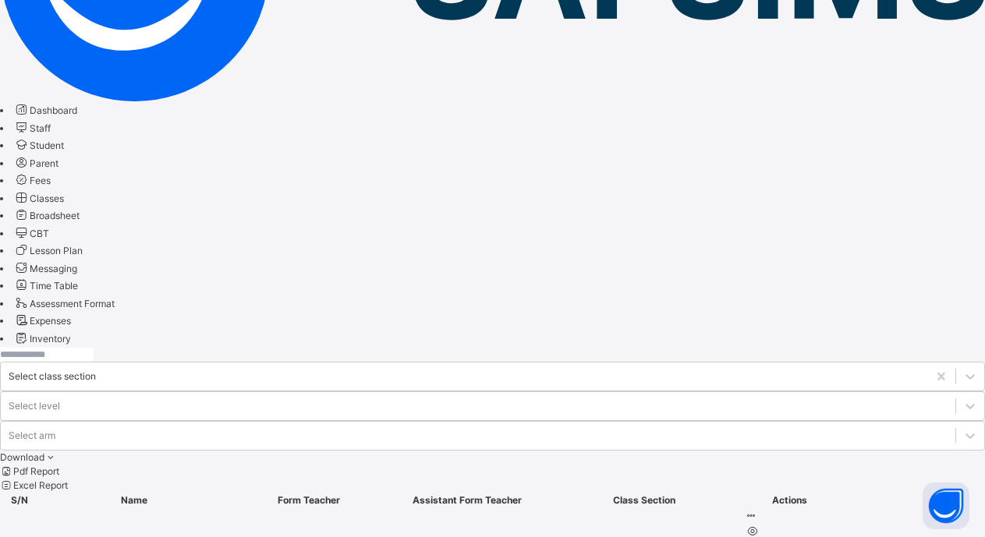
scroll to position [312, 0]
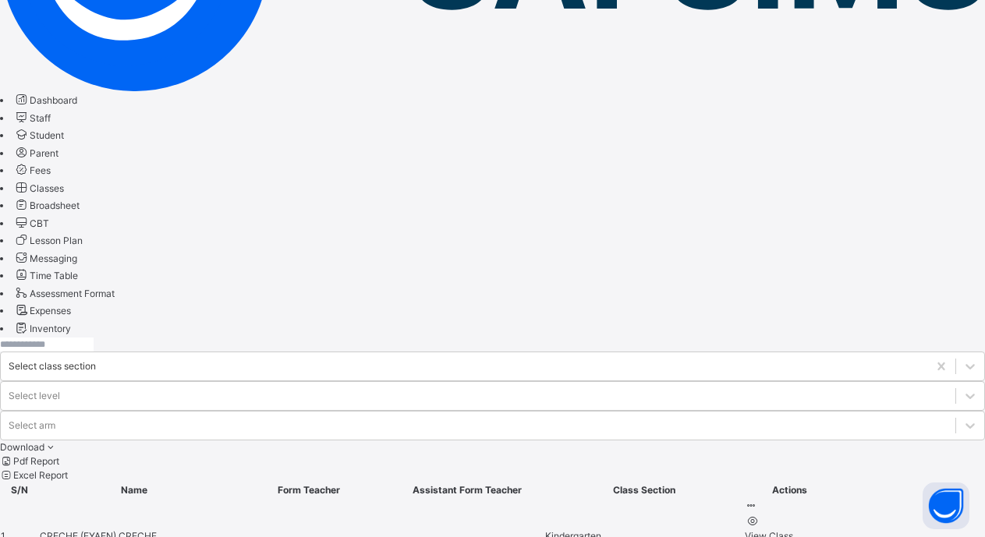
scroll to position [390, 0]
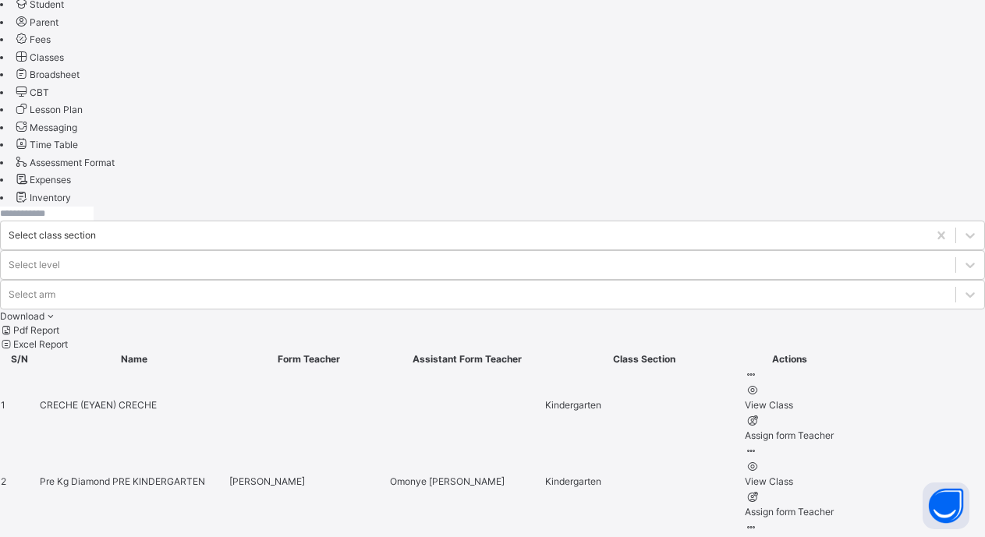
scroll to position [468, 0]
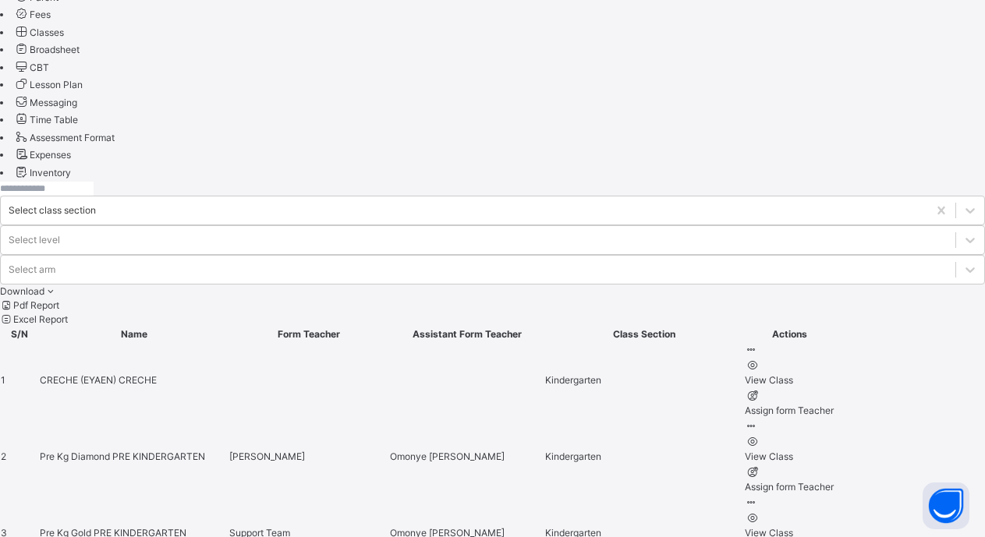
drag, startPoint x: 292, startPoint y: 295, endPoint x: 299, endPoint y: 299, distance: 8.0
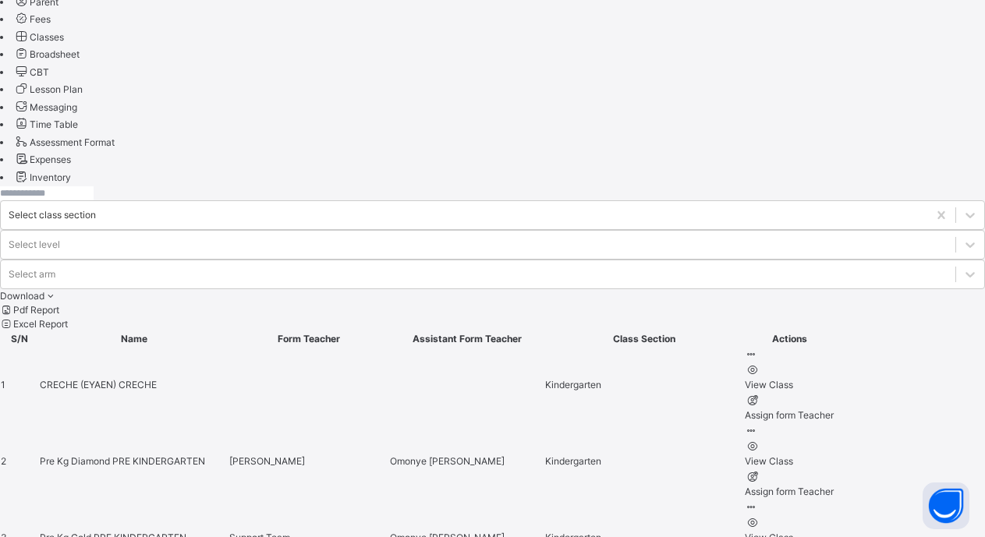
scroll to position [468, 0]
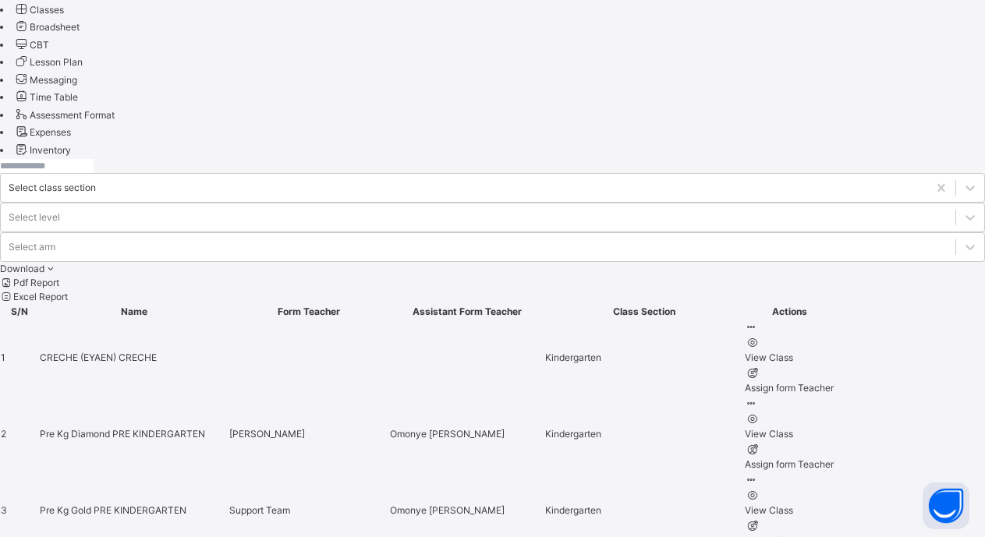
scroll to position [546, 0]
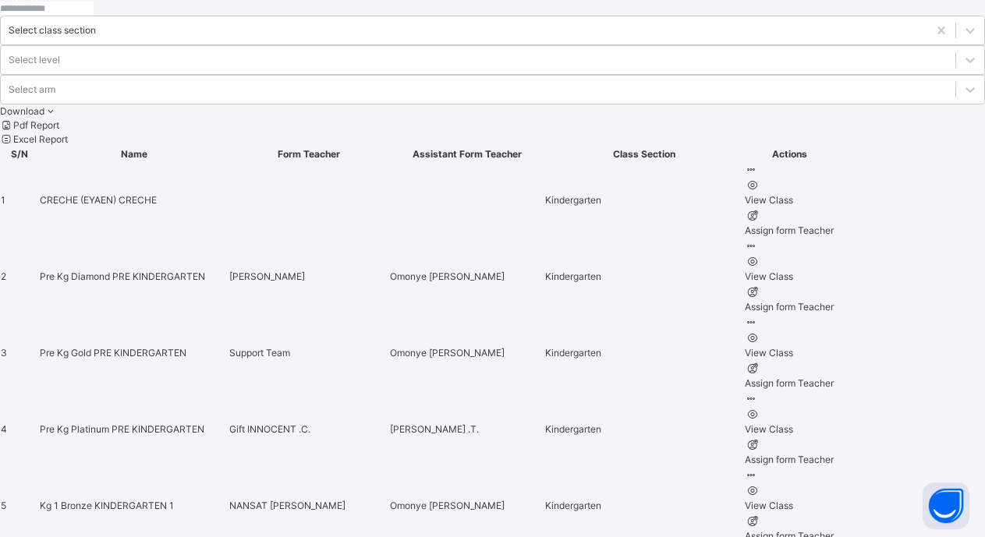
scroll to position [624, 0]
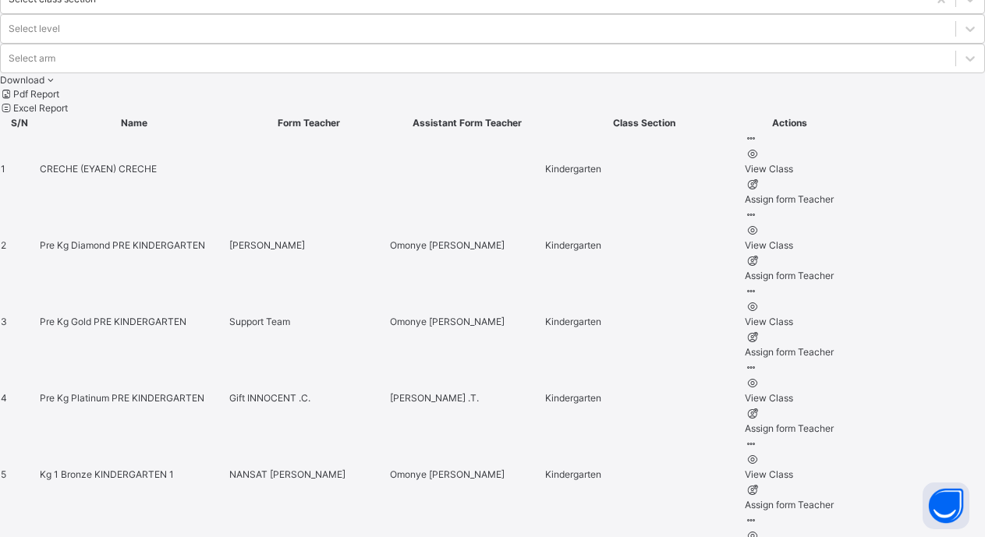
scroll to position [702, 0]
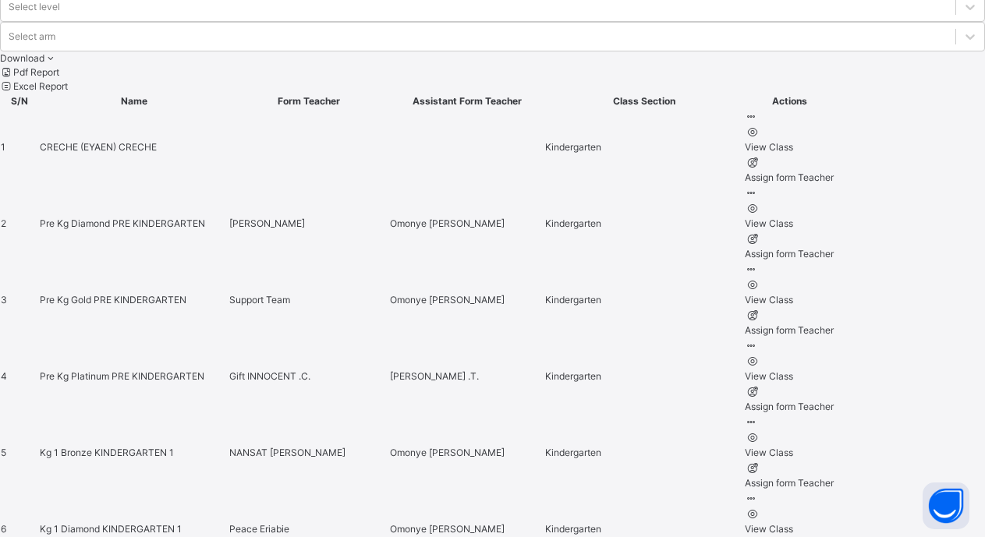
scroll to position [702, 0]
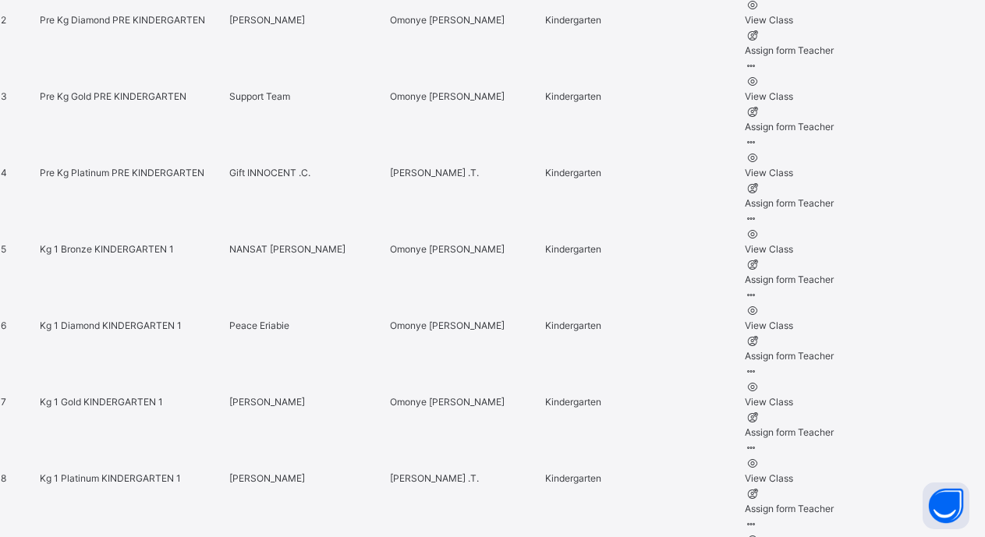
scroll to position [858, 0]
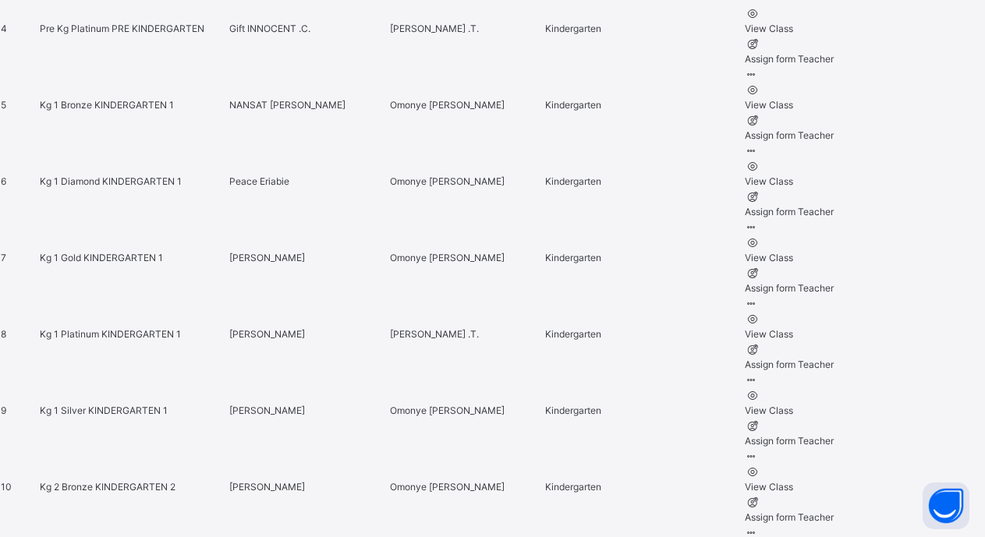
scroll to position [1014, 0]
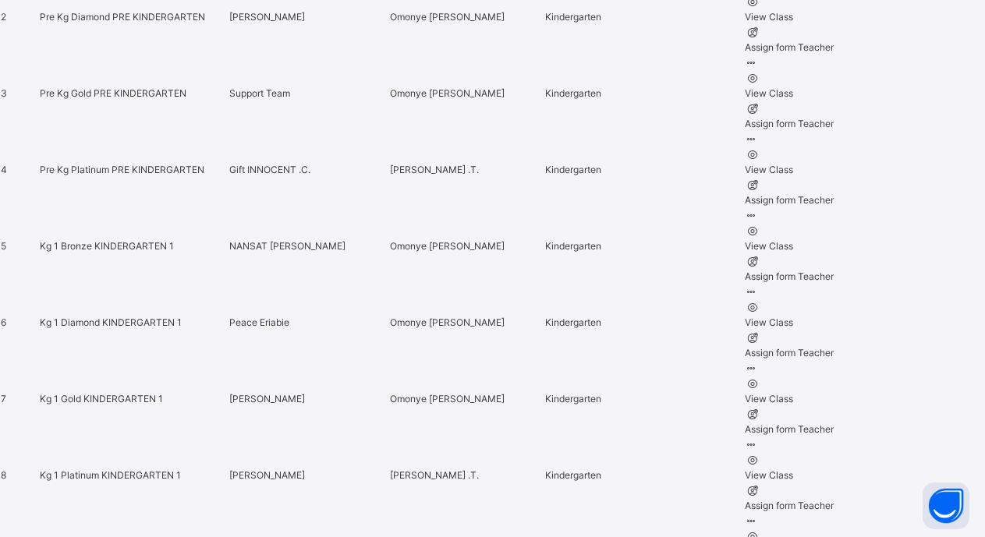
scroll to position [936, 0]
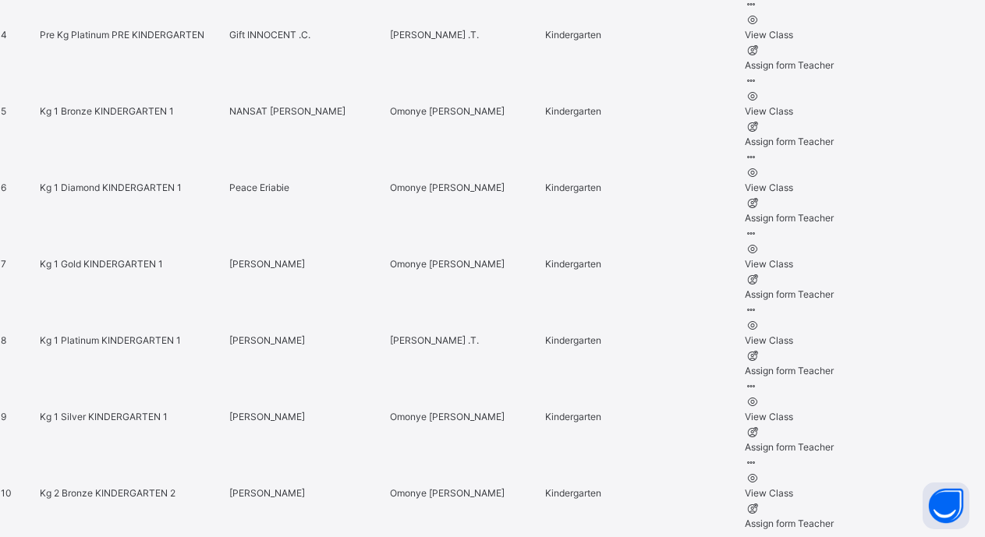
scroll to position [1018, 0]
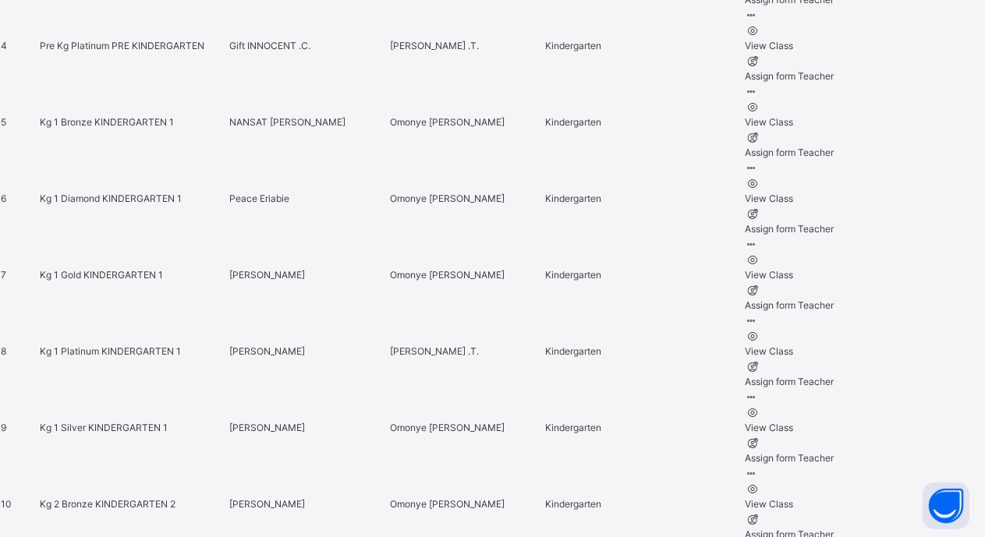
scroll to position [936, 0]
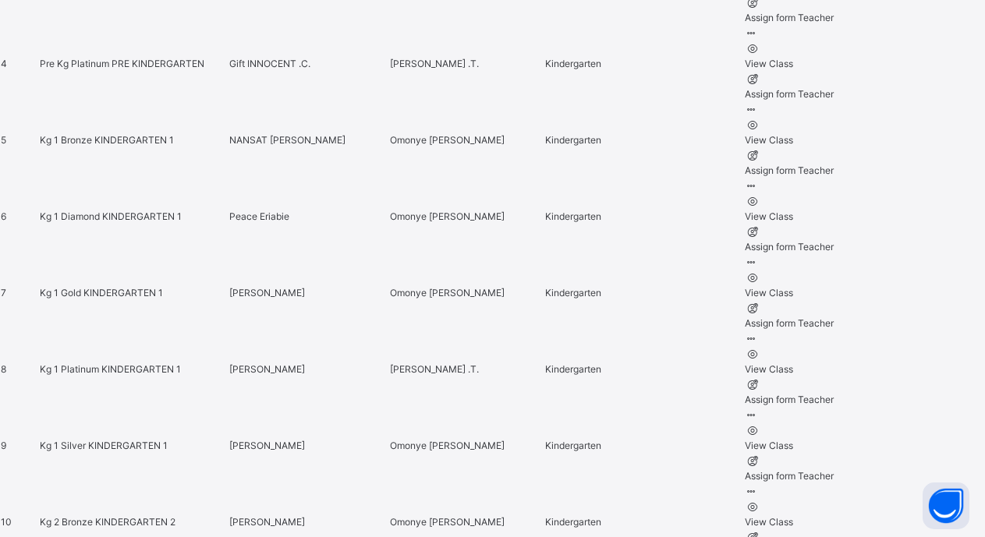
scroll to position [1092, 0]
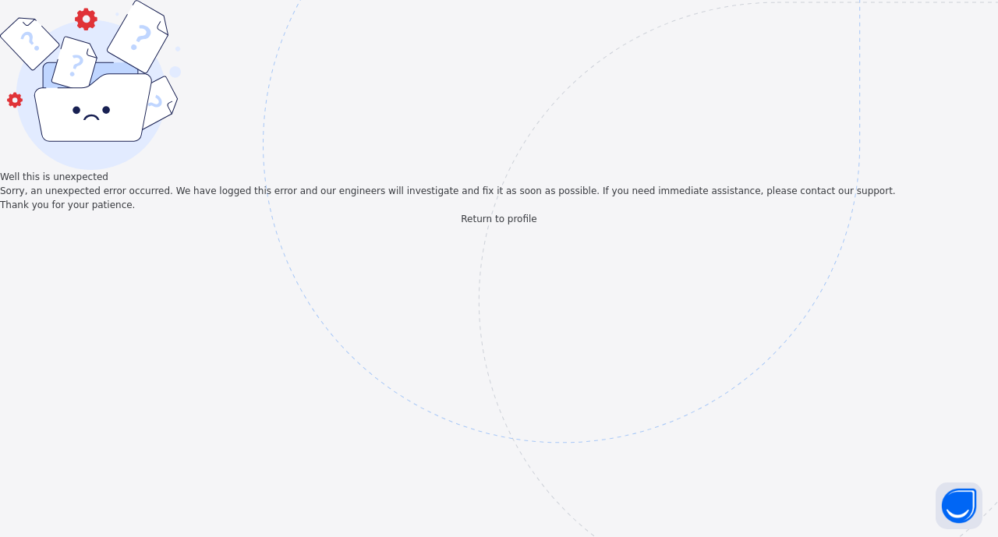
click at [473, 225] on span "Return to profile" at bounding box center [499, 219] width 76 height 11
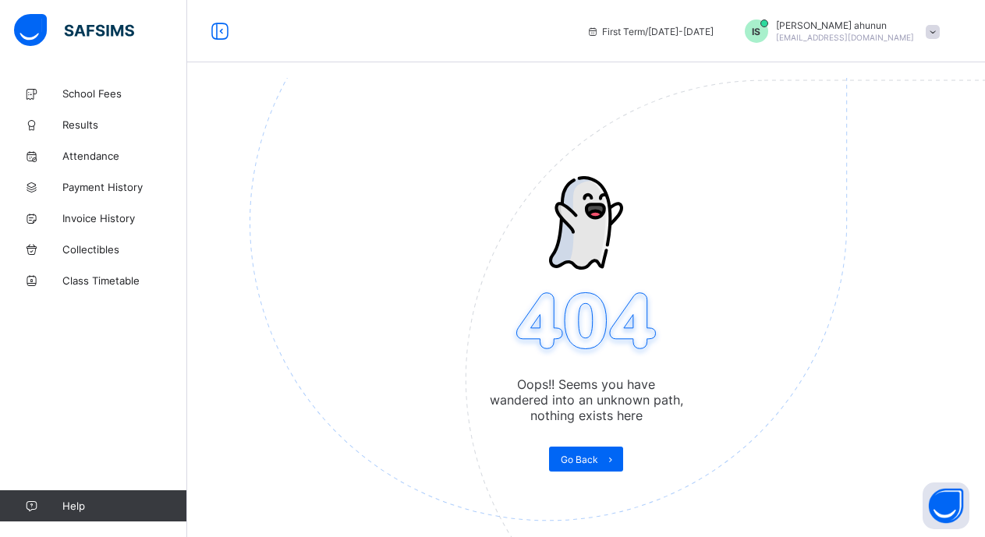
click at [940, 34] on span at bounding box center [933, 32] width 14 height 14
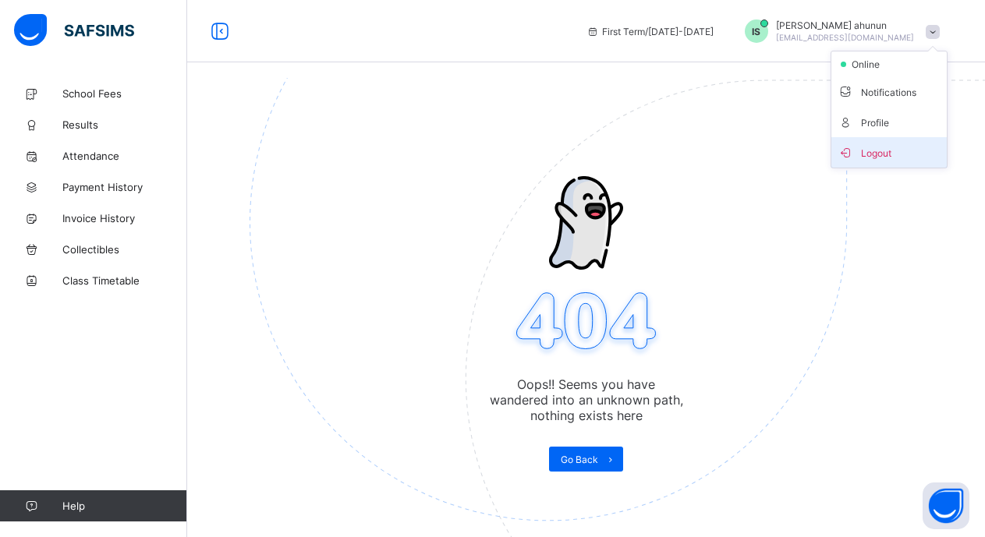
click at [897, 147] on span "Logout" at bounding box center [888, 152] width 103 height 18
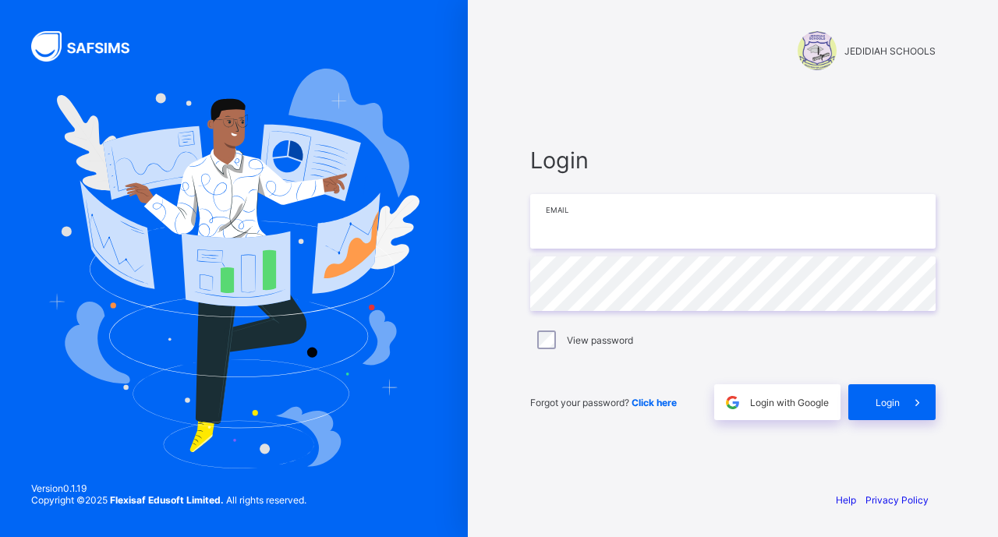
click at [613, 211] on input "email" at bounding box center [732, 221] width 405 height 55
type input "**********"
click at [877, 401] on span "Login" at bounding box center [888, 403] width 24 height 12
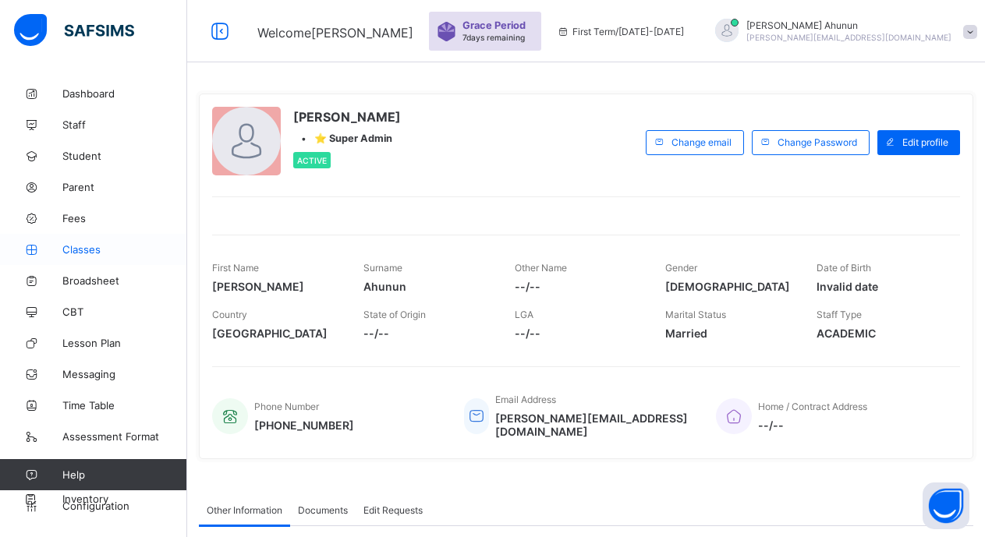
click at [76, 246] on span "Classes" at bounding box center [124, 249] width 125 height 12
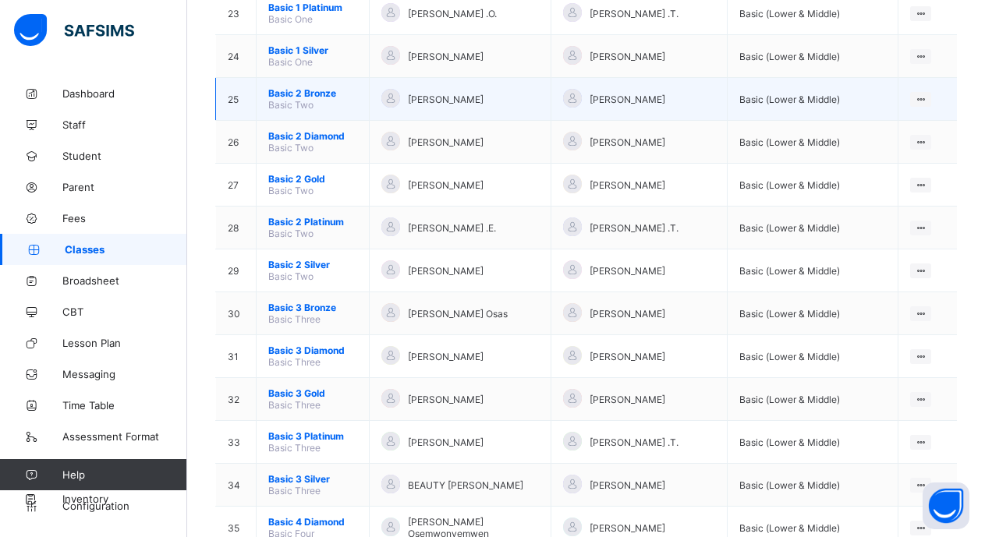
scroll to position [1092, 0]
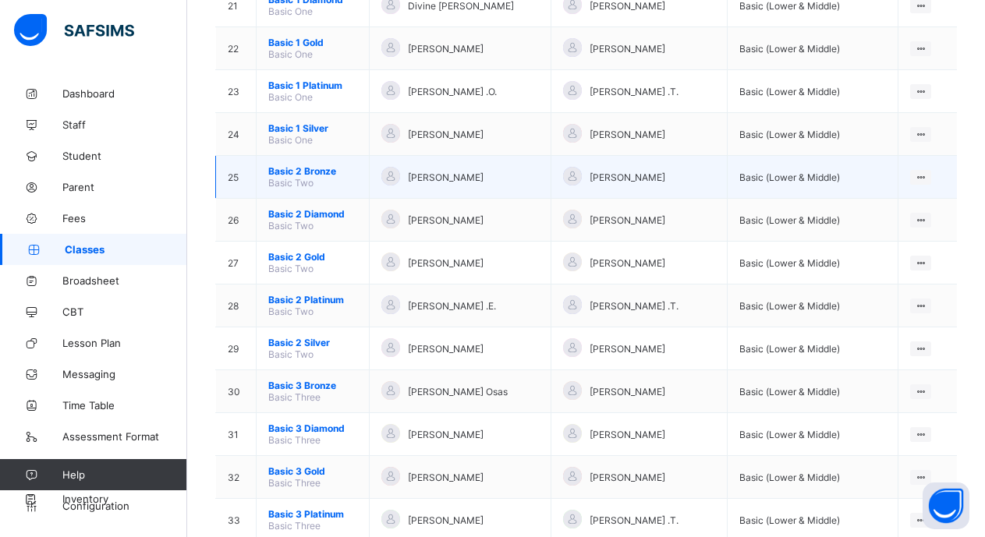
click at [300, 173] on span "Basic 2 Bronze" at bounding box center [312, 171] width 89 height 12
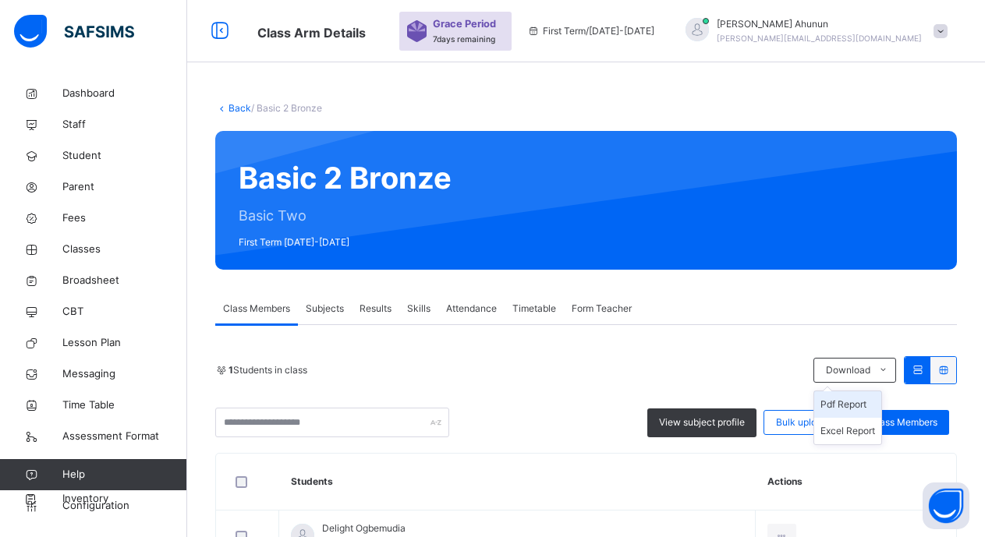
click at [842, 401] on li "Pdf Report" at bounding box center [847, 404] width 67 height 27
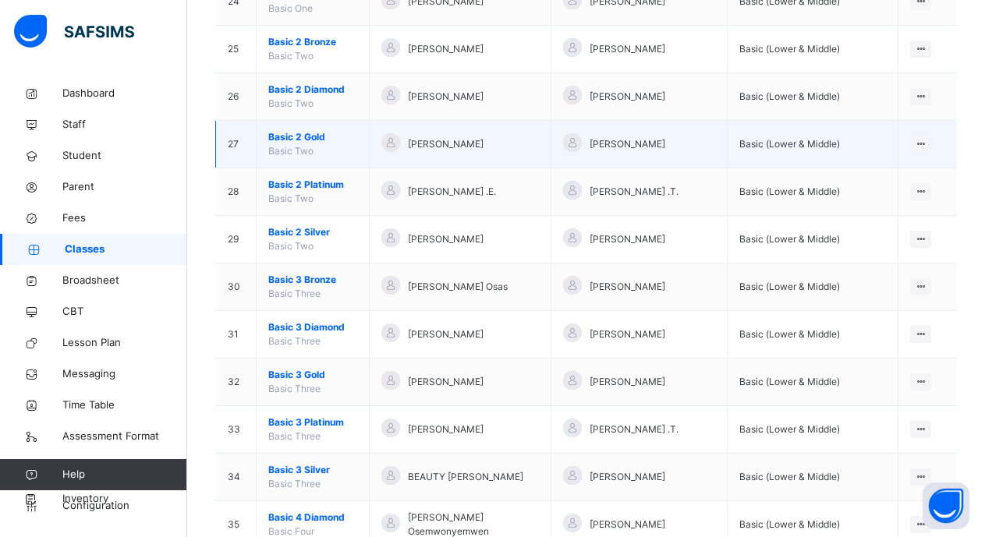
scroll to position [1326, 0]
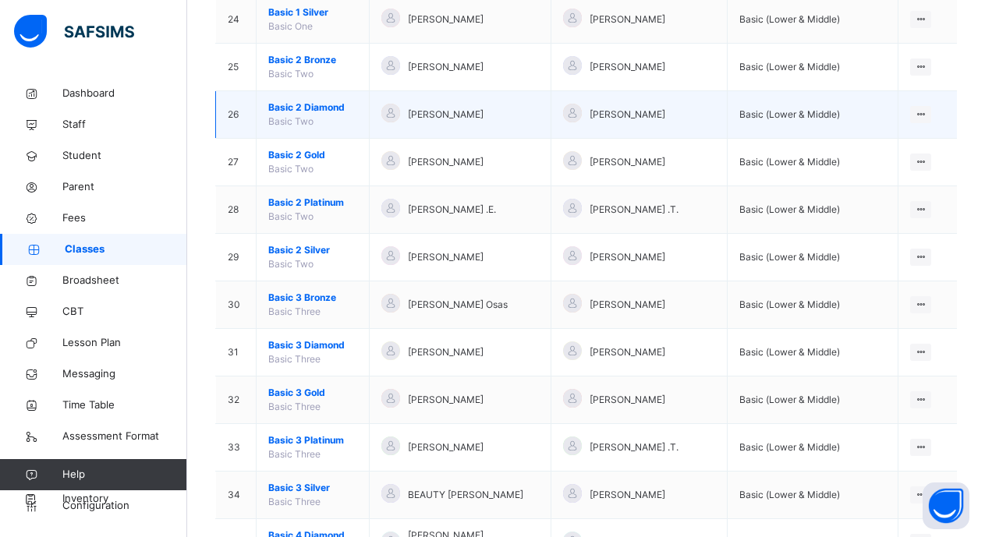
click at [310, 108] on span "Basic 2 Diamond" at bounding box center [312, 108] width 89 height 14
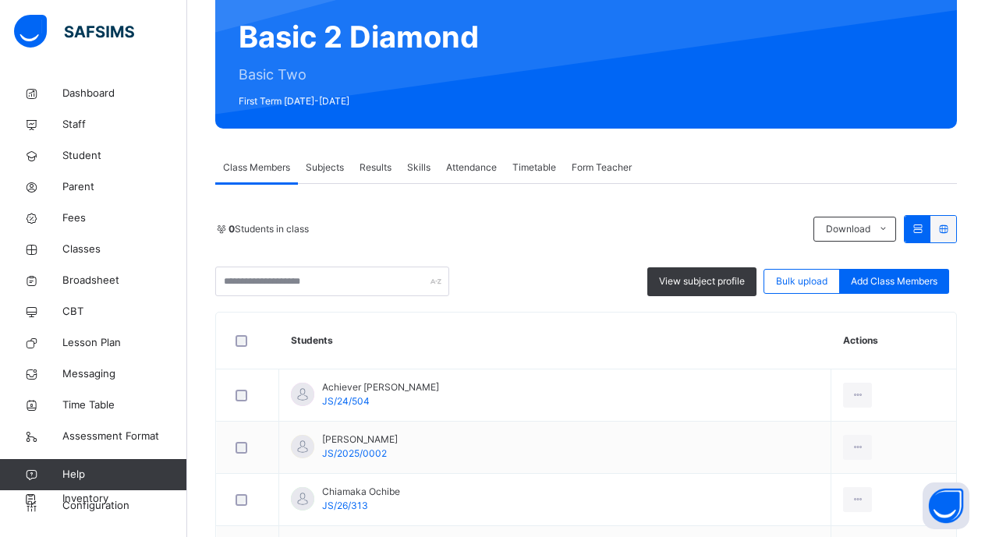
scroll to position [156, 0]
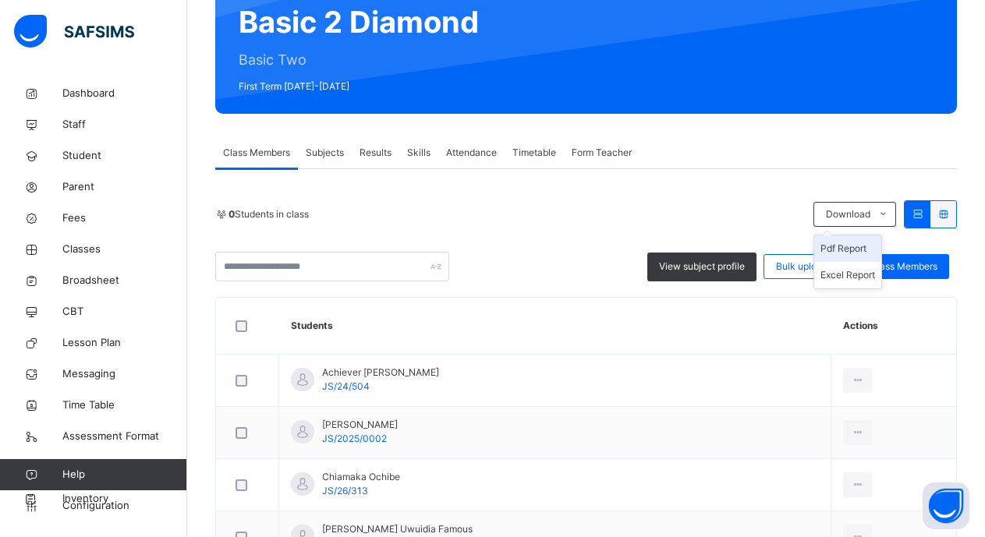
click at [840, 248] on li "Pdf Report" at bounding box center [847, 248] width 67 height 27
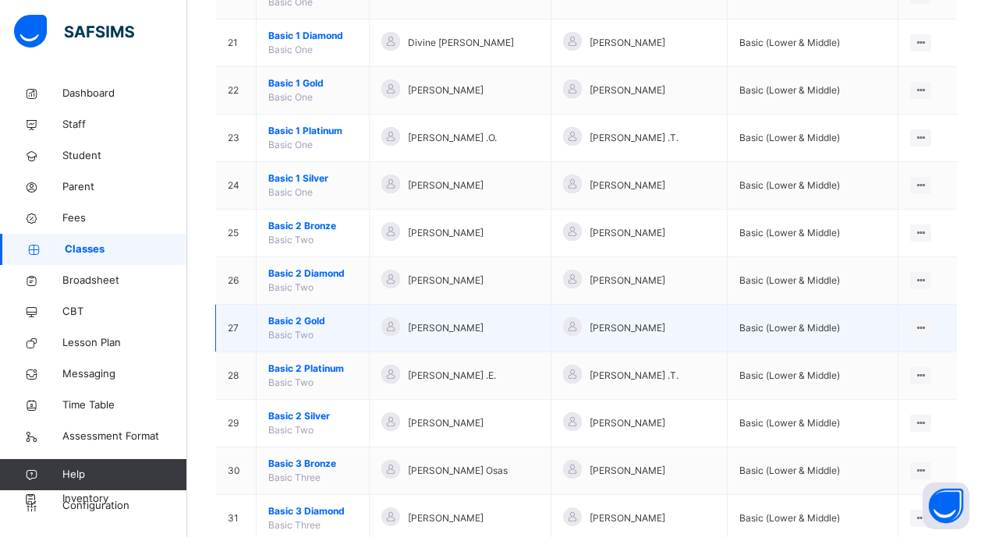
scroll to position [1170, 0]
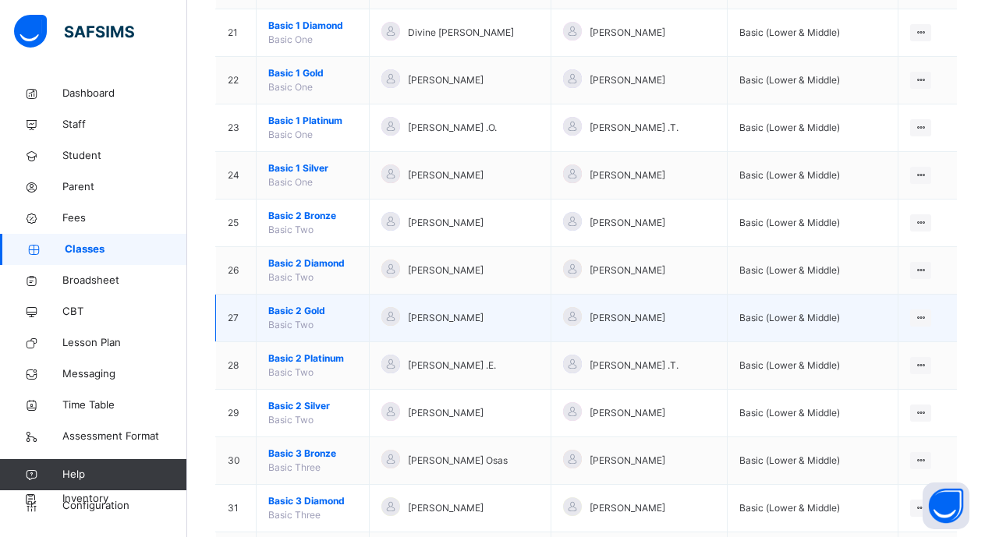
click at [315, 308] on span "Basic 2 Gold" at bounding box center [312, 311] width 89 height 14
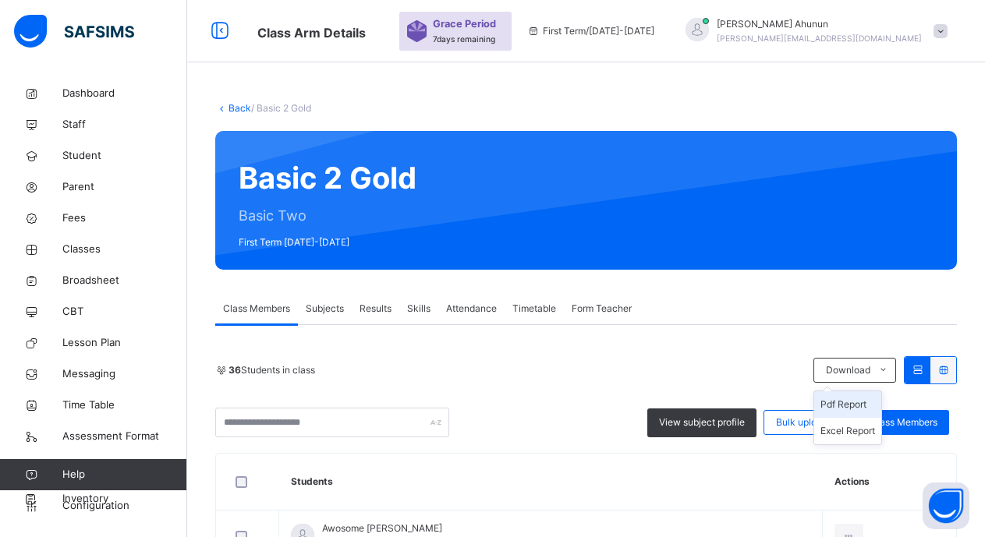
click at [851, 402] on li "Pdf Report" at bounding box center [847, 404] width 67 height 27
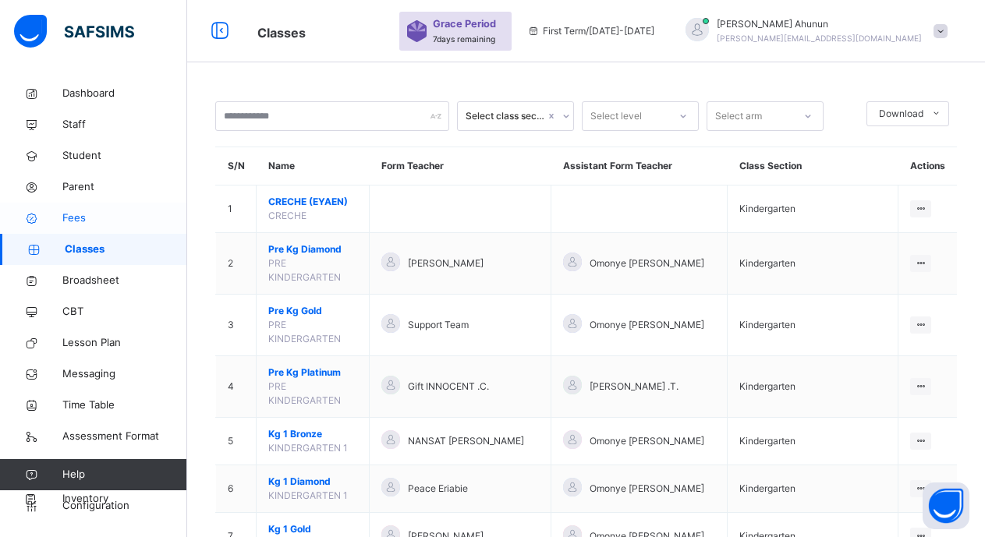
click at [78, 216] on span "Fees" at bounding box center [124, 219] width 125 height 16
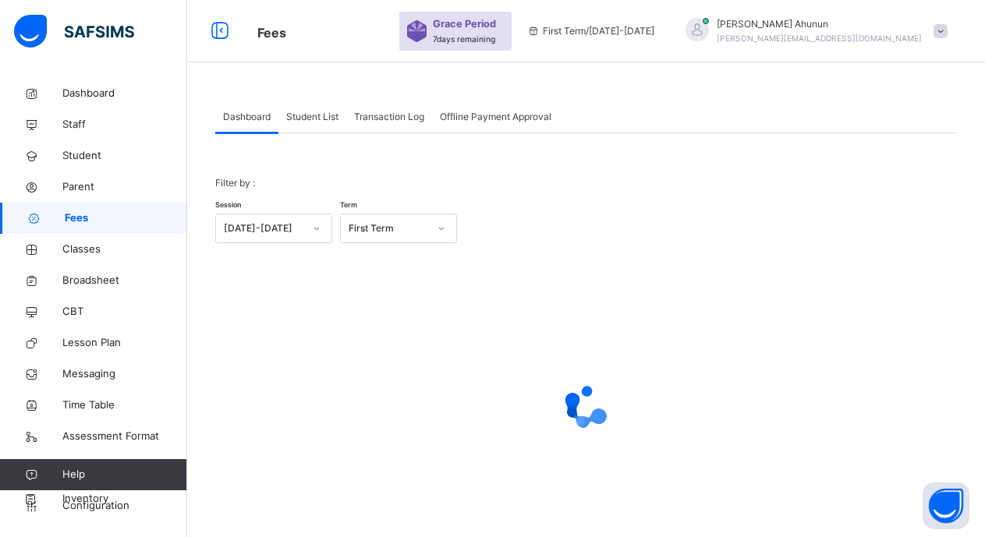
click at [313, 120] on span "Student List" at bounding box center [312, 117] width 52 height 14
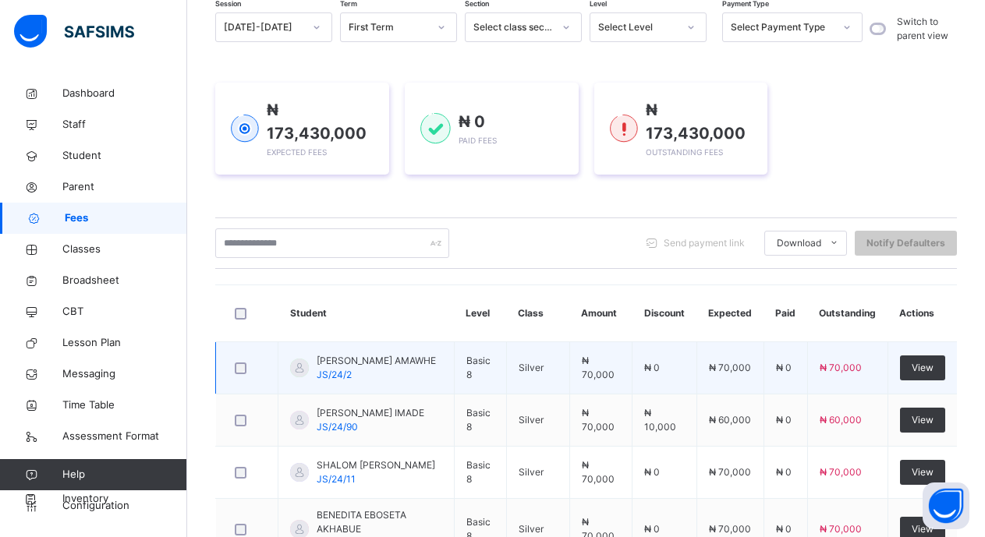
scroll to position [285, 0]
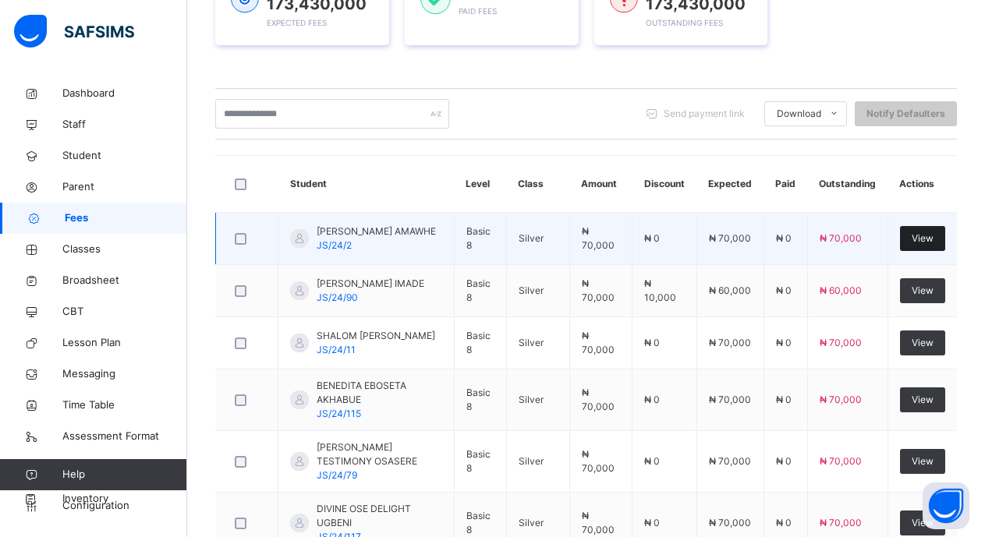
click at [933, 244] on span "View" at bounding box center [922, 239] width 22 height 14
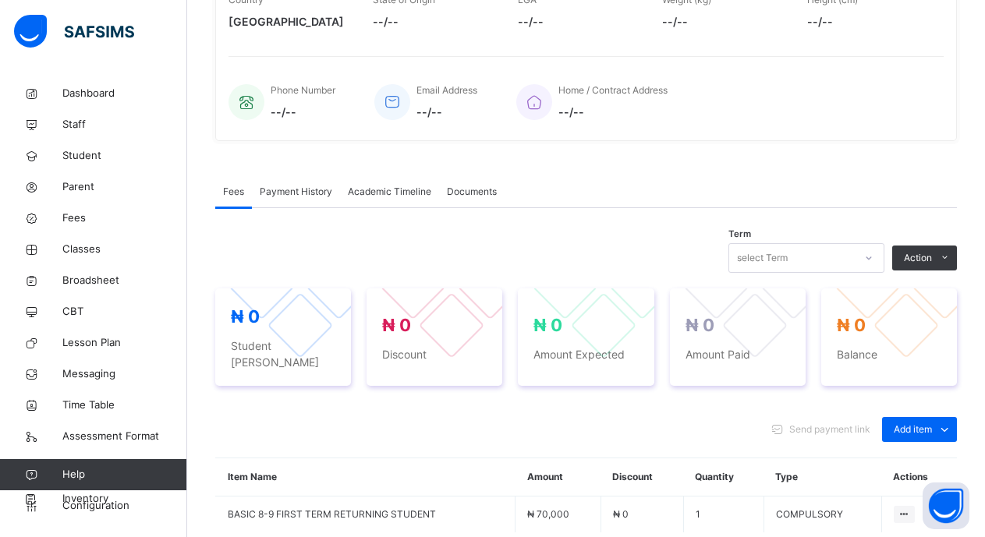
scroll to position [363, 0]
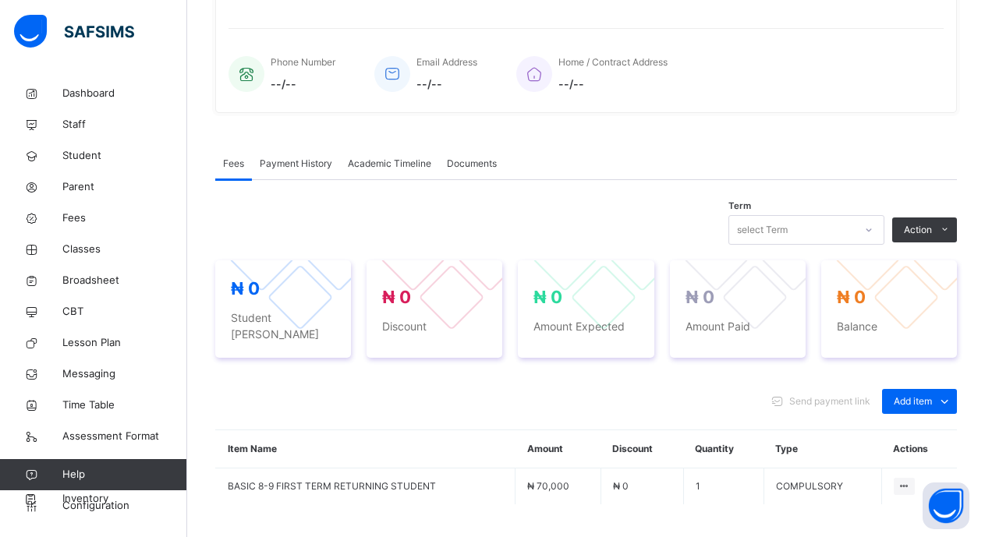
click at [0, 0] on button "Manage Discount" at bounding box center [0, 0] width 0 height 0
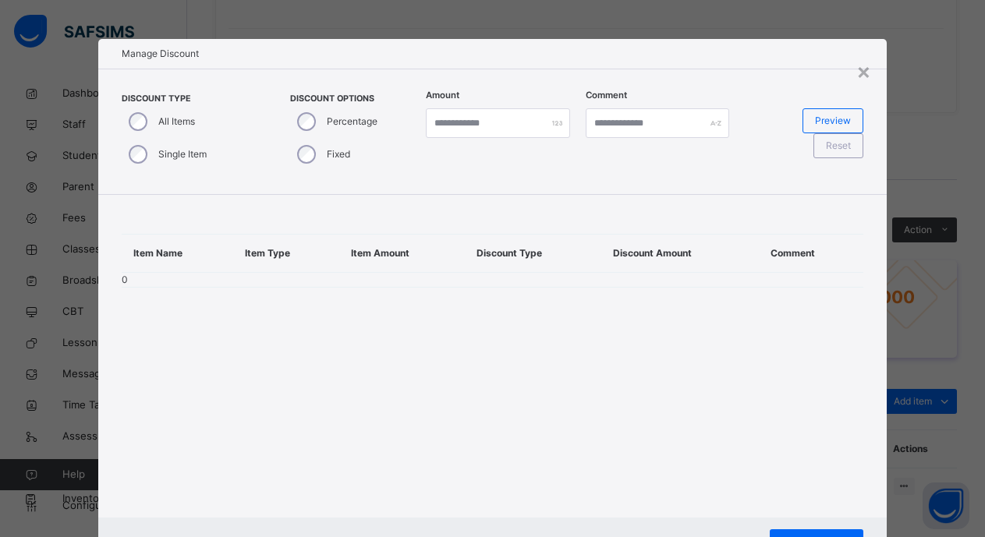
click at [143, 158] on div "Single Item" at bounding box center [166, 154] width 89 height 33
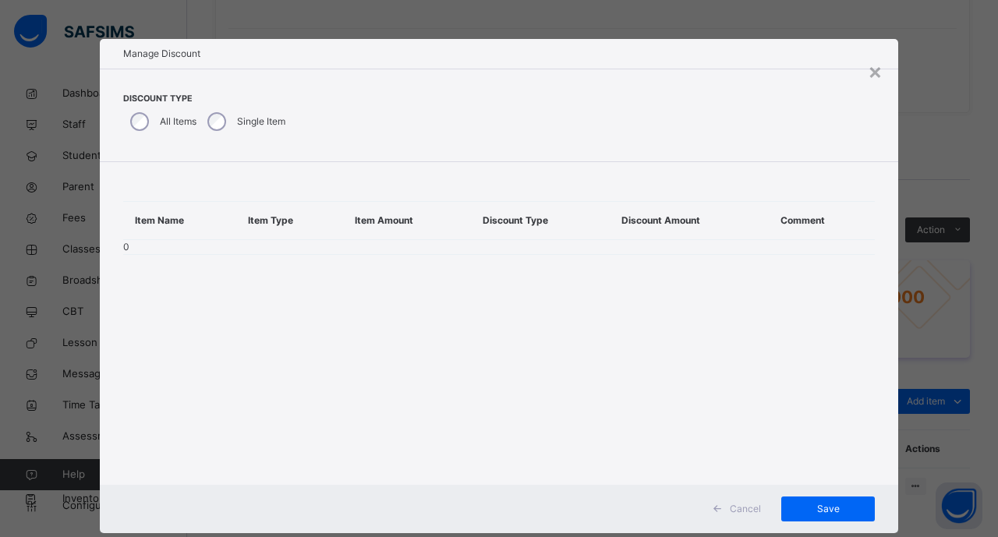
click at [581, 261] on div "Item Name Item Type Item Amount Discount Type Discount Amount Comment 0" at bounding box center [499, 228] width 798 height 132
click at [128, 242] on tbody "0" at bounding box center [499, 247] width 752 height 15
click at [169, 116] on label "All Items" at bounding box center [178, 122] width 37 height 14
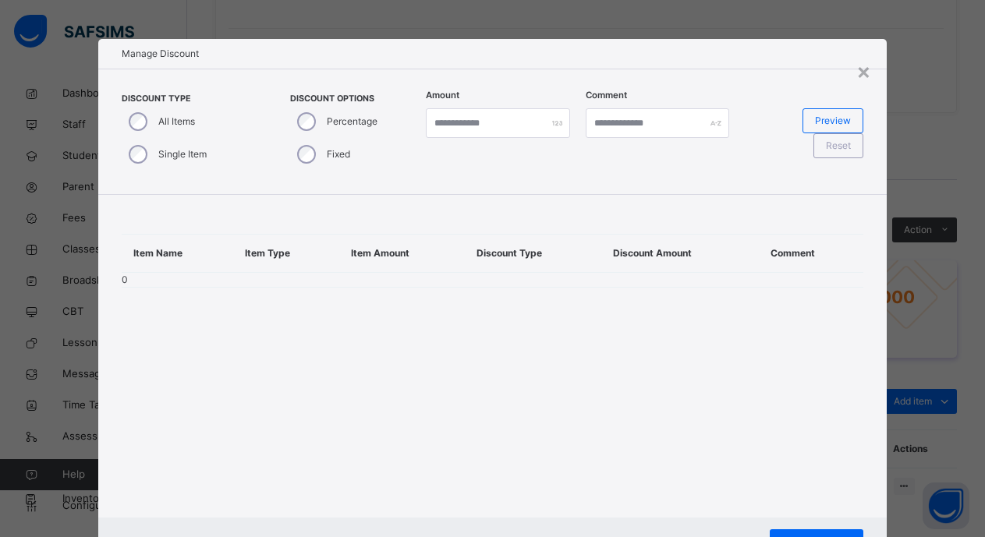
click at [163, 289] on div "Item Name Item Type Item Amount Discount Type Discount Amount Comment 0" at bounding box center [492, 261] width 788 height 132
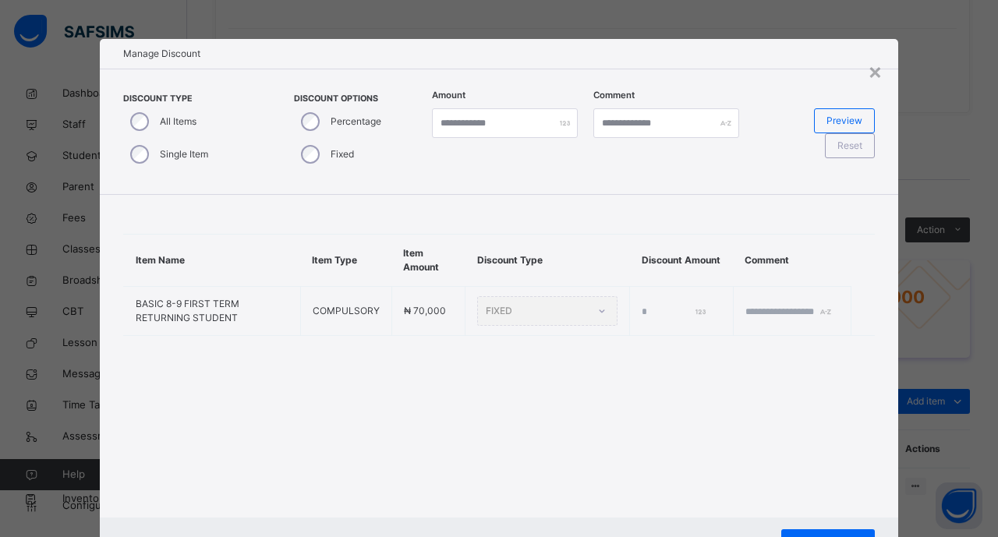
click at [457, 196] on div "Item Name Item Type Item Amount Discount Type Discount Amount Comment BASIC 8-9…" at bounding box center [499, 285] width 798 height 180
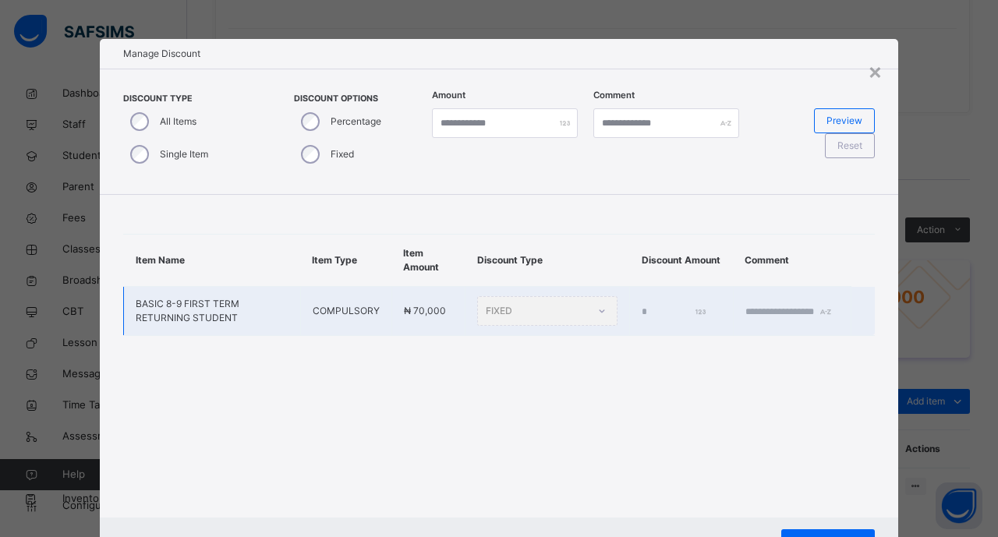
click at [477, 320] on div "FIXED" at bounding box center [547, 311] width 140 height 30
click at [642, 312] on input "*" at bounding box center [674, 312] width 64 height 14
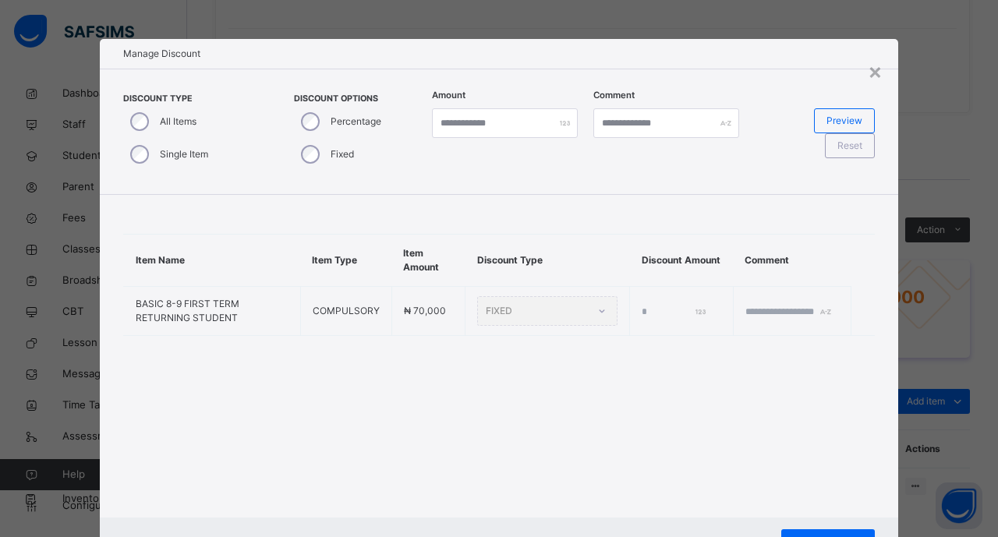
click at [186, 152] on label "Single Item" at bounding box center [184, 154] width 48 height 14
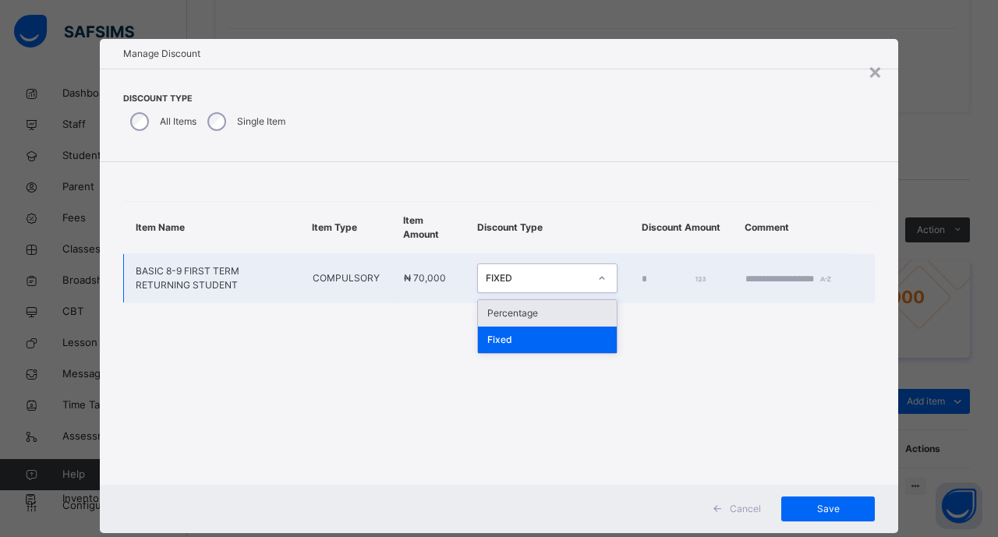
click at [597, 285] on icon at bounding box center [601, 279] width 9 height 16
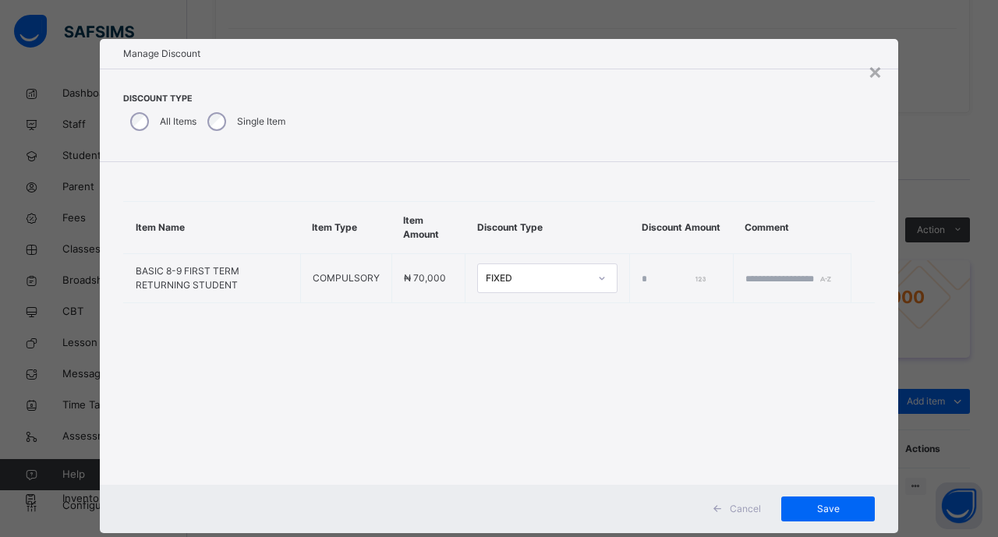
click at [646, 356] on div "Item Name Item Type Item Amount Discount Type Discount Amount Comment BASIC 8-9…" at bounding box center [499, 323] width 798 height 322
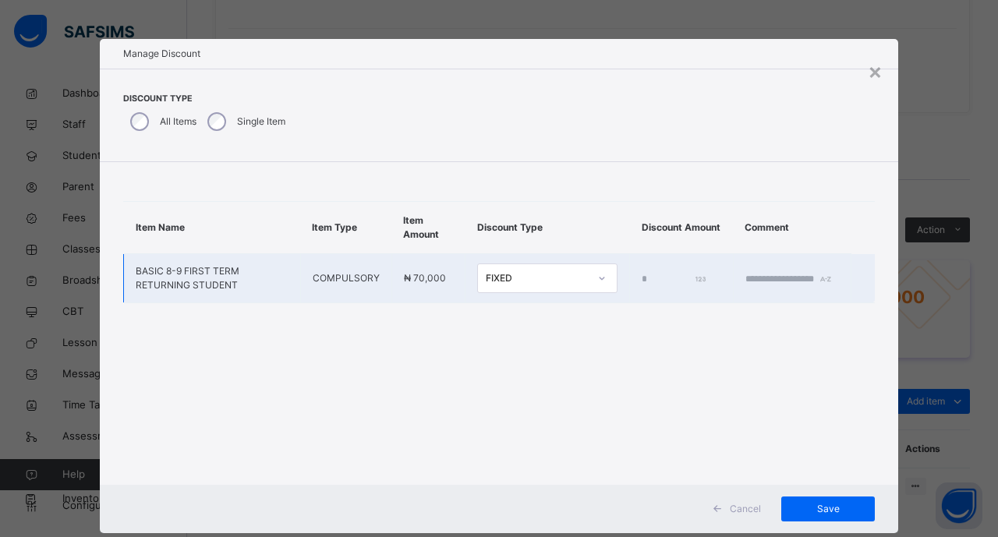
click at [642, 283] on div "*" at bounding box center [677, 279] width 71 height 14
click at [642, 285] on input "*" at bounding box center [674, 279] width 64 height 14
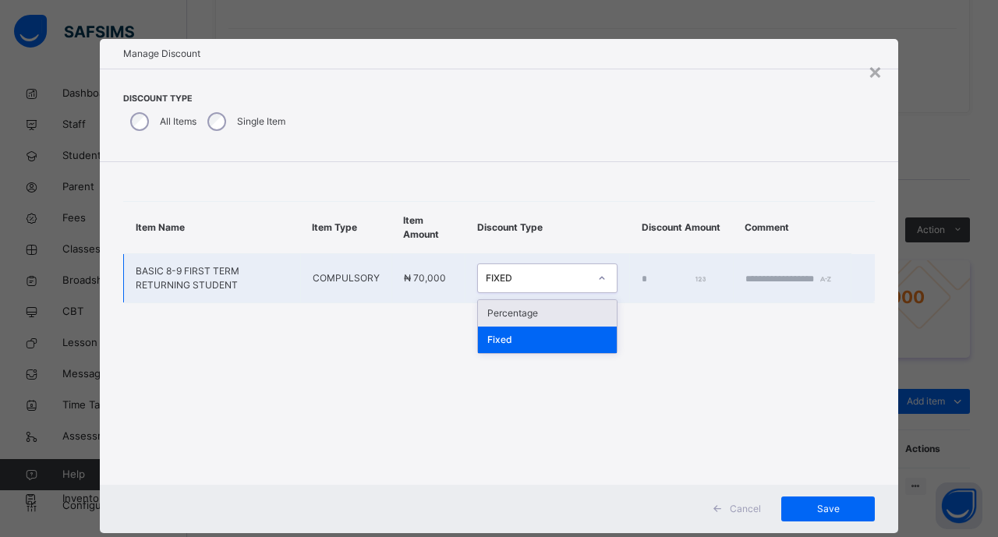
click at [597, 283] on icon at bounding box center [601, 279] width 9 height 16
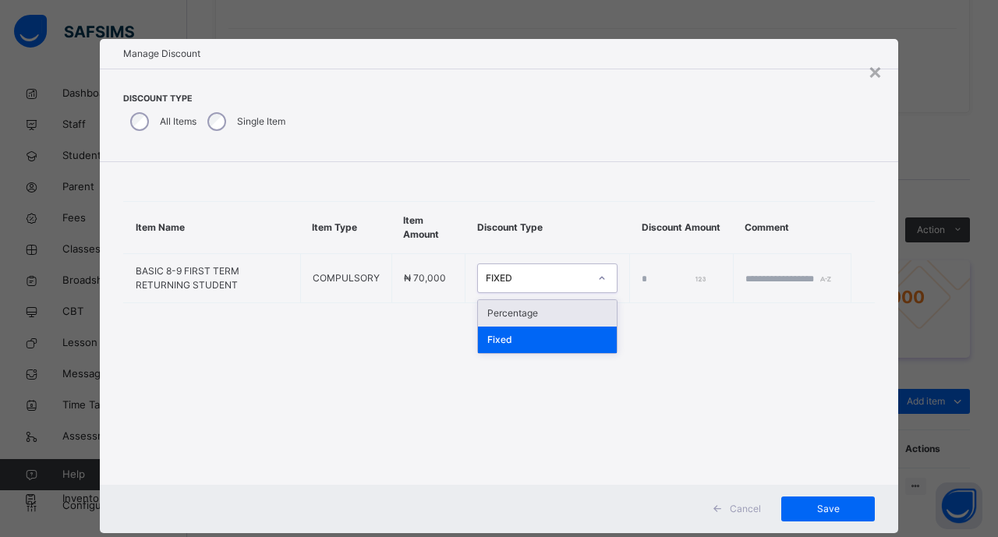
click at [652, 342] on div "Item Name Item Type Item Amount Discount Type Discount Amount Comment BASIC 8-9…" at bounding box center [499, 252] width 798 height 180
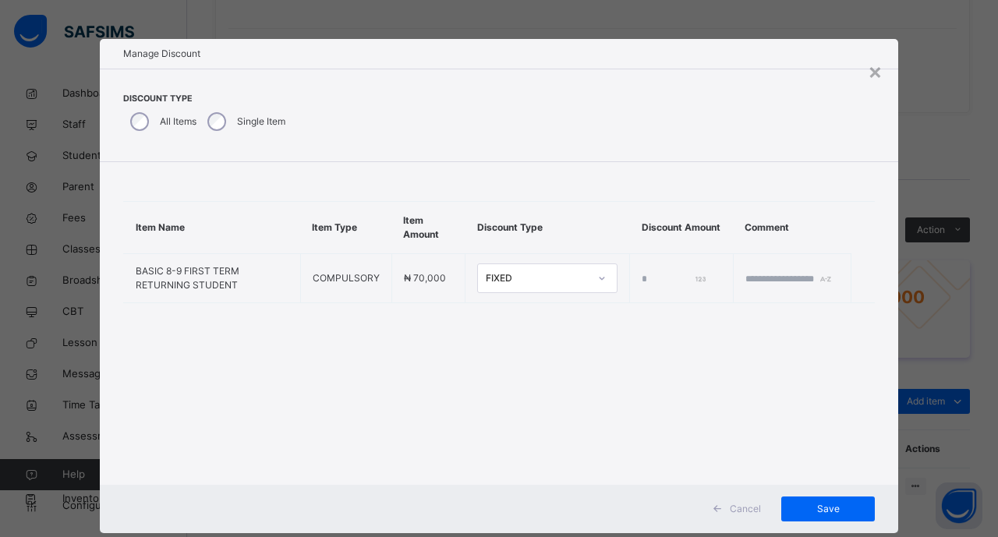
click at [124, 119] on div "All Items" at bounding box center [161, 121] width 77 height 33
click at [597, 286] on icon at bounding box center [601, 279] width 9 height 16
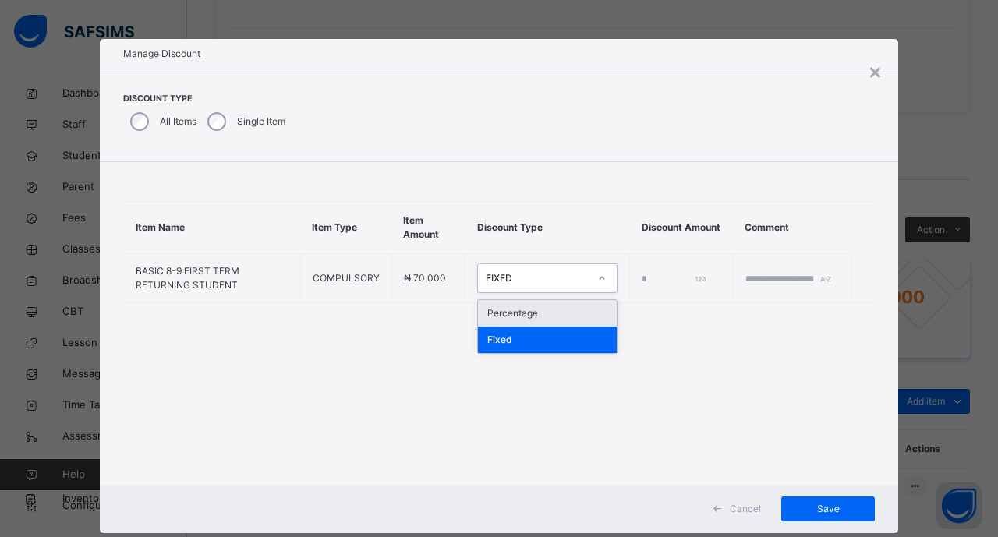
click at [660, 364] on div "Item Name Item Type Item Amount Discount Type Discount Amount Comment BASIC 8-9…" at bounding box center [499, 323] width 798 height 322
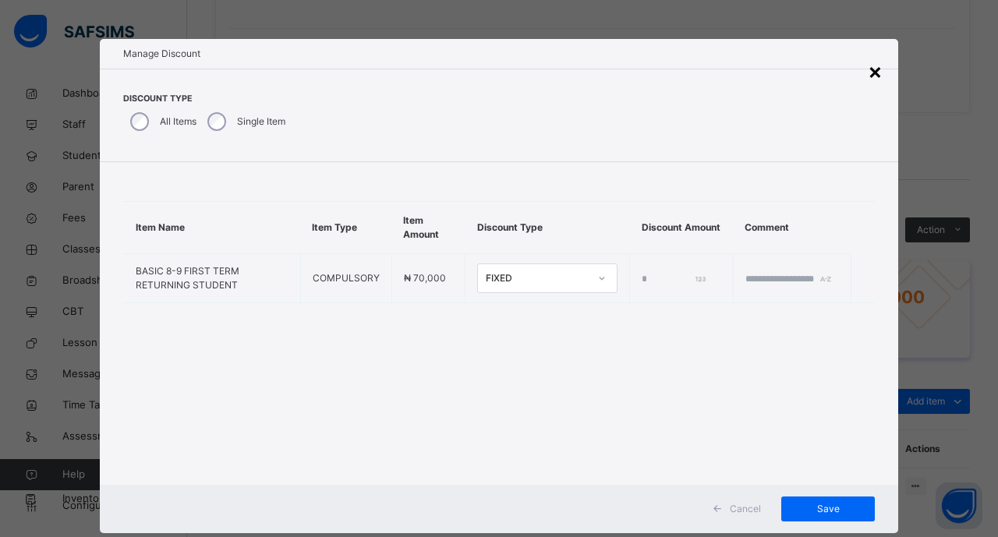
click at [872, 65] on div "×" at bounding box center [875, 71] width 15 height 33
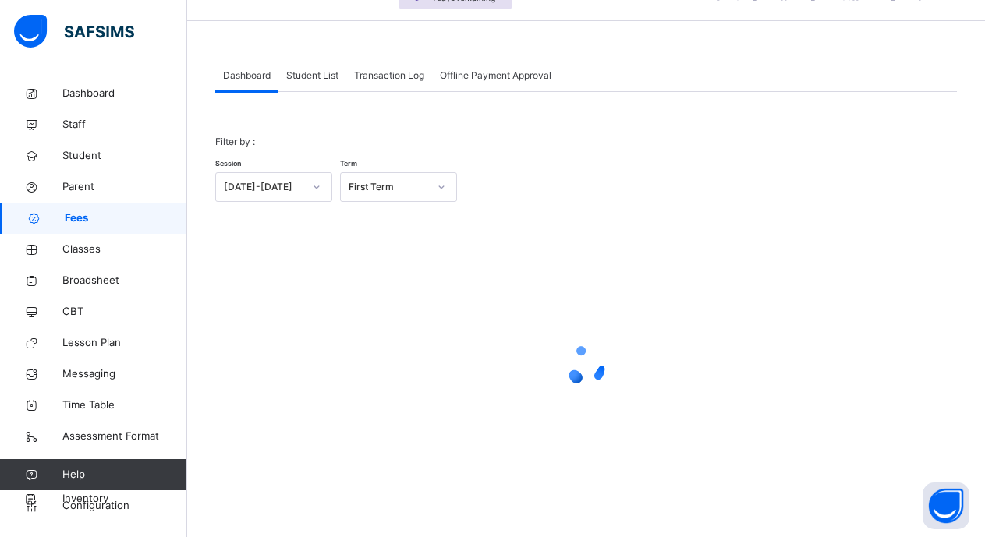
scroll to position [41, 0]
click at [311, 80] on span "Student List" at bounding box center [312, 76] width 52 height 14
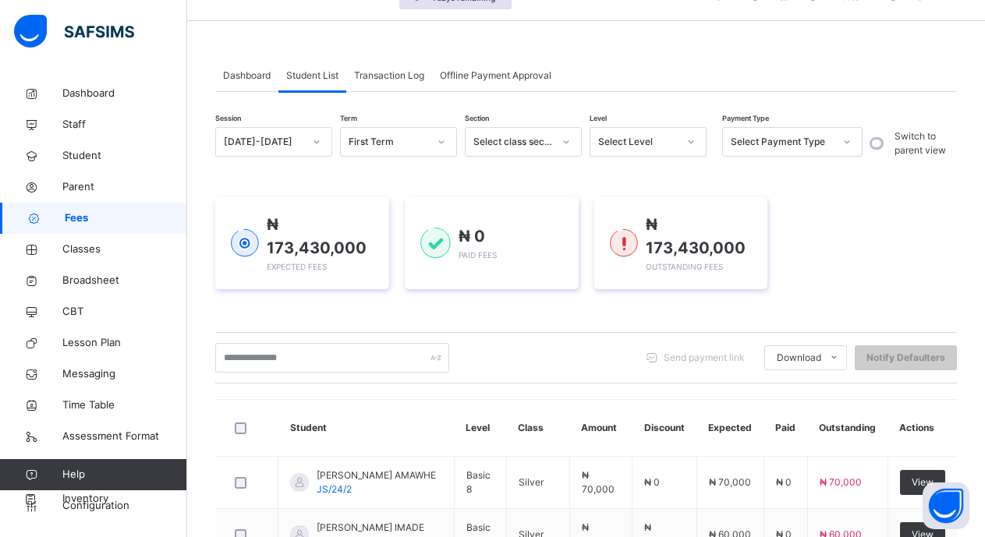
scroll to position [363, 0]
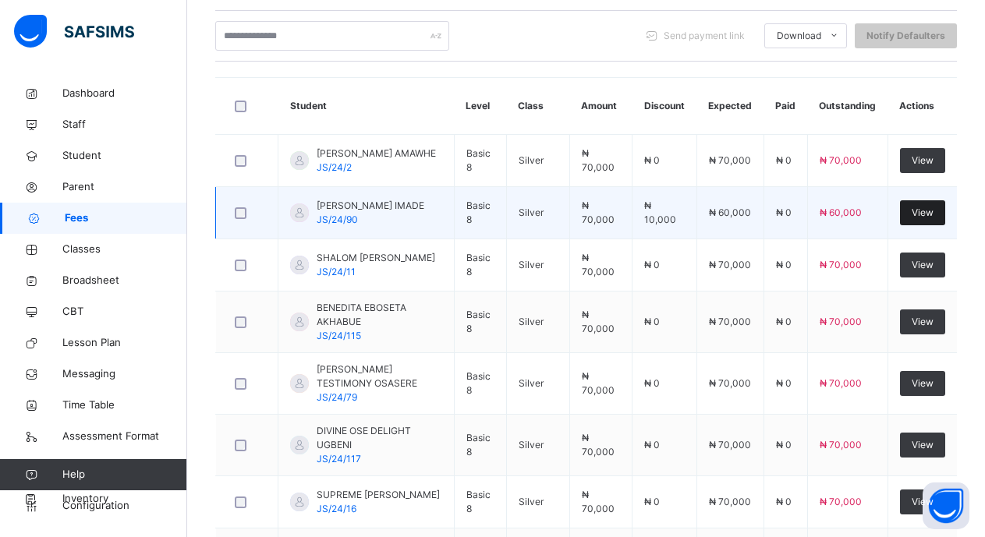
click at [933, 220] on span "View" at bounding box center [922, 213] width 22 height 14
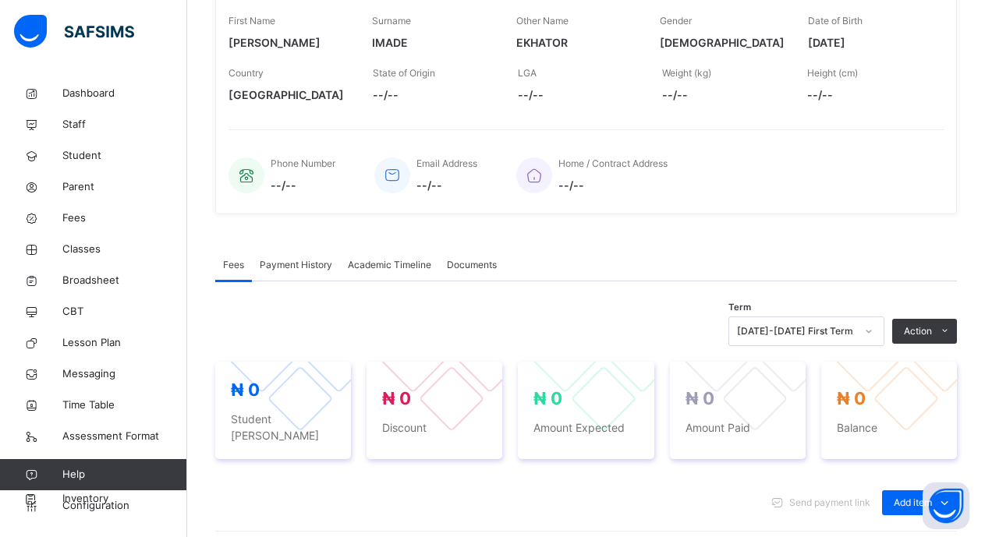
scroll to position [363, 0]
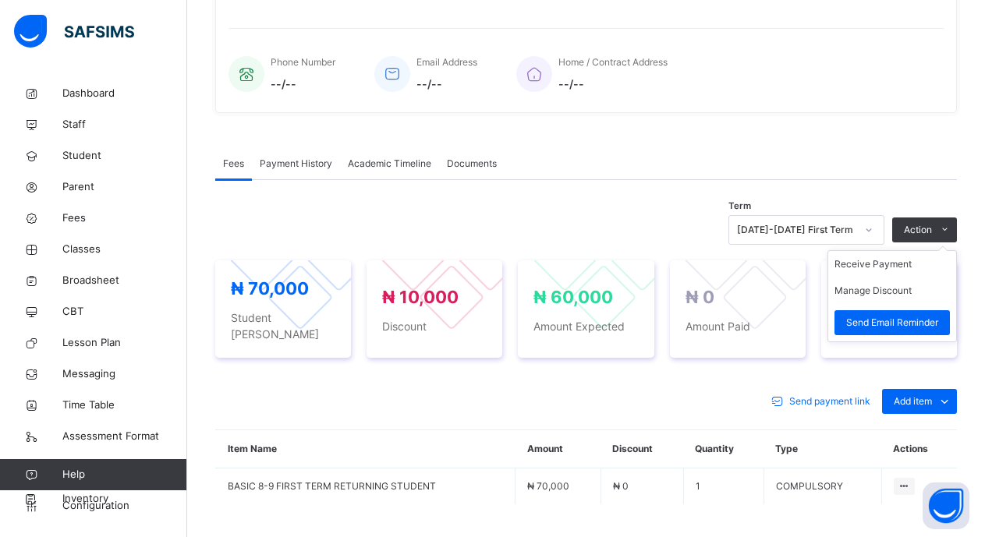
click at [950, 250] on ul "Receive Payment Manage Discount Send Email Reminder" at bounding box center [891, 296] width 129 height 92
click at [936, 284] on li "Manage Discount" at bounding box center [892, 291] width 128 height 27
click at [936, 289] on li "Manage Discount" at bounding box center [892, 291] width 128 height 27
click at [897, 292] on button "Manage Discount" at bounding box center [872, 291] width 77 height 14
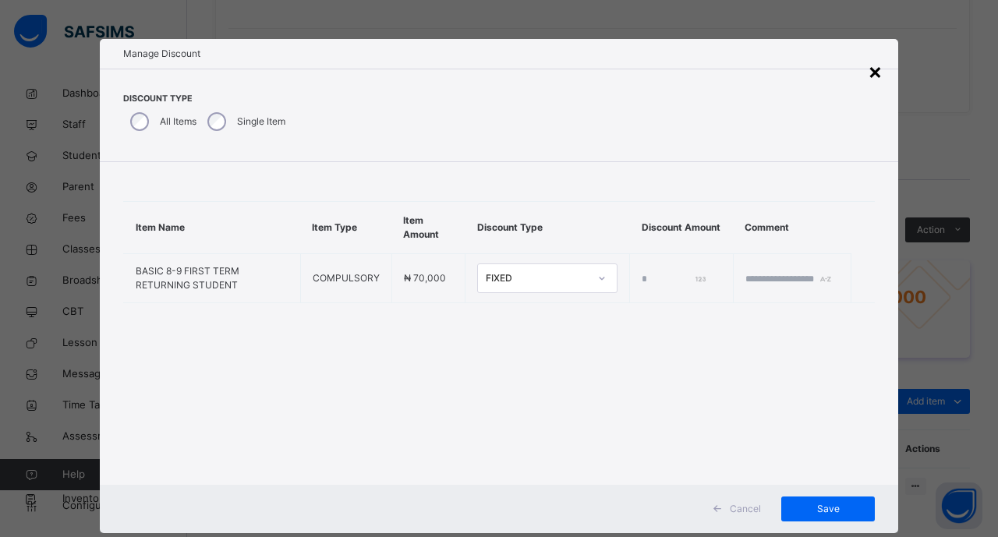
click at [863, 67] on div "Manage Discount" at bounding box center [499, 54] width 798 height 30
click at [876, 68] on div "×" at bounding box center [875, 71] width 15 height 33
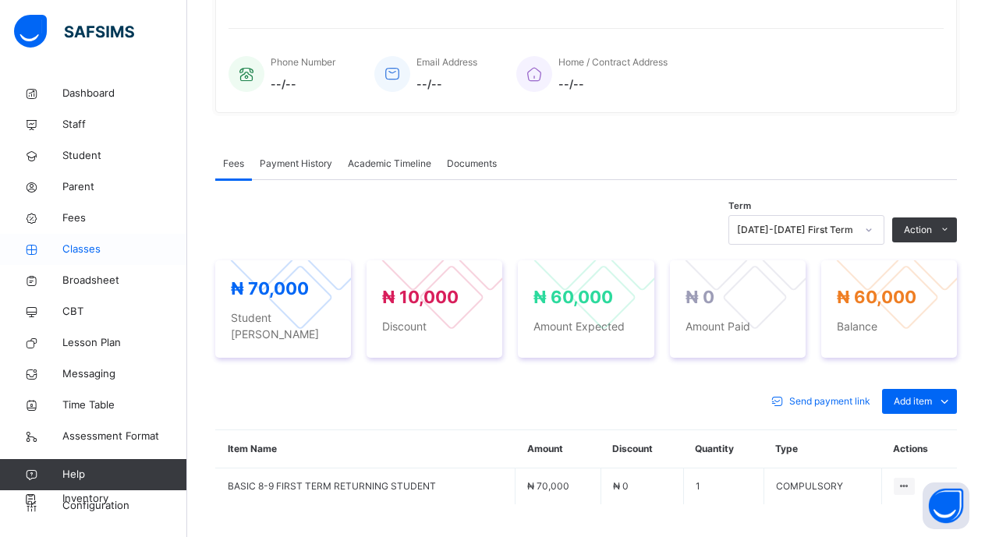
click at [76, 236] on link "Classes" at bounding box center [93, 249] width 187 height 31
click at [80, 248] on span "Classes" at bounding box center [124, 250] width 125 height 16
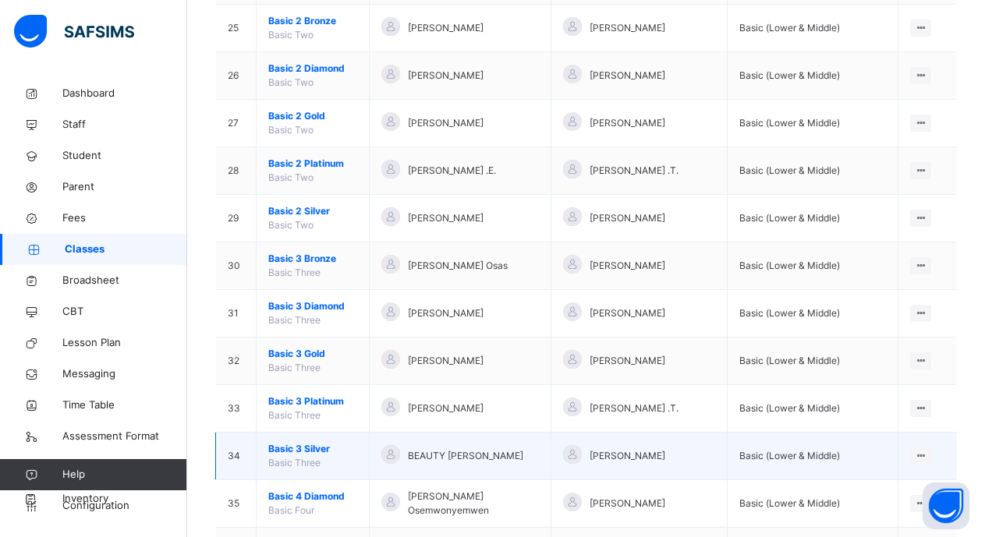
scroll to position [1326, 0]
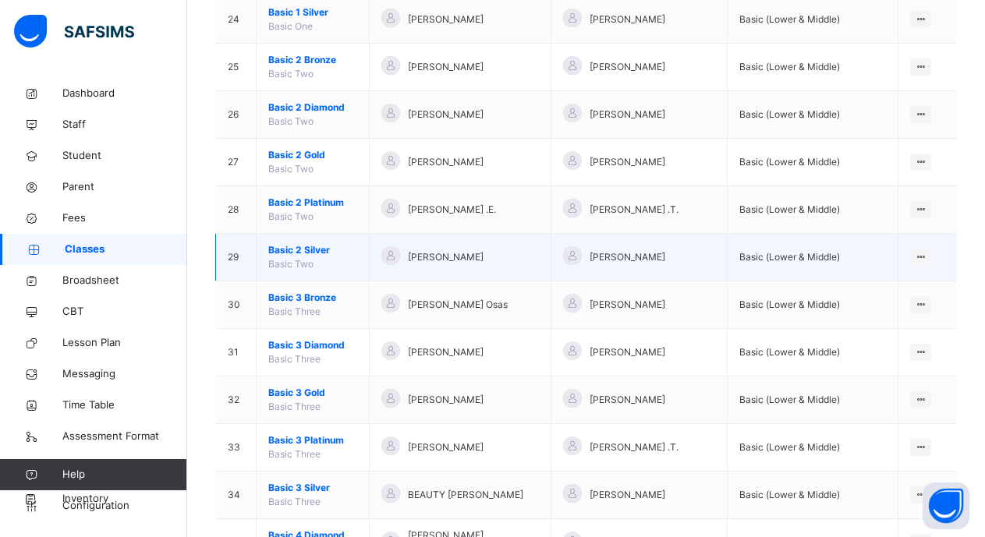
click at [320, 250] on span "Basic 2 Silver" at bounding box center [312, 250] width 89 height 14
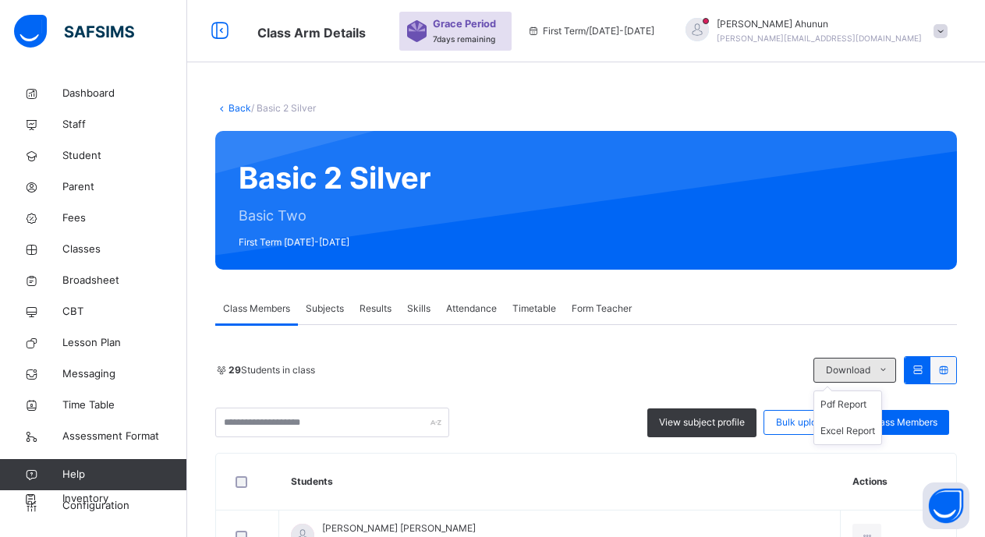
click at [888, 370] on span at bounding box center [882, 370] width 25 height 25
click at [864, 408] on li "Pdf Report" at bounding box center [847, 404] width 67 height 27
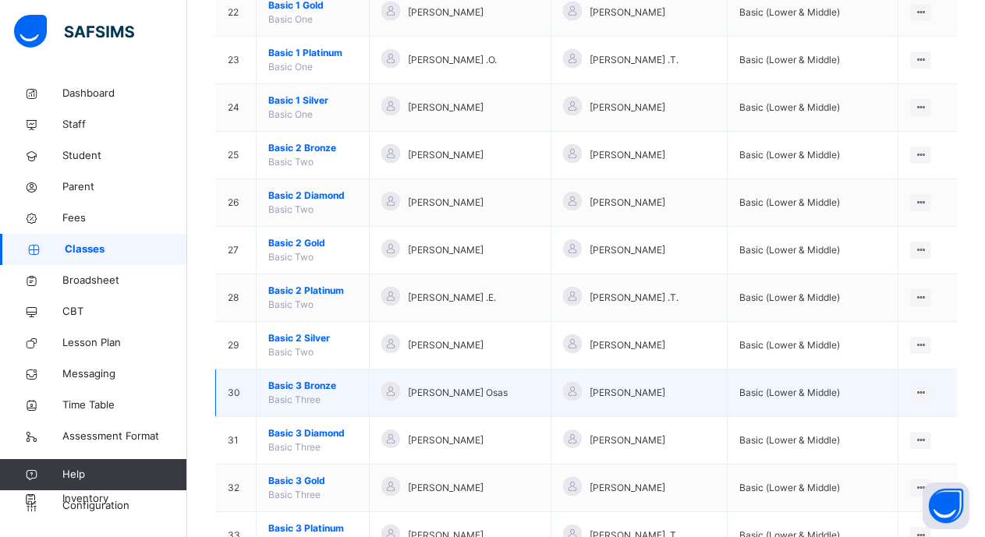
scroll to position [1248, 0]
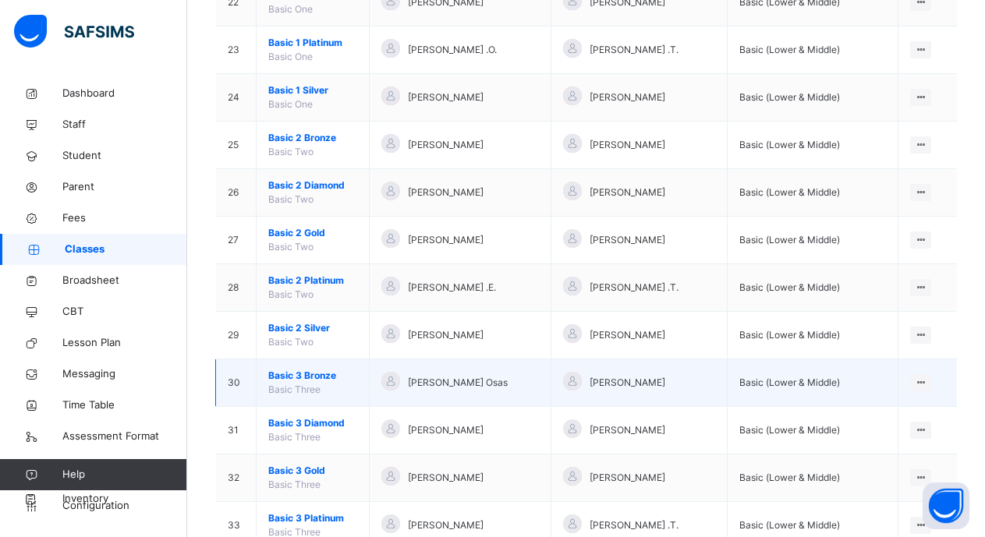
click at [318, 375] on span "Basic 3 Bronze" at bounding box center [312, 376] width 89 height 14
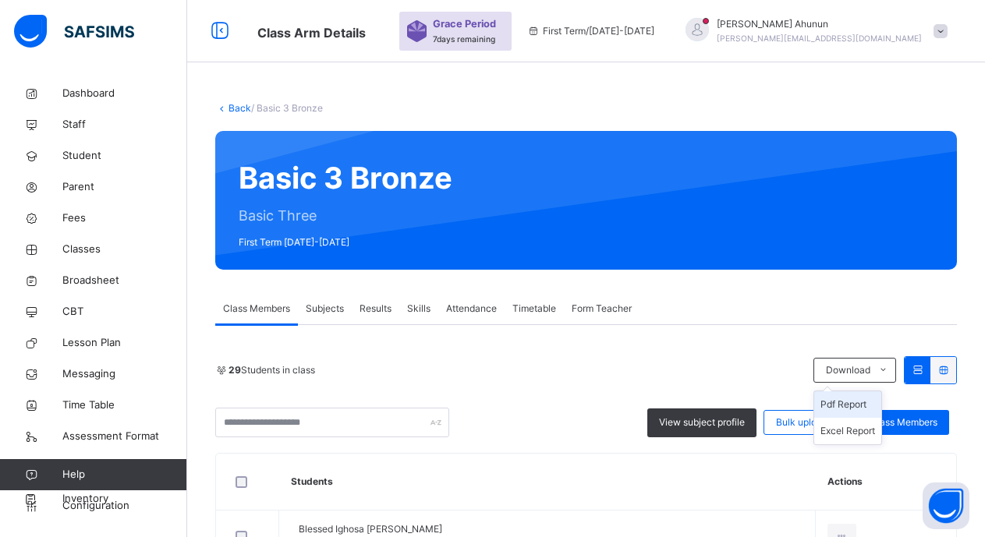
click at [865, 403] on li "Pdf Report" at bounding box center [847, 404] width 67 height 27
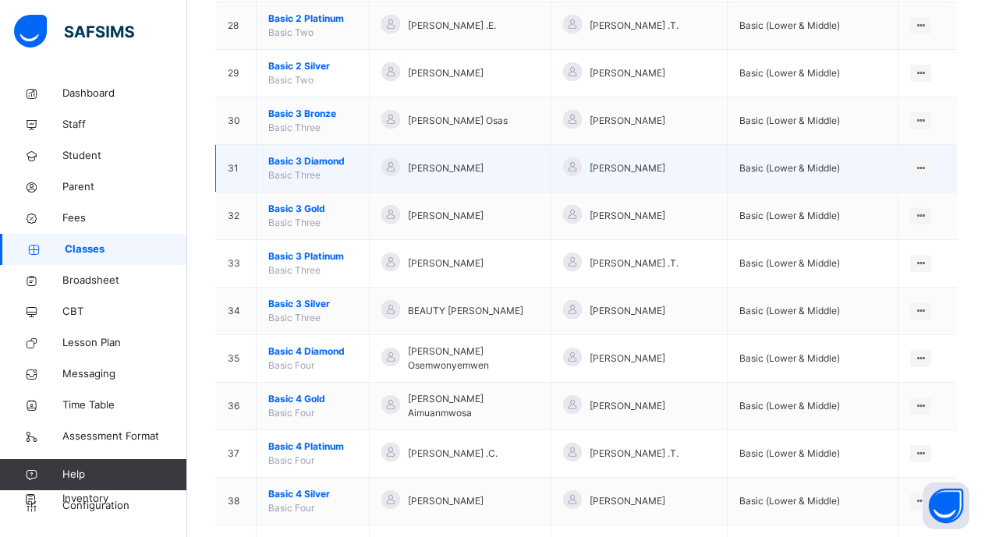
scroll to position [1481, 0]
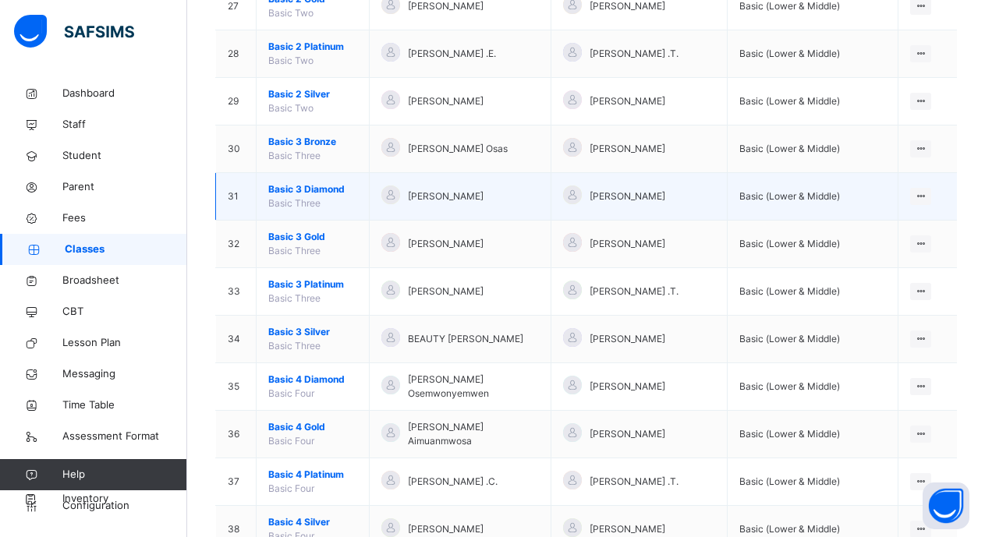
click at [318, 196] on td "Basic 3 Diamond Basic Three" at bounding box center [313, 197] width 113 height 48
click at [320, 193] on span "Basic 3 Diamond" at bounding box center [312, 189] width 89 height 14
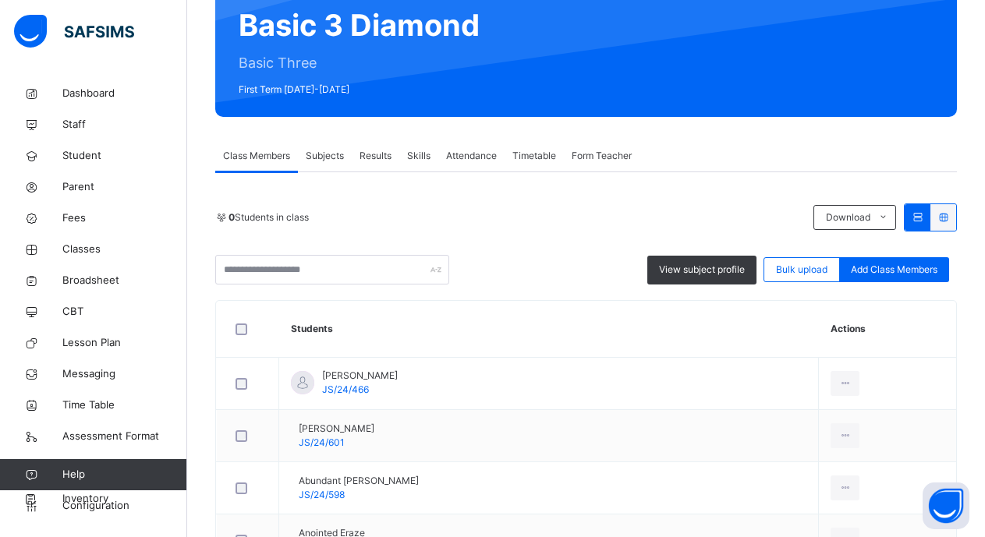
scroll to position [156, 0]
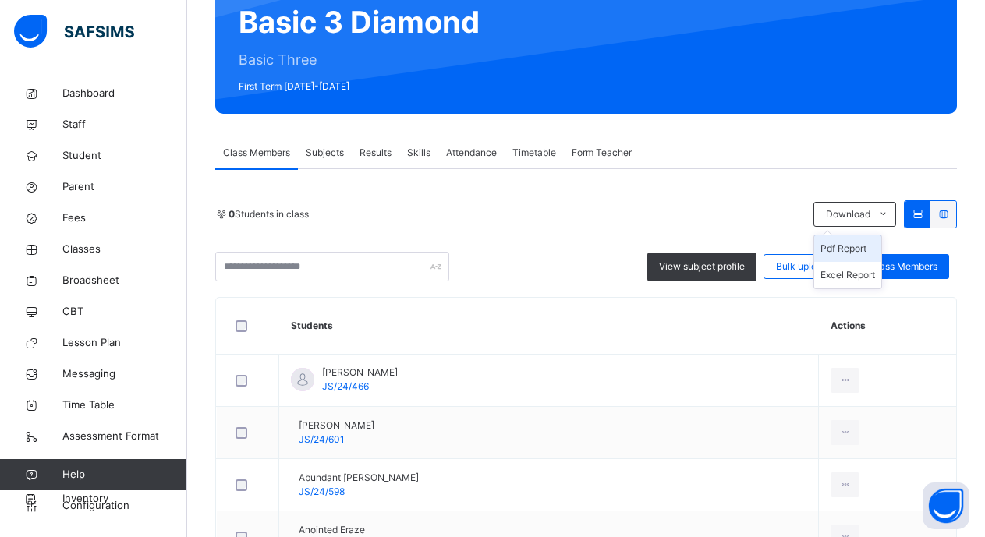
click at [848, 249] on li "Pdf Report" at bounding box center [847, 248] width 67 height 27
click at [860, 250] on li "Pdf Report" at bounding box center [847, 248] width 67 height 27
click at [869, 246] on li "Pdf Report" at bounding box center [847, 248] width 67 height 27
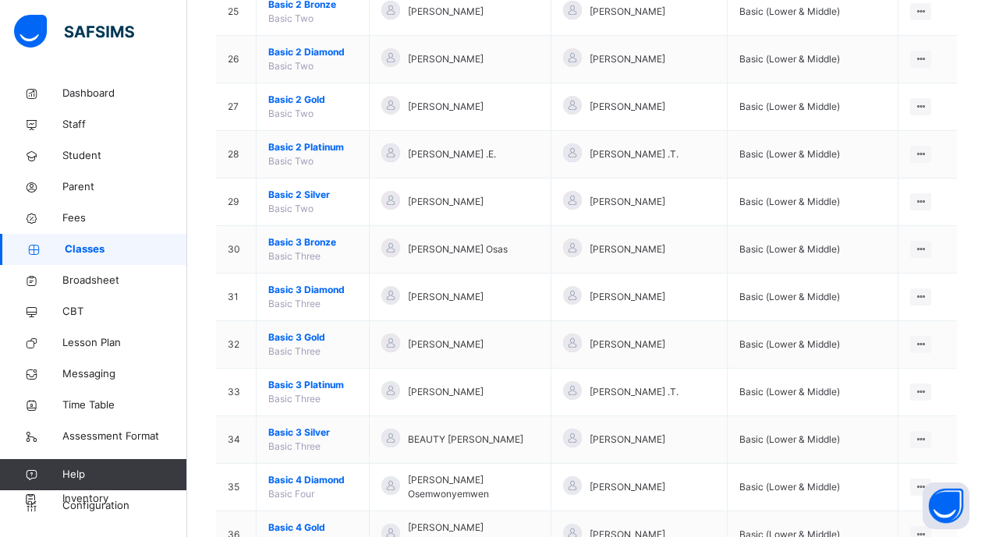
scroll to position [1403, 0]
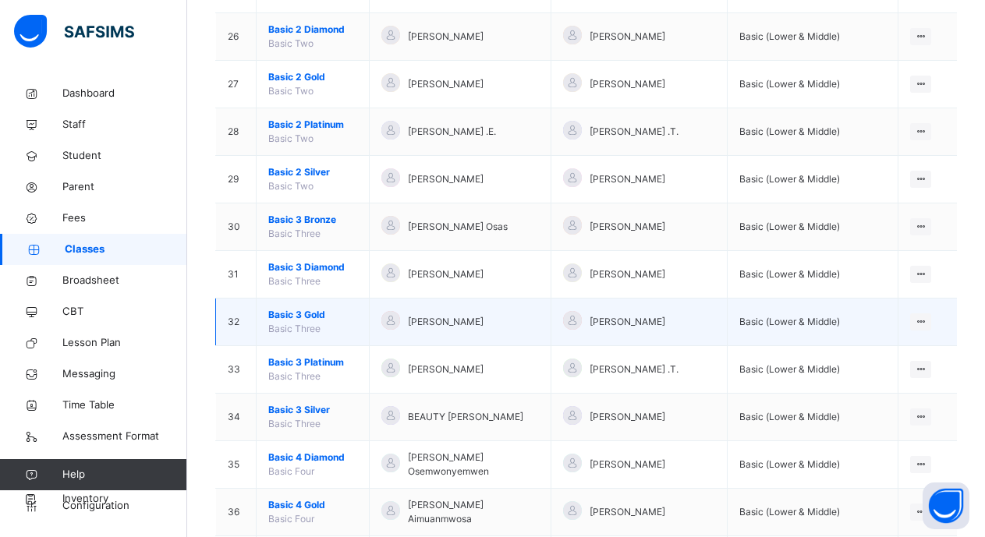
click at [300, 317] on span "Basic 3 Gold" at bounding box center [312, 315] width 89 height 14
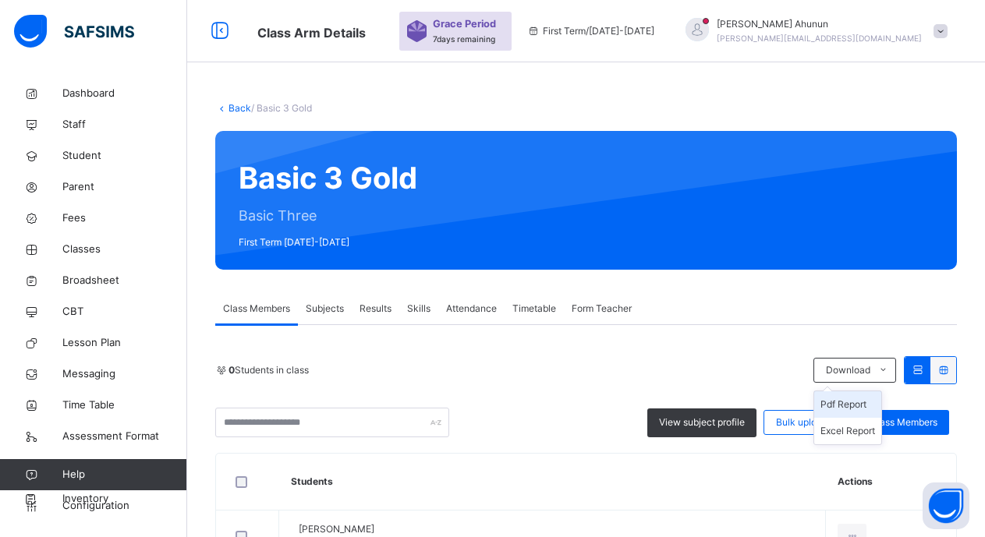
click at [850, 405] on li "Pdf Report" at bounding box center [847, 404] width 67 height 27
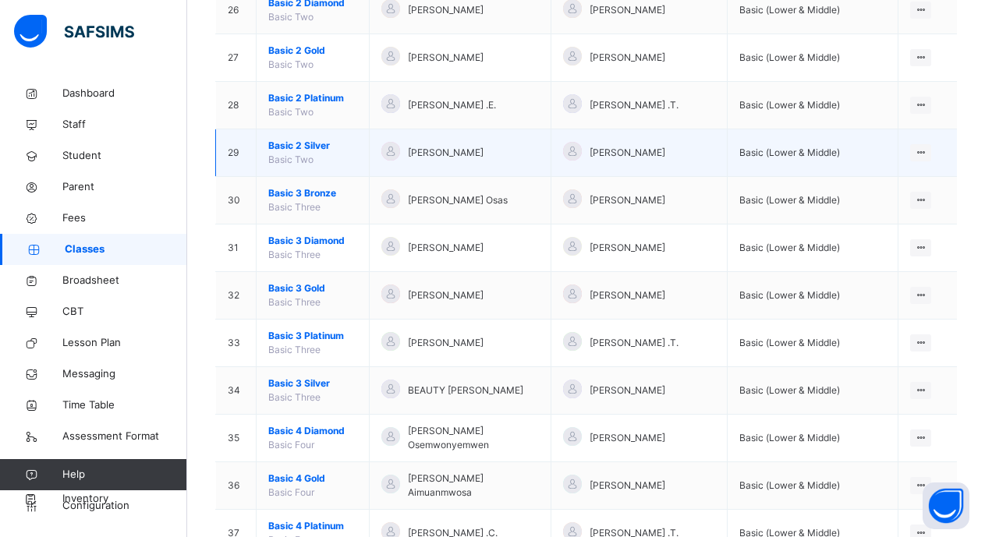
scroll to position [1481, 0]
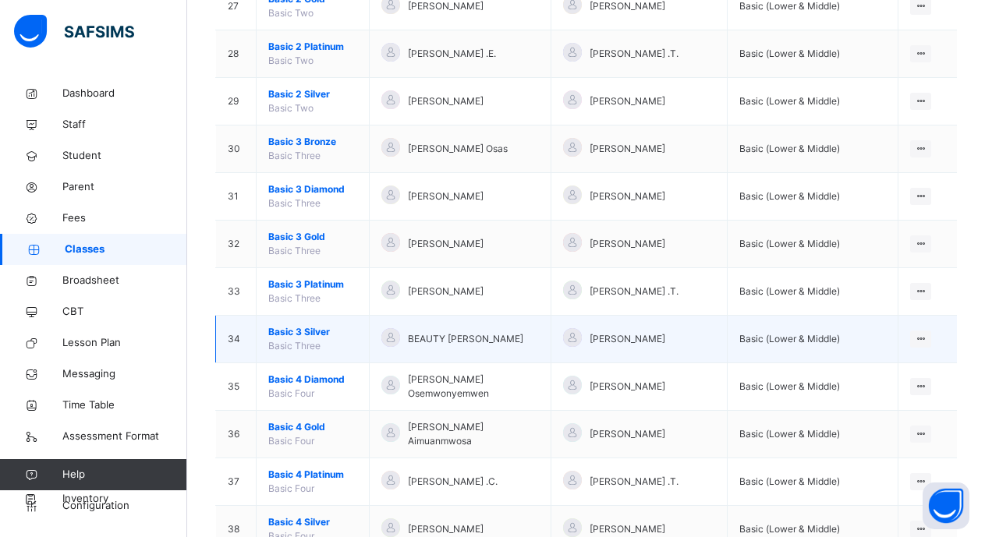
click at [302, 331] on span "Basic 3 Silver" at bounding box center [312, 332] width 89 height 14
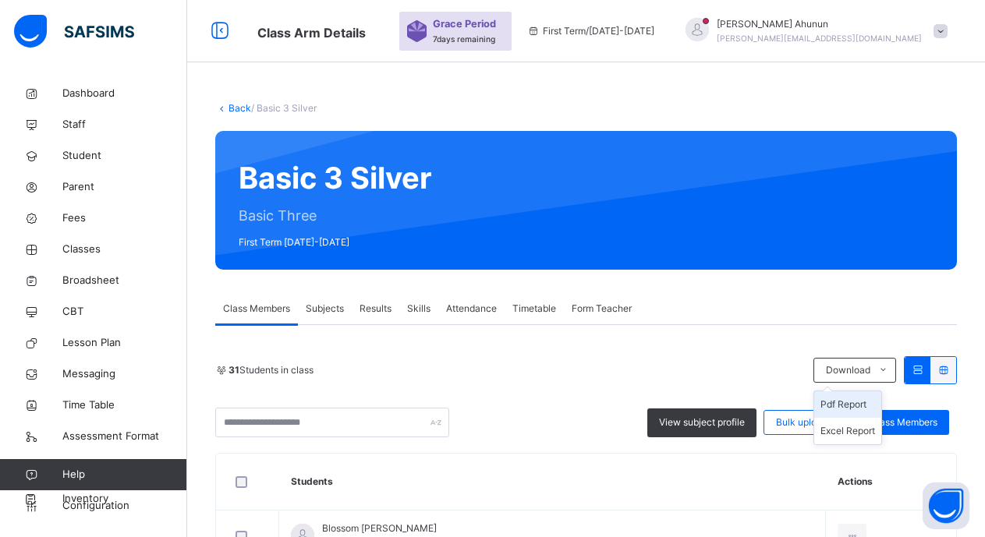
click at [864, 405] on li "Pdf Report" at bounding box center [847, 404] width 67 height 27
